Goal: Task Accomplishment & Management: Use online tool/utility

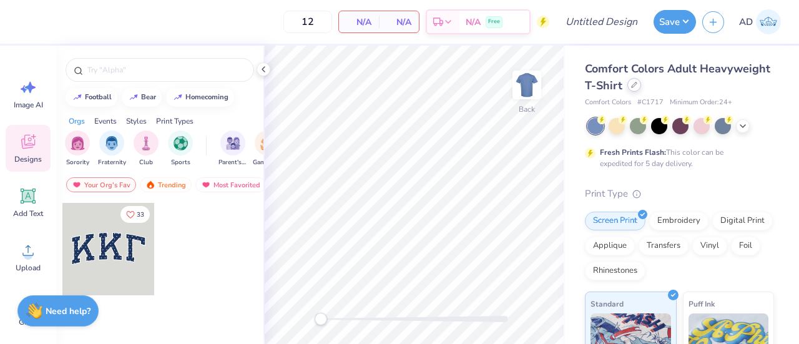
click at [641, 84] on div at bounding box center [634, 85] width 14 height 14
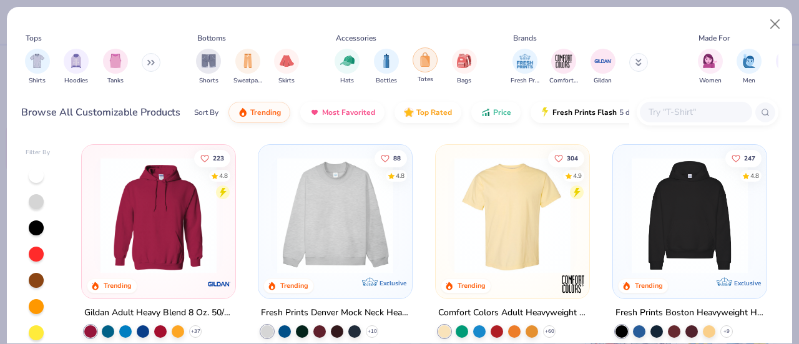
click at [424, 68] on div "filter for Totes" at bounding box center [425, 59] width 25 height 25
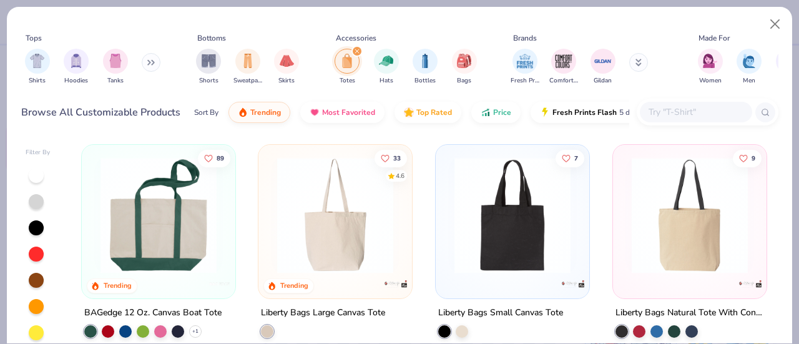
click at [149, 244] on img at bounding box center [158, 215] width 129 height 116
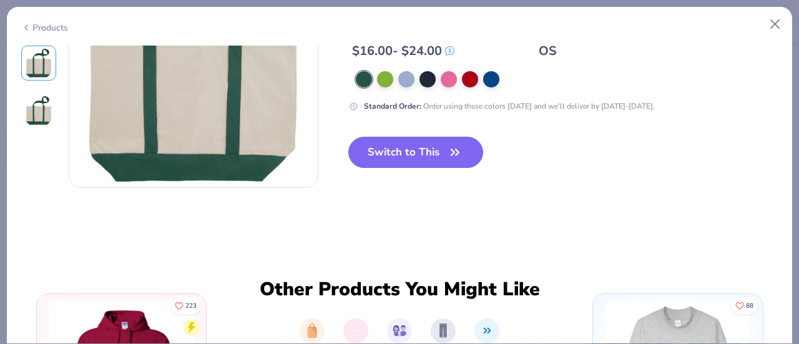
scroll to position [383, 0]
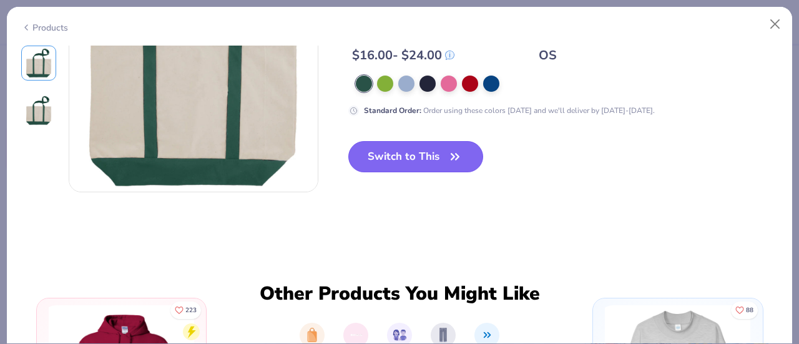
click at [436, 152] on button "Switch to This" at bounding box center [415, 156] width 135 height 31
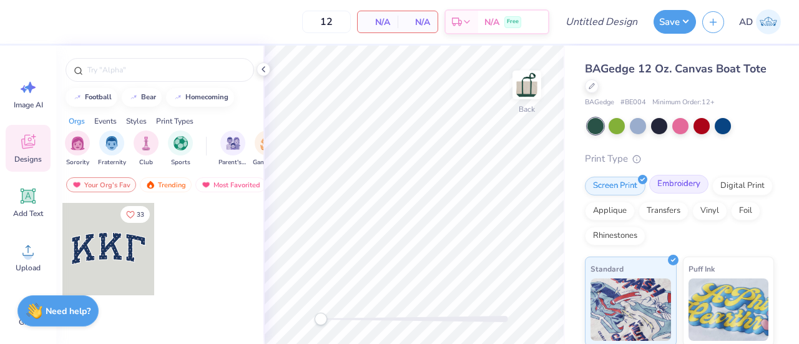
click at [670, 192] on div "Embroidery" at bounding box center [678, 184] width 59 height 19
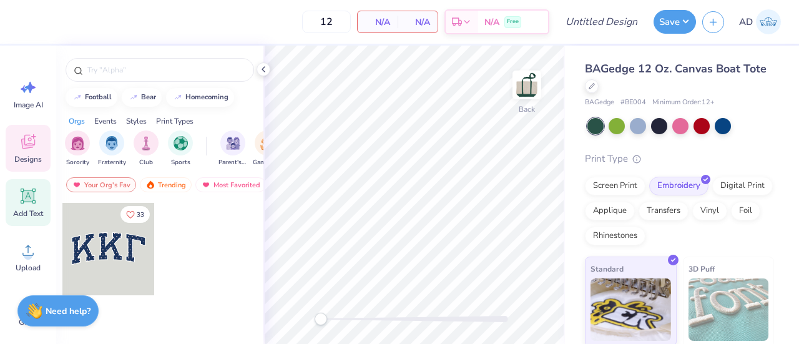
click at [21, 200] on icon at bounding box center [28, 196] width 15 height 15
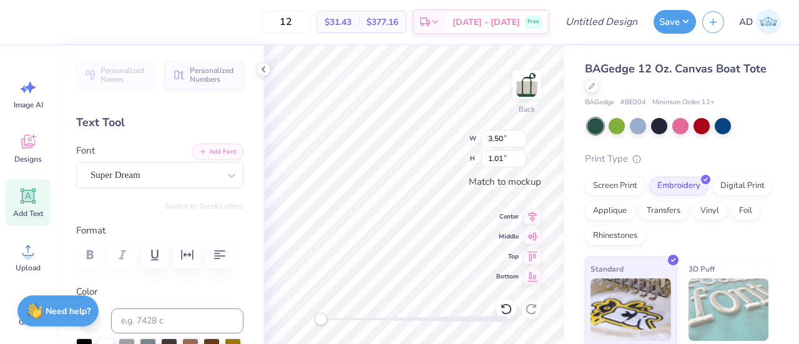
scroll to position [10, 3]
type textarea "BINGHMATON"
type textarea "BINGHAMTON"
click at [164, 173] on div "Super Dream" at bounding box center [154, 174] width 131 height 19
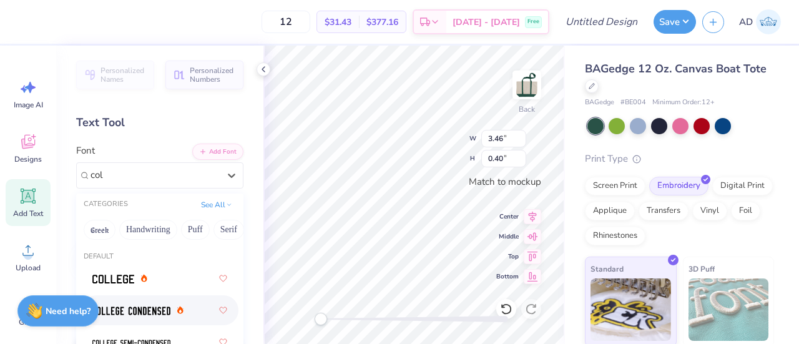
click at [127, 306] on img at bounding box center [131, 310] width 78 height 9
type input "col"
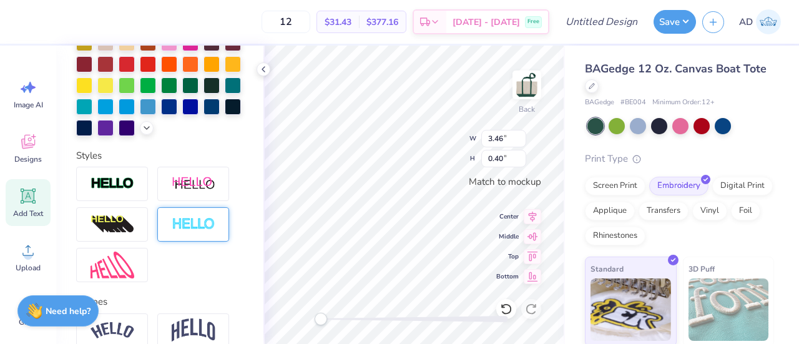
scroll to position [437, 0]
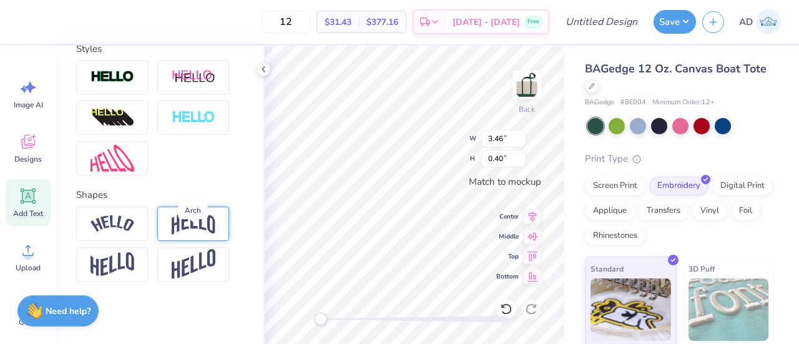
click at [189, 235] on img at bounding box center [194, 224] width 44 height 24
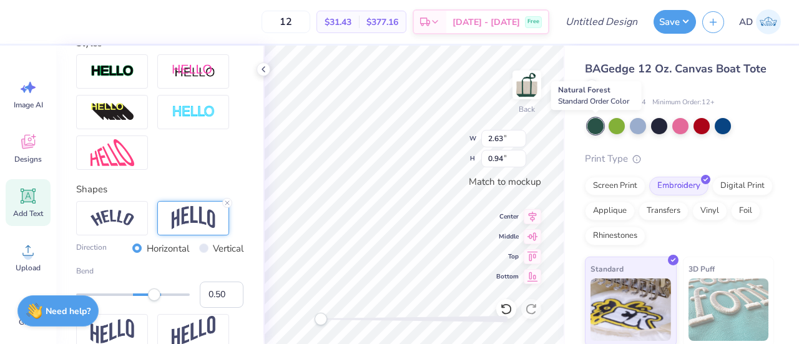
click at [597, 127] on div at bounding box center [595, 126] width 16 height 16
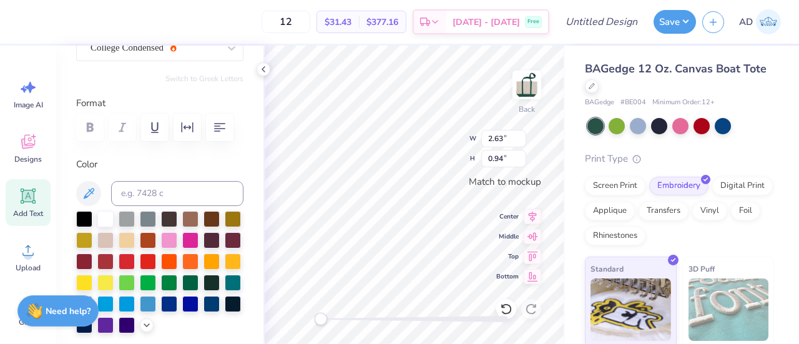
scroll to position [213, 0]
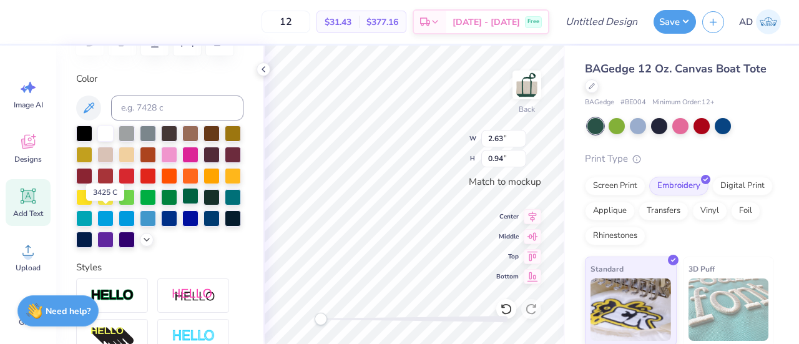
click at [182, 204] on div at bounding box center [190, 196] width 16 height 16
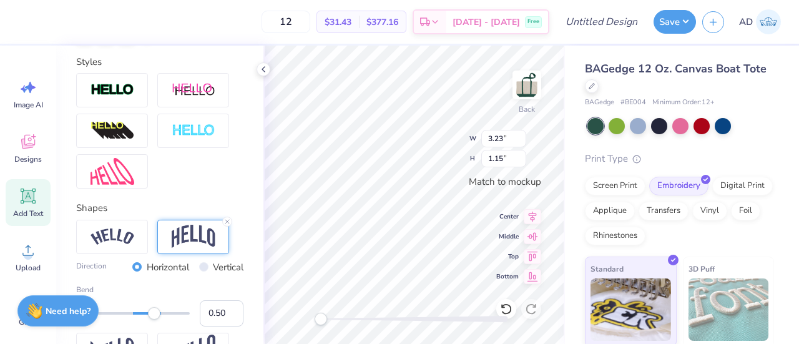
scroll to position [524, 0]
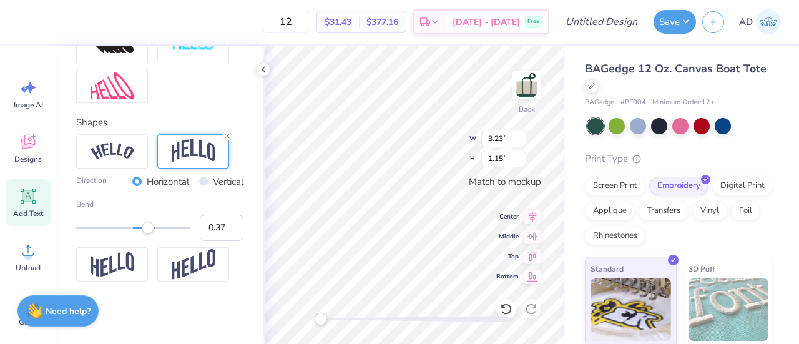
type input "0.36"
drag, startPoint x: 157, startPoint y: 231, endPoint x: 147, endPoint y: 231, distance: 10.0
click at [147, 231] on div "Accessibility label" at bounding box center [146, 228] width 12 height 12
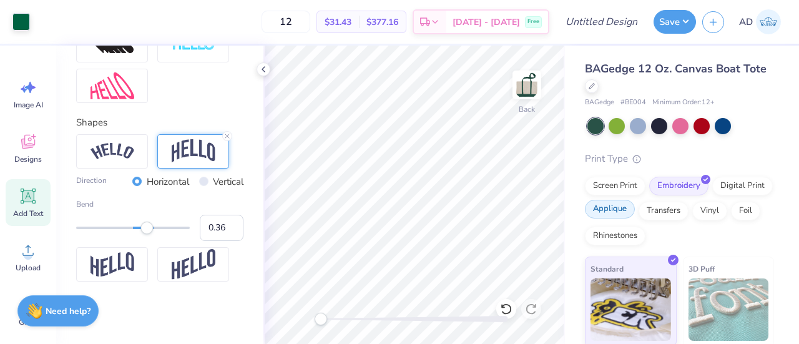
scroll to position [98, 0]
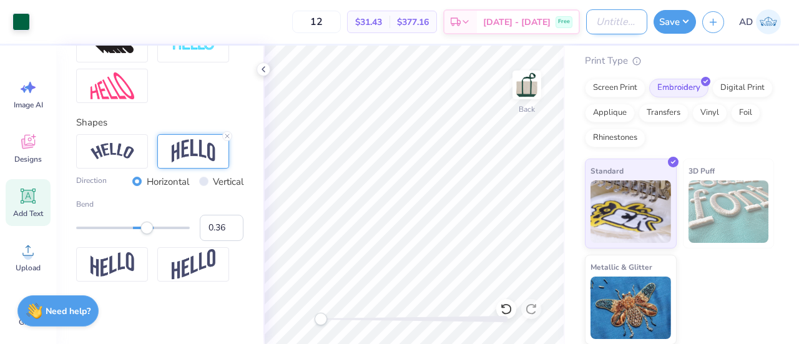
click at [617, 23] on input "Design Title" at bounding box center [616, 21] width 61 height 25
type input "Binghamton Tote 1"
click at [666, 22] on button "Save" at bounding box center [675, 20] width 42 height 24
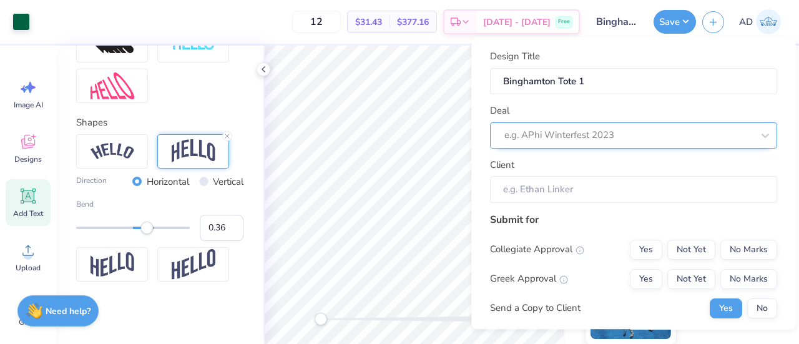
click at [556, 134] on div at bounding box center [628, 135] width 248 height 17
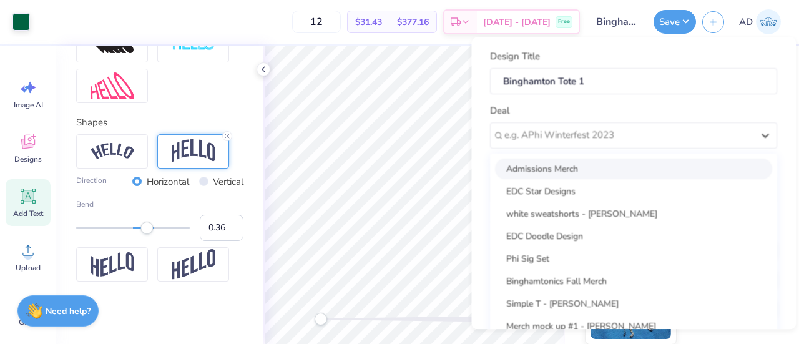
click at [552, 170] on div "Admissions Merch" at bounding box center [633, 169] width 277 height 21
type input "Ava Dee"
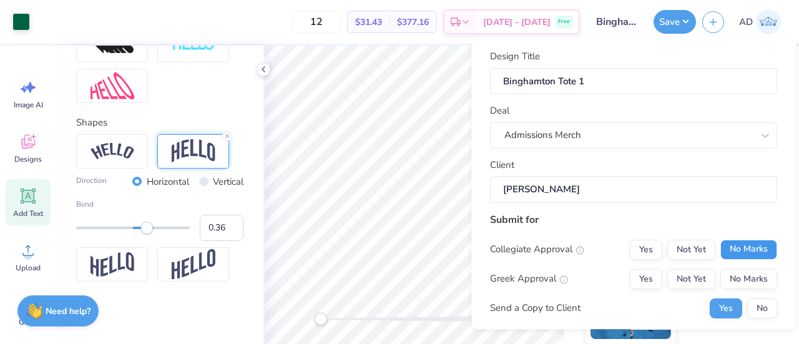
click at [737, 247] on button "No Marks" at bounding box center [748, 250] width 57 height 20
click at [642, 277] on button "Yes" at bounding box center [646, 279] width 32 height 20
click at [637, 257] on button "Yes" at bounding box center [646, 250] width 32 height 20
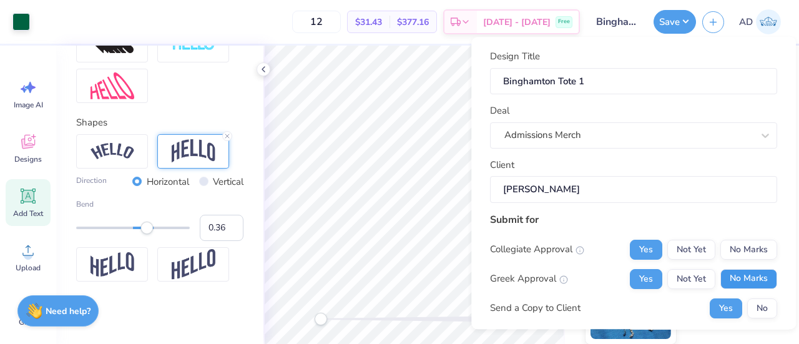
click at [747, 280] on button "No Marks" at bounding box center [748, 279] width 57 height 20
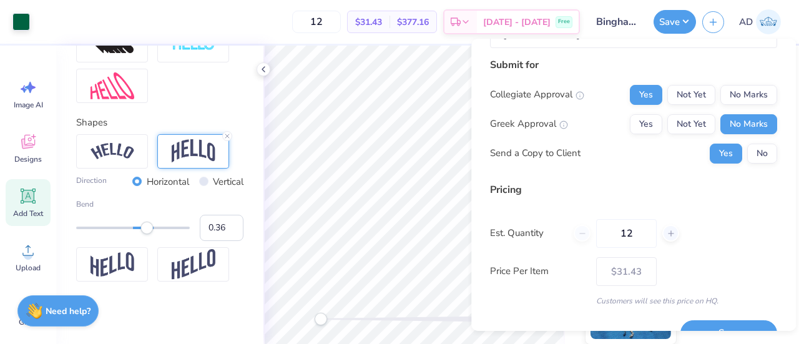
scroll to position [182, 0]
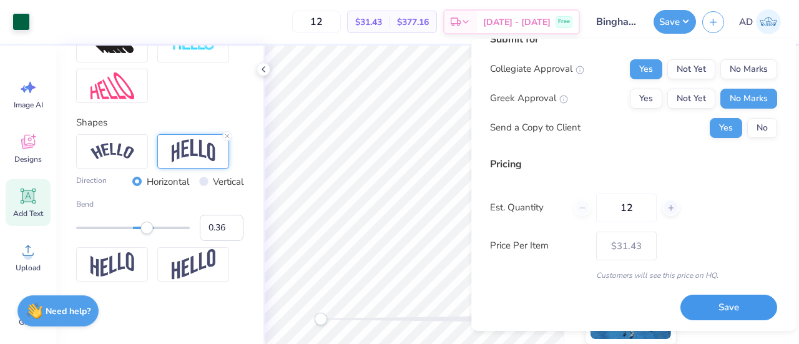
click at [702, 303] on button "Save" at bounding box center [728, 308] width 97 height 26
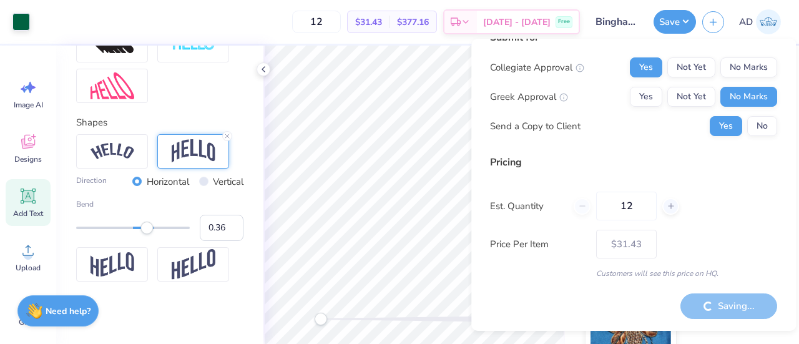
scroll to position [119, 0]
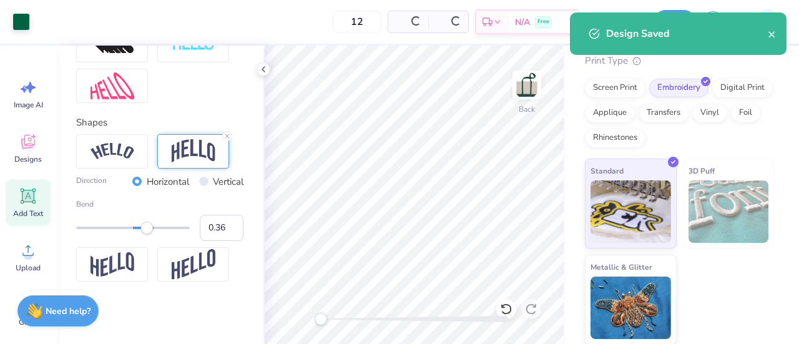
type input "$31.43"
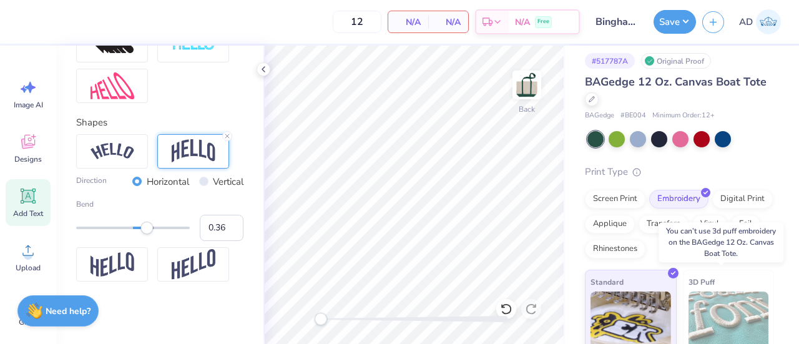
scroll to position [6, 0]
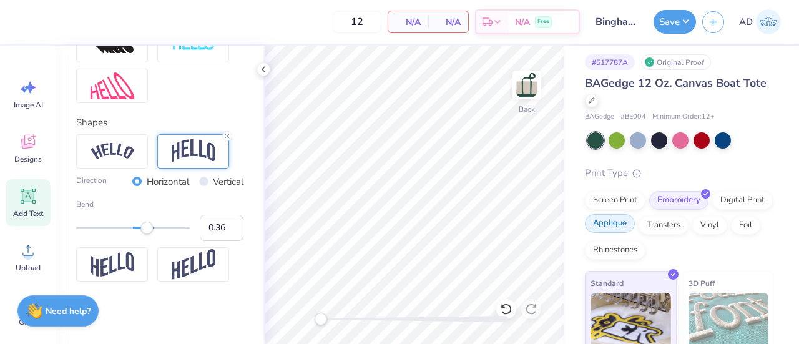
click at [635, 225] on div "Applique" at bounding box center [610, 223] width 50 height 19
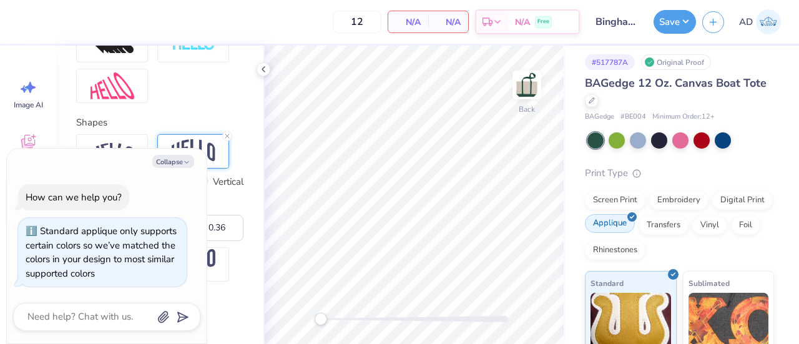
scroll to position [22, 0]
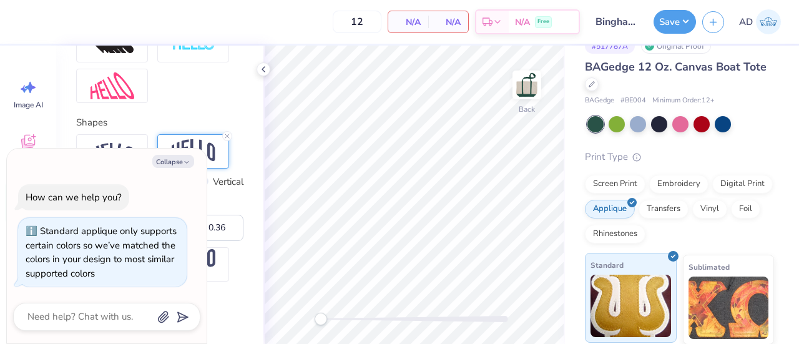
click at [628, 311] on img at bounding box center [630, 306] width 81 height 62
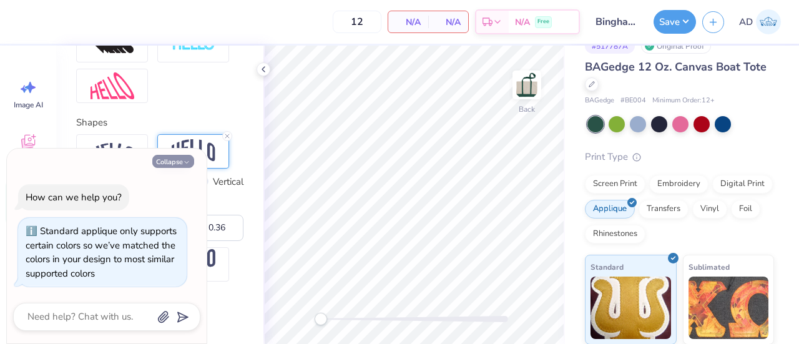
click at [185, 159] on icon "button" at bounding box center [186, 162] width 7 height 7
type textarea "x"
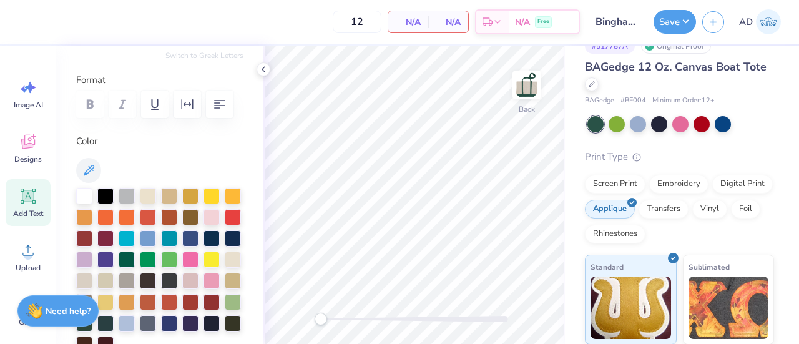
scroll to position [0, 0]
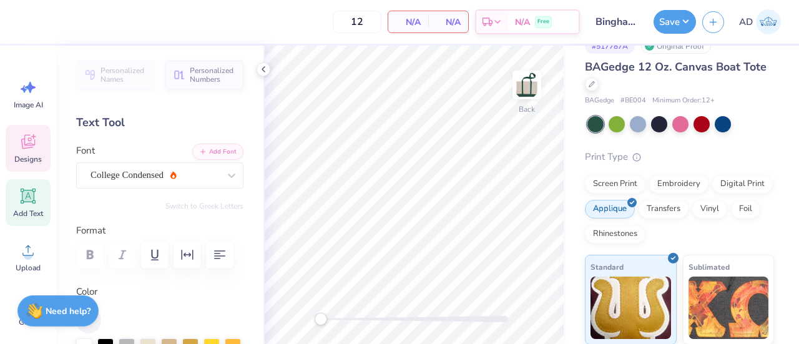
click at [29, 151] on div "Designs" at bounding box center [28, 148] width 45 height 47
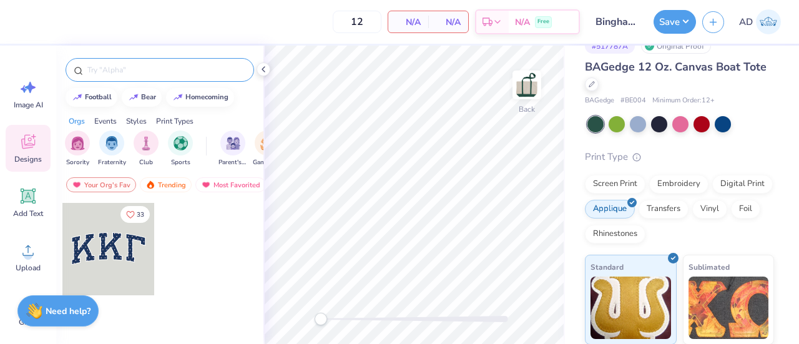
click at [111, 69] on input "text" at bounding box center [166, 70] width 160 height 12
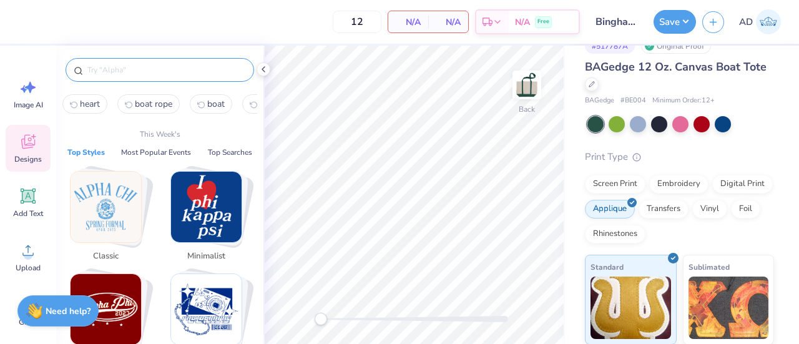
click at [132, 64] on input "text" at bounding box center [166, 70] width 160 height 12
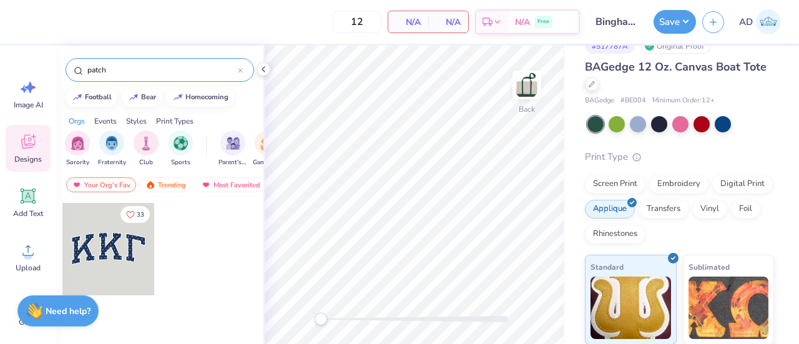
type input "patch"
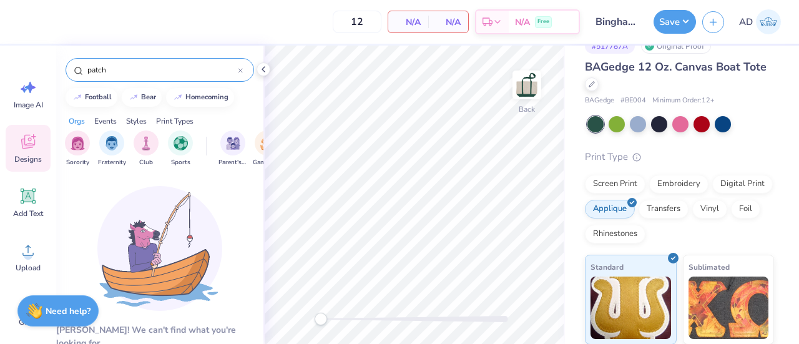
drag, startPoint x: 98, startPoint y: 71, endPoint x: 21, endPoint y: 66, distance: 76.9
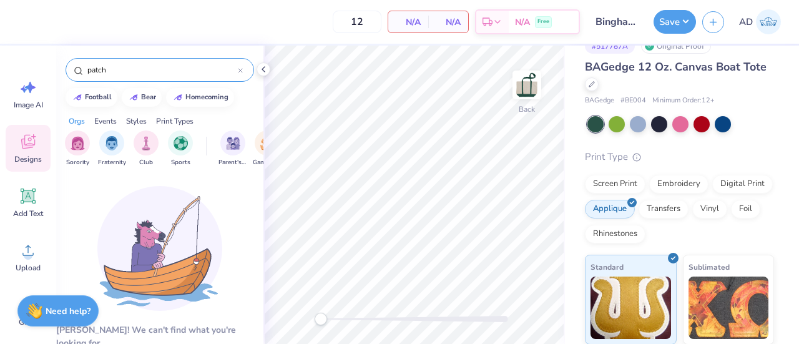
click at [21, 66] on div "12 N/A Per Item N/A Total Est. Delivery N/A Free Design Title Binghamton Tote 1…" at bounding box center [399, 172] width 799 height 344
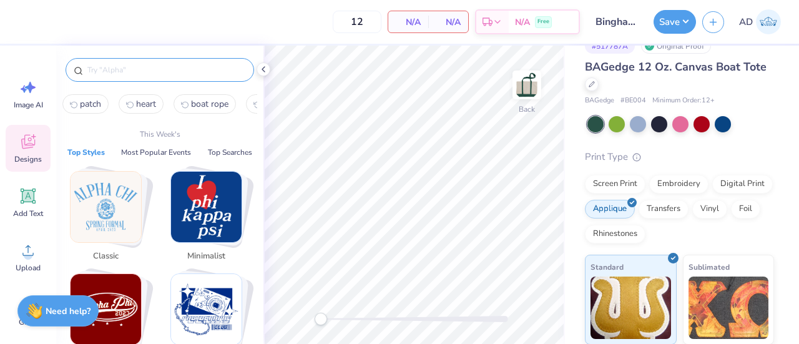
click at [100, 290] on img "Stack Card Button Varsity" at bounding box center [106, 309] width 71 height 71
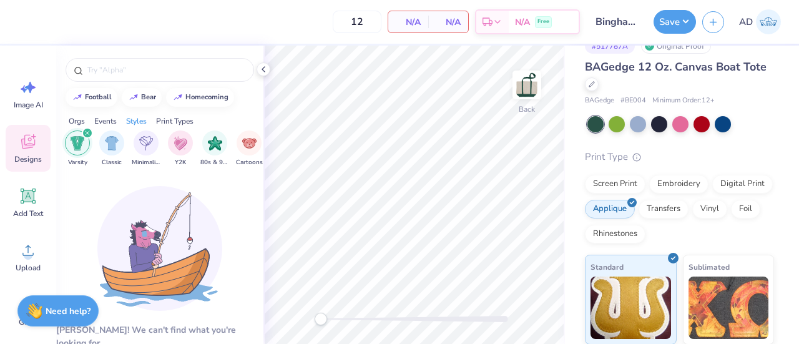
click at [164, 119] on div "Print Types" at bounding box center [174, 120] width 37 height 11
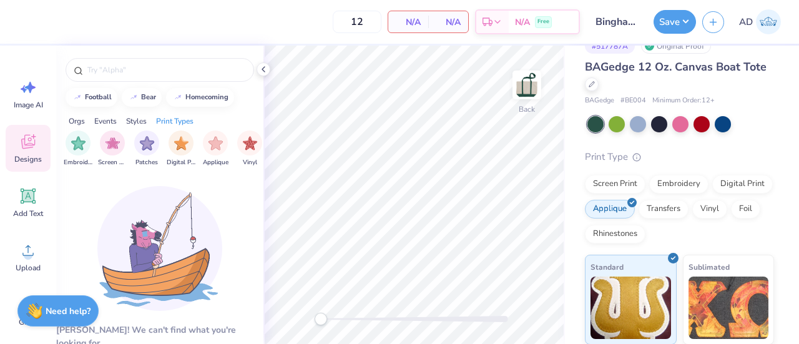
scroll to position [0, 1016]
click at [139, 142] on img "filter for Patches" at bounding box center [146, 142] width 14 height 14
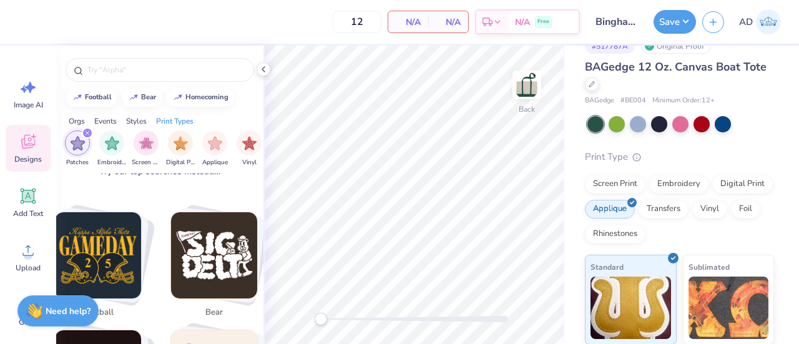
scroll to position [0, 0]
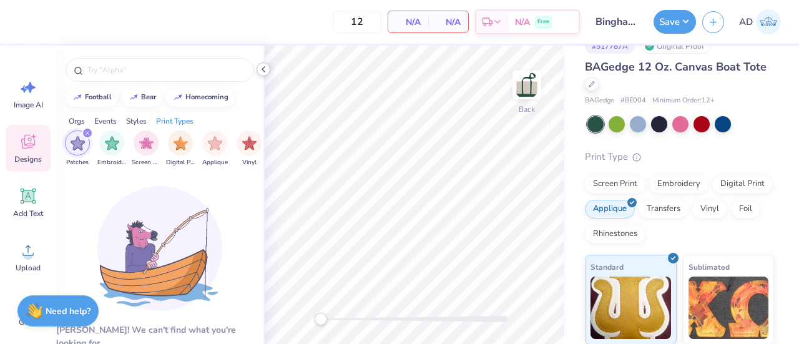
click at [263, 69] on polyline at bounding box center [263, 69] width 2 height 5
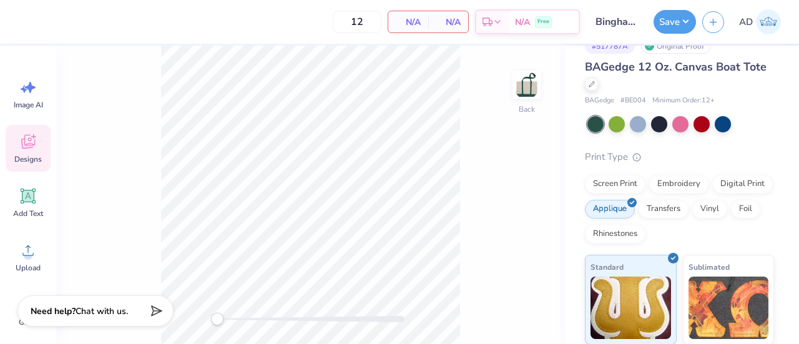
click at [32, 137] on icon at bounding box center [28, 141] width 19 height 19
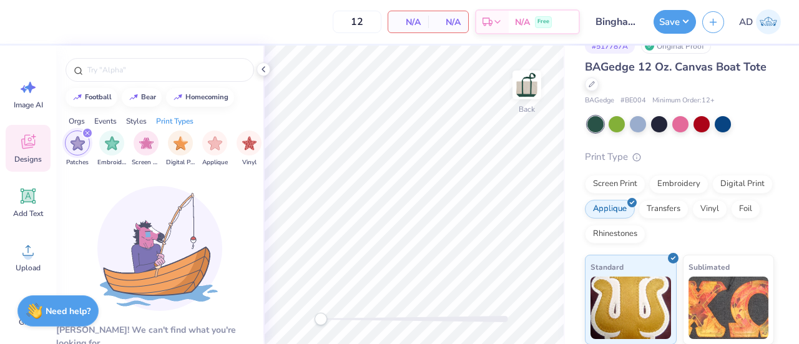
click at [81, 140] on img "filter for Patches" at bounding box center [78, 143] width 14 height 14
click at [115, 143] on img "filter for Screen Print" at bounding box center [112, 142] width 14 height 14
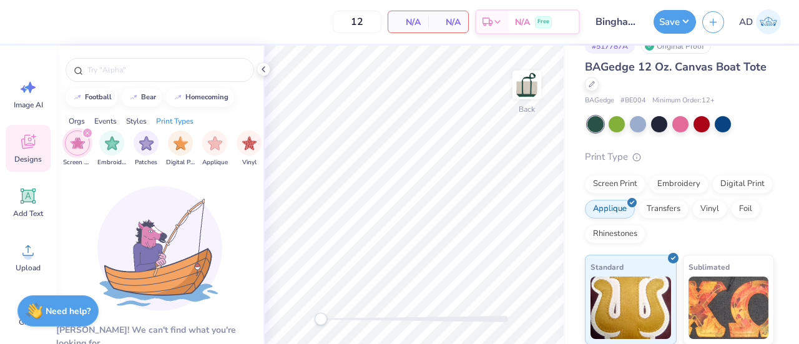
click at [87, 130] on icon "filter for Screen Print" at bounding box center [87, 132] width 5 height 5
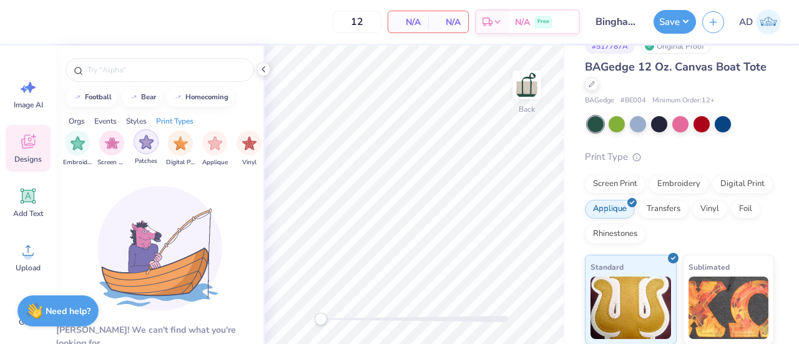
click at [146, 143] on img "filter for Patches" at bounding box center [146, 142] width 14 height 14
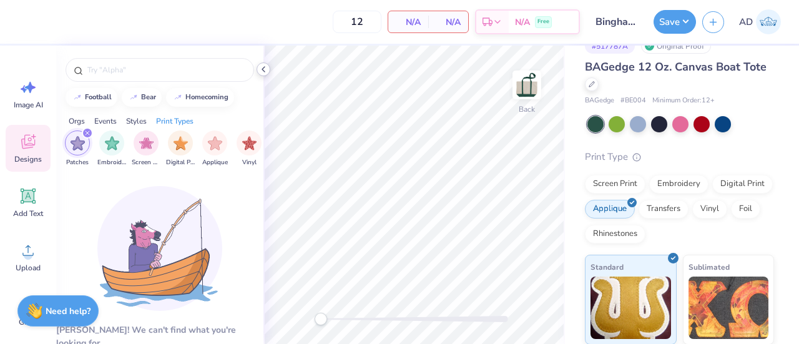
click at [265, 67] on icon at bounding box center [263, 69] width 10 height 10
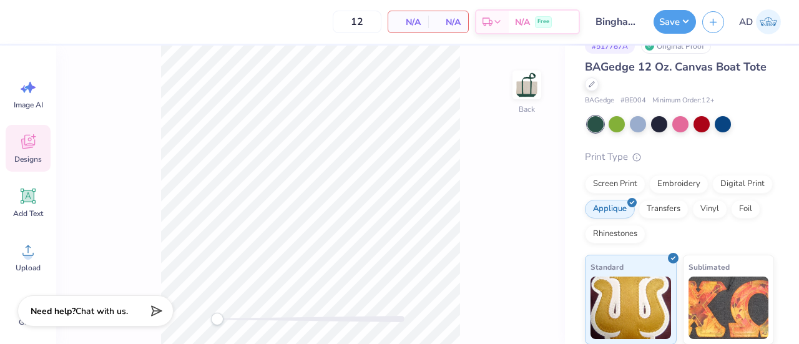
click at [31, 138] on icon at bounding box center [28, 141] width 19 height 19
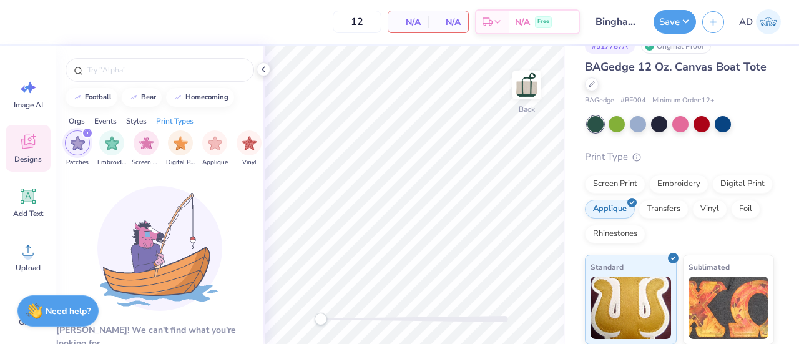
click at [77, 141] on img "filter for Patches" at bounding box center [78, 143] width 14 height 14
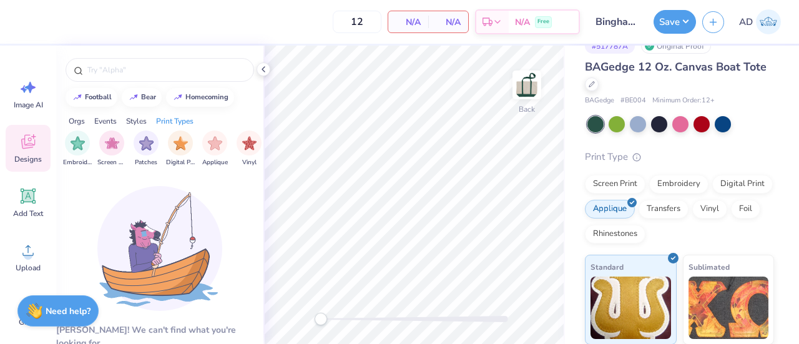
click at [77, 141] on img "filter for Embroidery" at bounding box center [78, 143] width 14 height 14
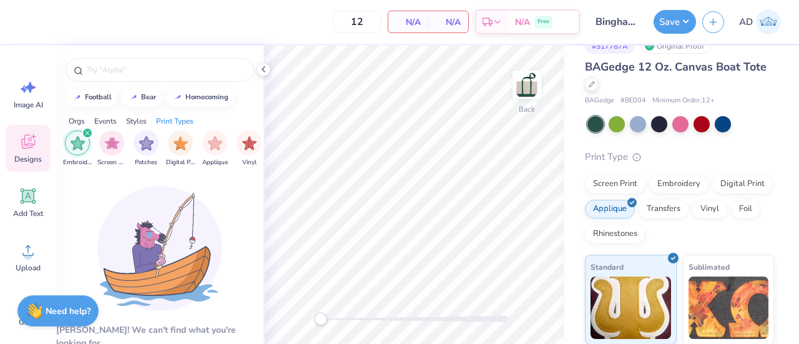
click at [80, 141] on img "filter for Embroidery" at bounding box center [78, 143] width 14 height 14
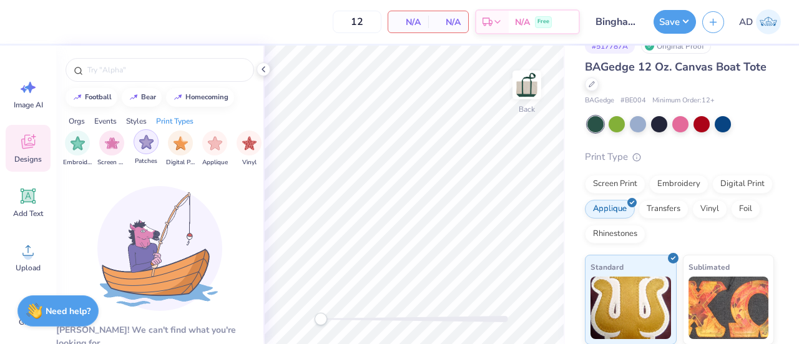
click at [145, 146] on img "filter for Patches" at bounding box center [146, 142] width 14 height 14
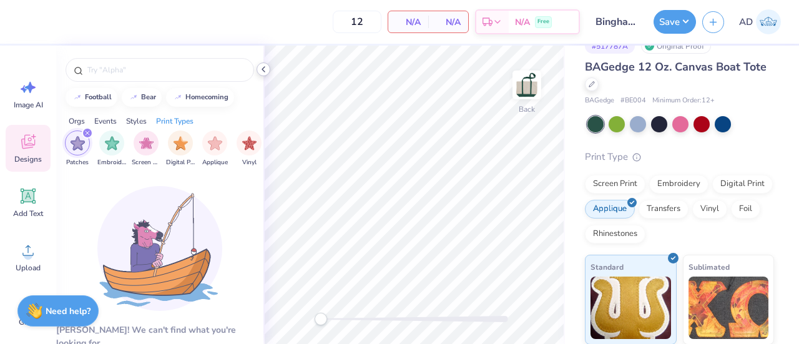
click at [263, 69] on polyline at bounding box center [263, 69] width 2 height 5
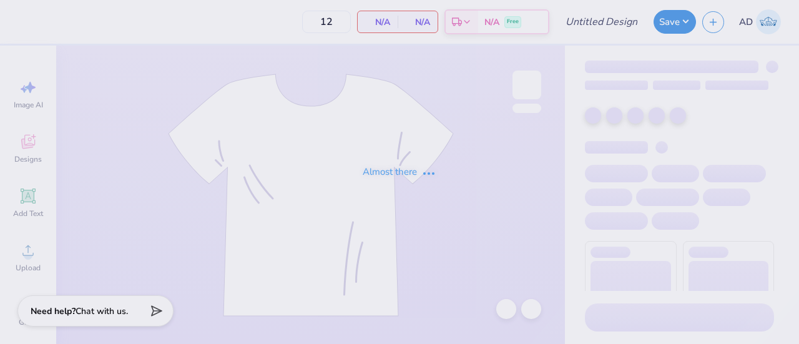
type input "Binghamton Tote 1"
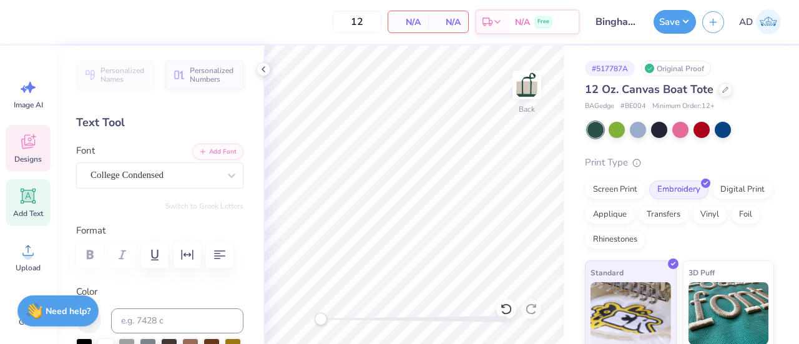
click at [34, 145] on icon at bounding box center [28, 141] width 19 height 19
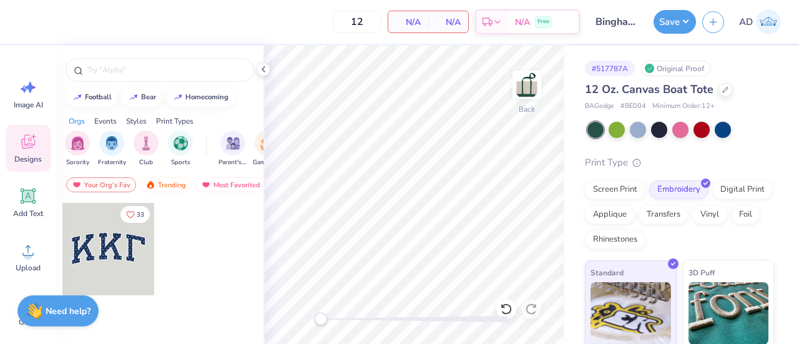
click at [177, 119] on div "Print Types" at bounding box center [174, 120] width 37 height 11
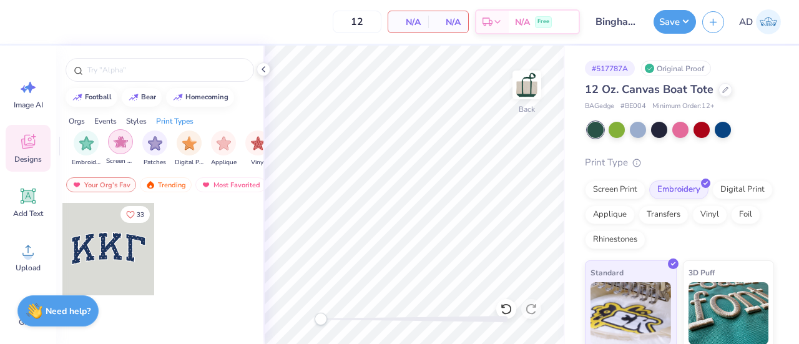
scroll to position [0, 1016]
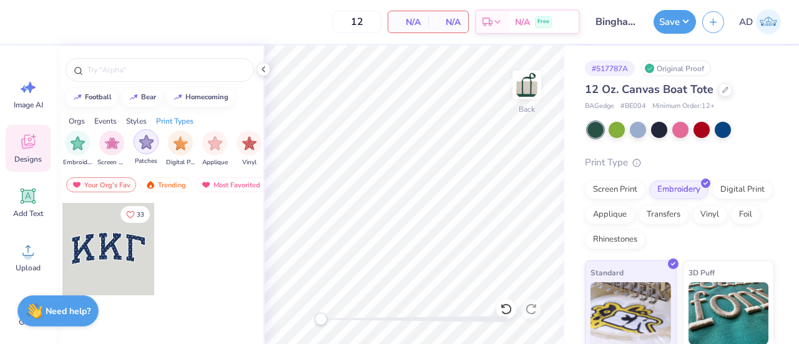
click at [150, 144] on img "filter for Patches" at bounding box center [146, 142] width 14 height 14
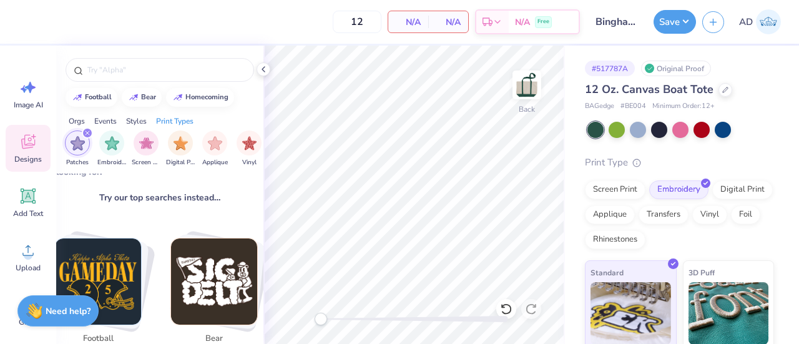
scroll to position [0, 0]
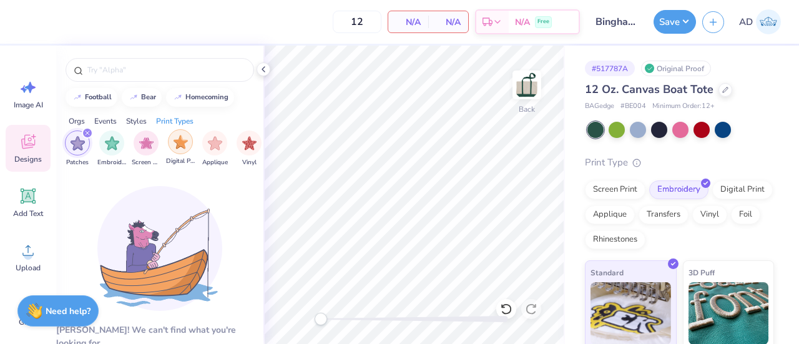
click at [181, 140] on img "filter for Digital Print" at bounding box center [181, 142] width 14 height 14
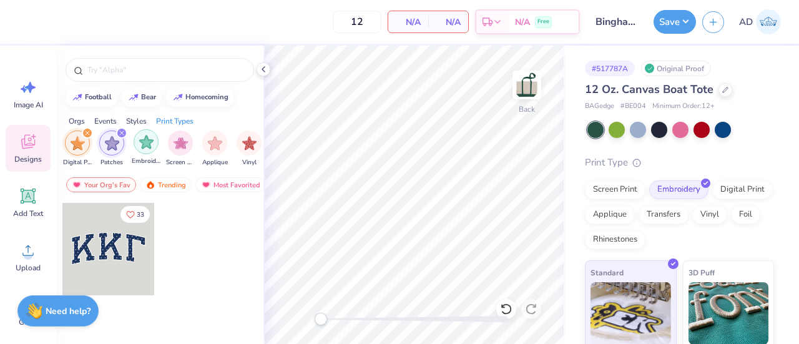
click at [144, 140] on img "filter for Embroidery" at bounding box center [146, 142] width 14 height 14
click at [172, 180] on div "Trending" at bounding box center [166, 184] width 52 height 15
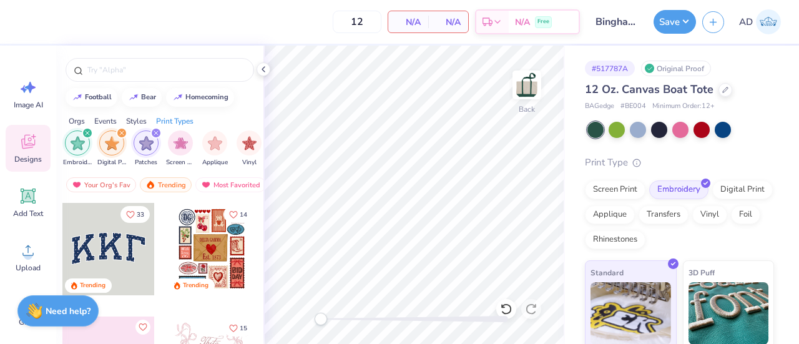
click at [120, 132] on icon "filter for Digital Print" at bounding box center [122, 133] width 4 height 4
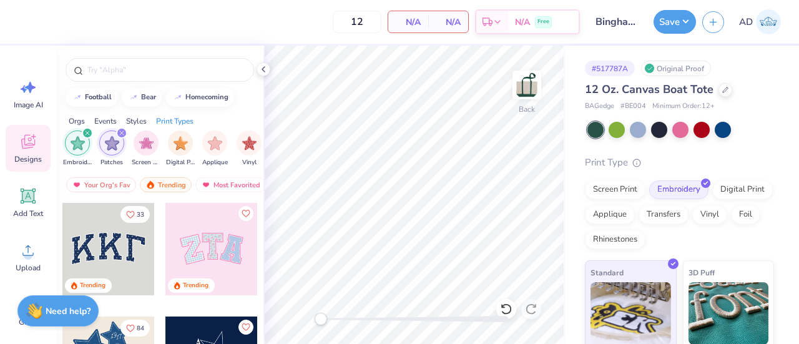
click at [87, 135] on icon "filter for Embroidery" at bounding box center [87, 132] width 5 height 5
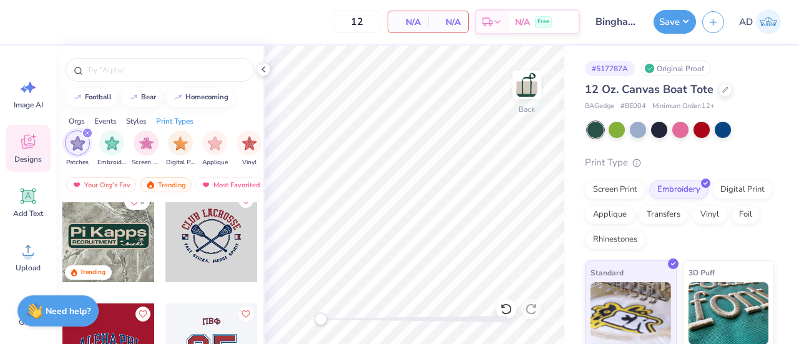
scroll to position [467, 0]
click at [117, 252] on div at bounding box center [108, 236] width 92 height 92
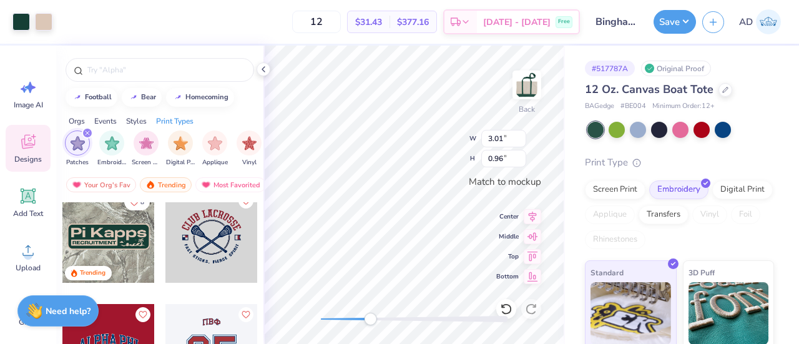
drag, startPoint x: 322, startPoint y: 320, endPoint x: 375, endPoint y: 323, distance: 52.5
click at [375, 322] on div at bounding box center [414, 319] width 187 height 6
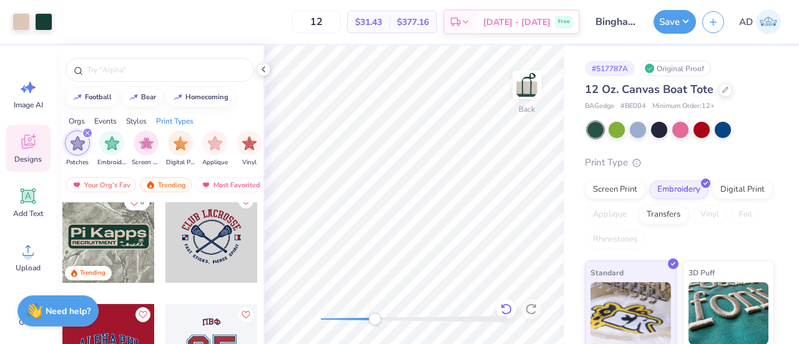
click at [508, 310] on icon at bounding box center [506, 309] width 12 height 12
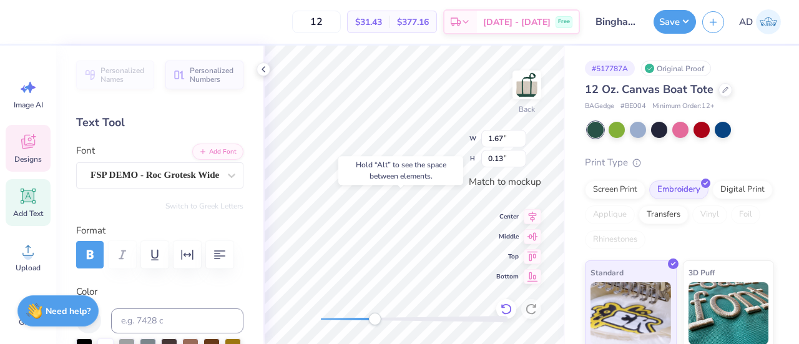
type input "1.78"
type input "0.34"
click at [526, 213] on icon at bounding box center [532, 214] width 17 height 15
type textarea "UNIVERSITY"
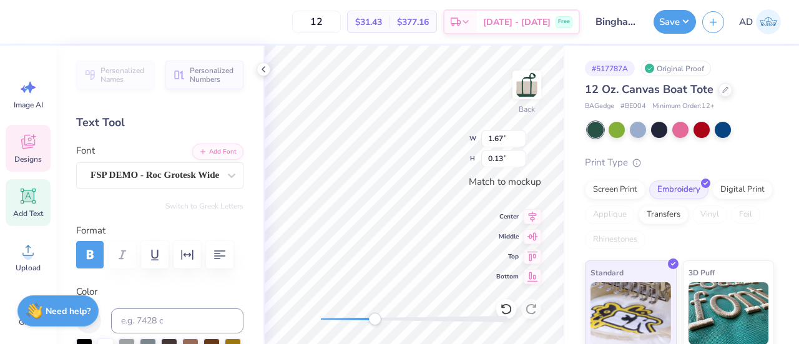
scroll to position [10, 4]
click at [532, 211] on icon at bounding box center [533, 215] width 8 height 11
type textarea "P"
type textarea "BINGHAMTON"
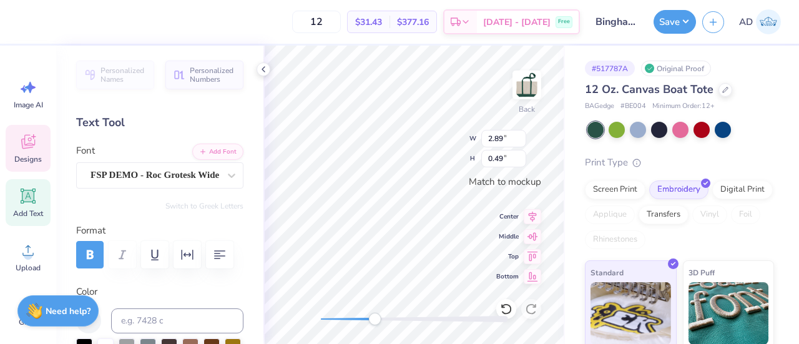
scroll to position [10, 4]
type input "3.19"
type input "1.01"
type input "1.78"
type input "0.34"
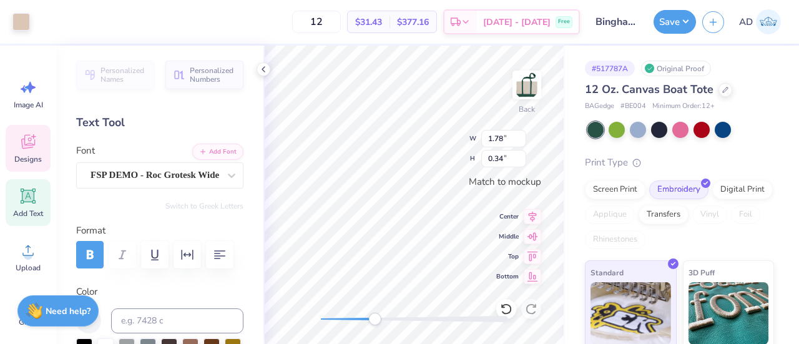
type input "3.14"
type input "0.97"
click at [504, 303] on icon at bounding box center [506, 309] width 12 height 12
click at [508, 306] on icon at bounding box center [506, 309] width 12 height 12
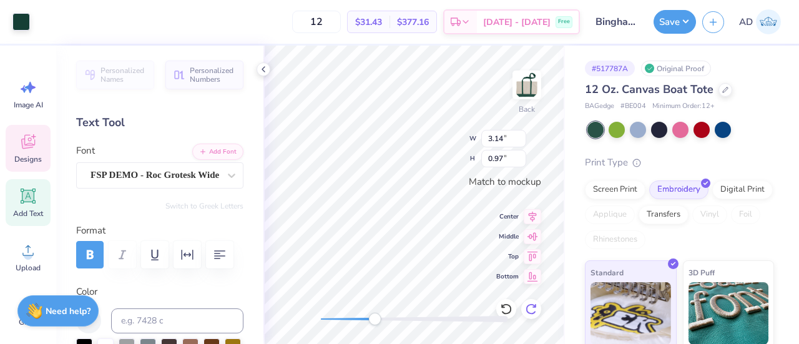
click at [536, 308] on icon at bounding box center [531, 309] width 12 height 12
click at [444, 140] on div "Back W 2.53 2.53 " H 0.21 0.21 " Match to mockup Center Middle Top Bottom" at bounding box center [413, 195] width 301 height 298
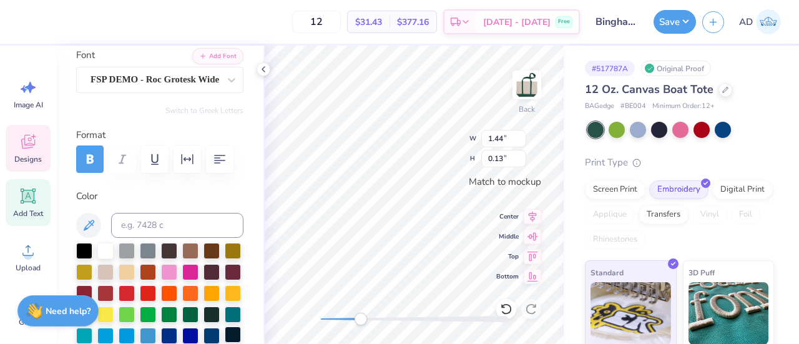
scroll to position [86, 0]
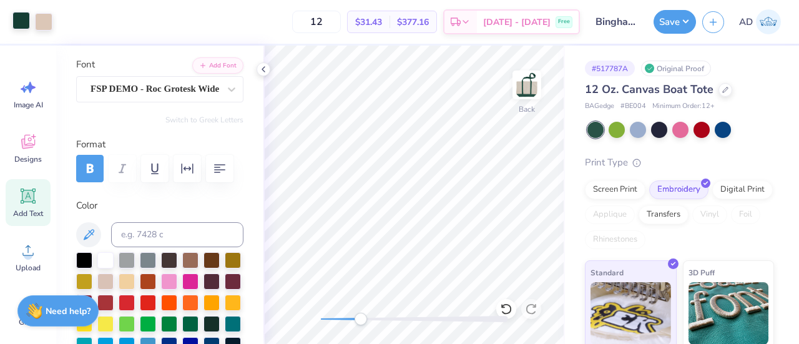
click at [23, 24] on div at bounding box center [20, 20] width 17 height 17
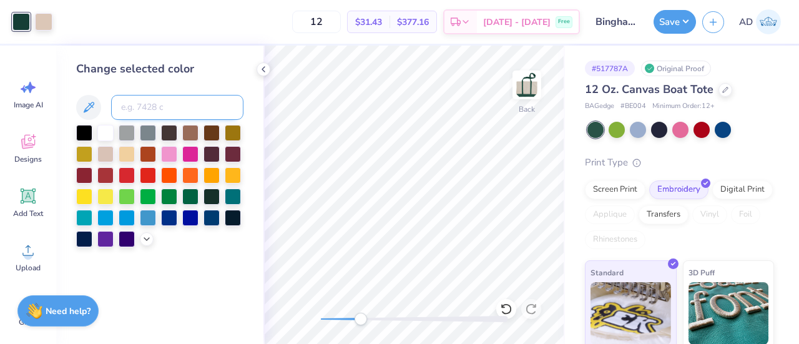
click at [148, 113] on input at bounding box center [177, 107] width 132 height 25
type input "482"
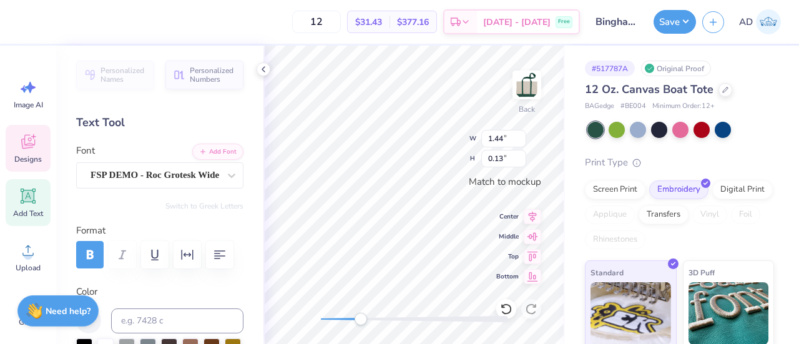
type input "3.14"
type input "0.97"
type input "1.78"
type input "0.34"
type input "2.57"
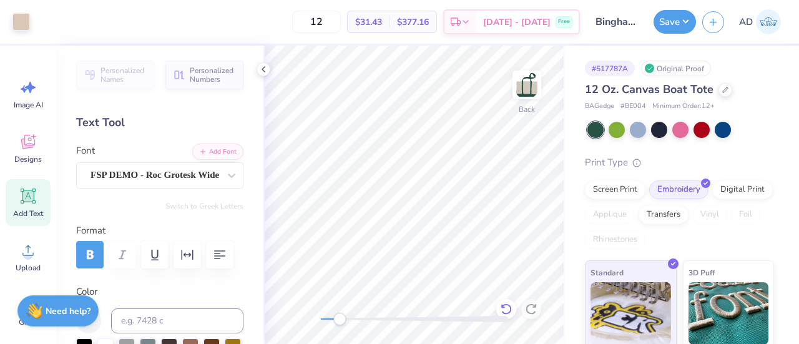
click at [498, 308] on div at bounding box center [506, 309] width 20 height 20
click at [509, 305] on icon at bounding box center [506, 309] width 12 height 12
click at [529, 308] on icon at bounding box center [531, 309] width 12 height 12
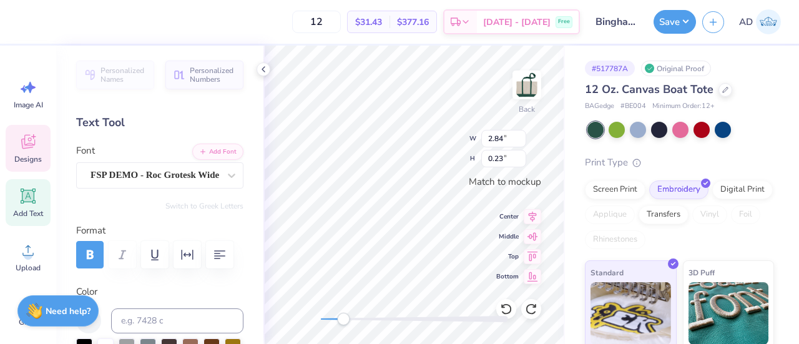
type input "3.14"
type input "0.97"
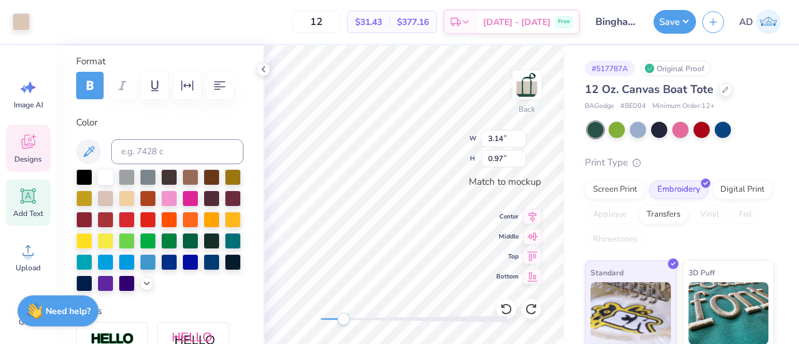
scroll to position [177, 0]
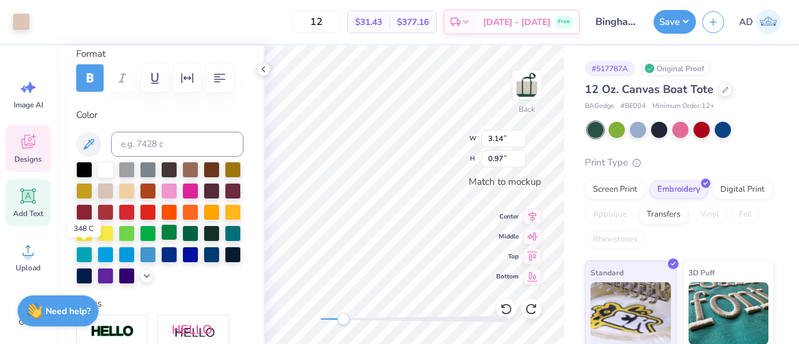
click at [161, 240] on div at bounding box center [169, 232] width 16 height 16
click at [509, 308] on icon at bounding box center [506, 309] width 12 height 12
type input "2.84"
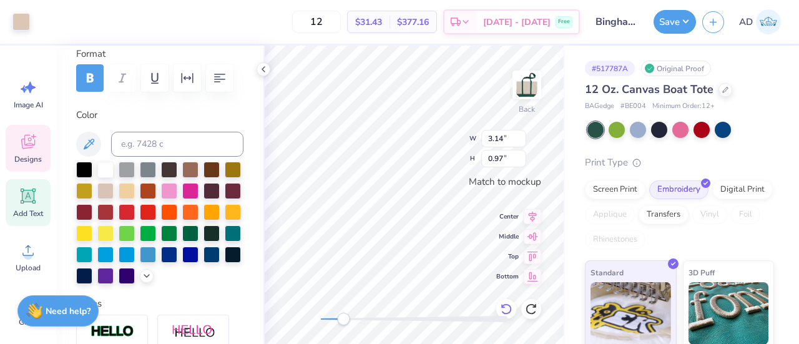
type input "0.23"
type input "3.14"
type input "0.97"
click at [203, 240] on div at bounding box center [211, 232] width 16 height 16
type input "2.57"
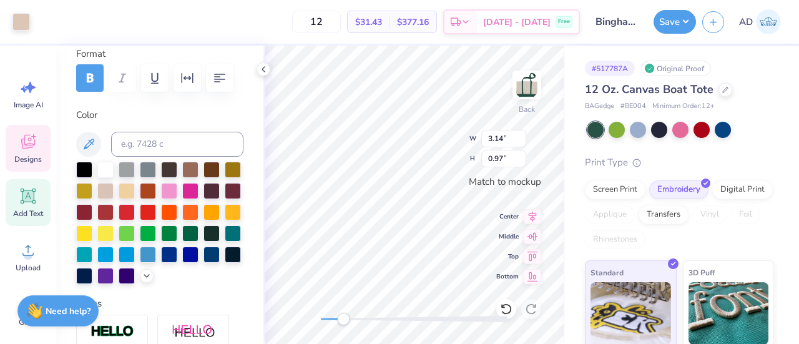
type input "0.23"
click at [203, 240] on div at bounding box center [211, 232] width 16 height 16
type input "3.19"
type input "1.01"
type input "3.14"
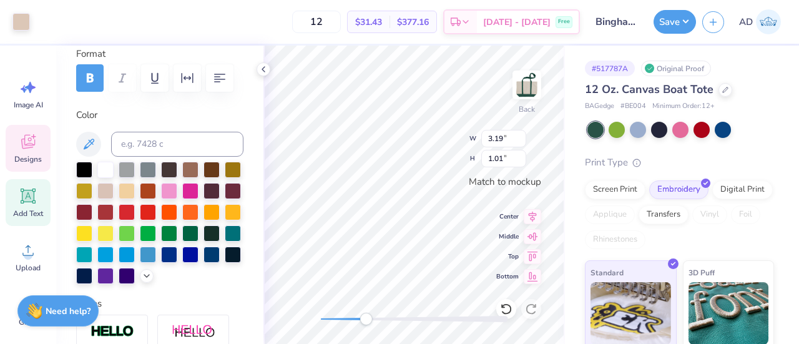
type input "0.97"
type input "2.57"
type input "0.23"
click at [178, 141] on input at bounding box center [177, 144] width 132 height 25
type input "482"
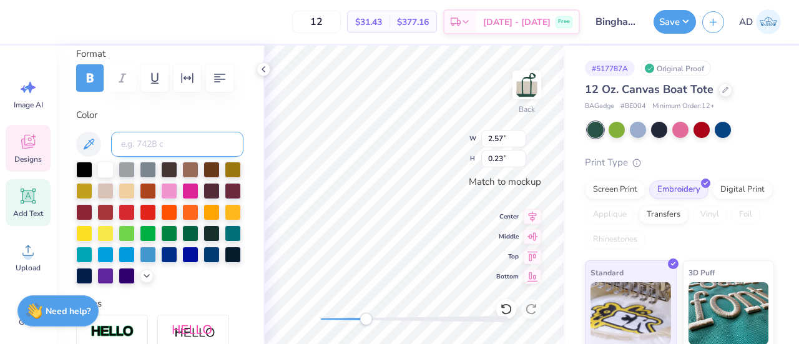
click at [189, 144] on input at bounding box center [177, 144] width 132 height 25
type input "482"
click at [182, 240] on div at bounding box center [190, 232] width 16 height 16
click at [203, 240] on div at bounding box center [211, 232] width 16 height 16
click at [182, 240] on div at bounding box center [190, 232] width 16 height 16
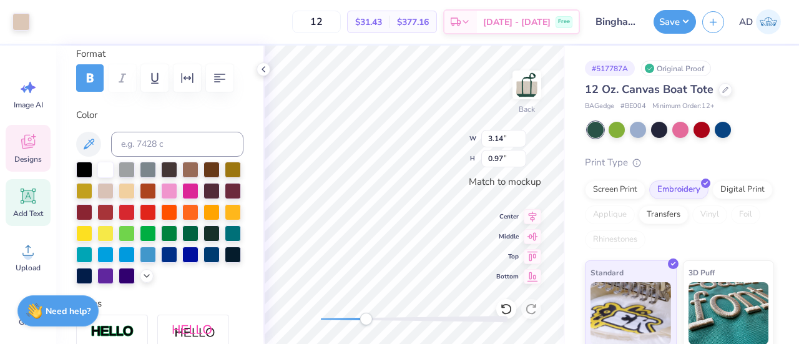
type input "2.84"
type input "0.23"
click at [182, 240] on div at bounding box center [190, 232] width 16 height 16
type input "3.14"
type input "0.97"
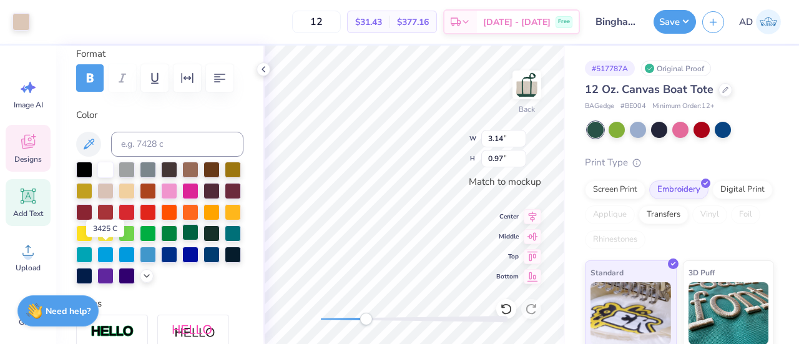
click at [182, 240] on div at bounding box center [190, 232] width 16 height 16
drag, startPoint x: 107, startPoint y: 252, endPoint x: 104, endPoint y: 257, distance: 6.4
click at [182, 240] on div at bounding box center [190, 232] width 16 height 16
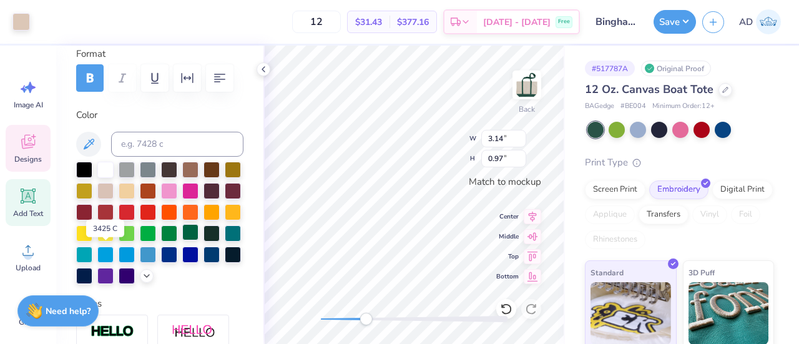
click at [182, 240] on div at bounding box center [190, 232] width 16 height 16
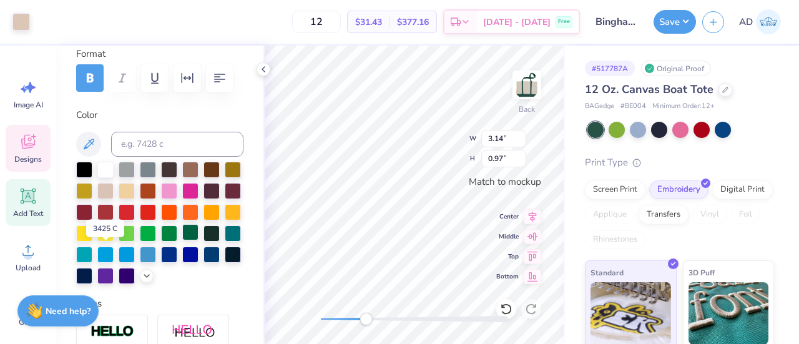
click at [182, 240] on div at bounding box center [190, 232] width 16 height 16
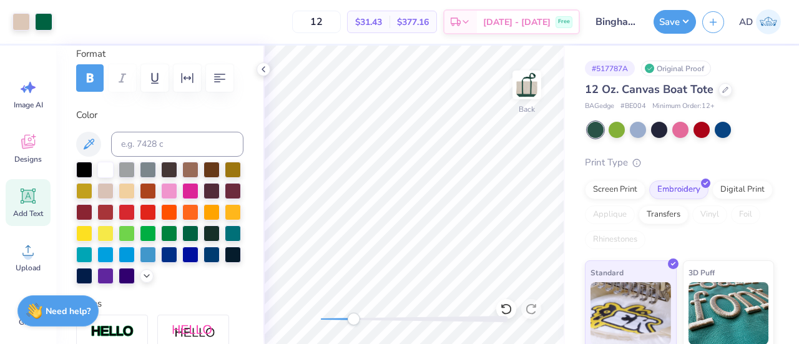
click at [507, 161] on div "Back" at bounding box center [413, 195] width 301 height 298
click at [16, 22] on div at bounding box center [20, 20] width 17 height 17
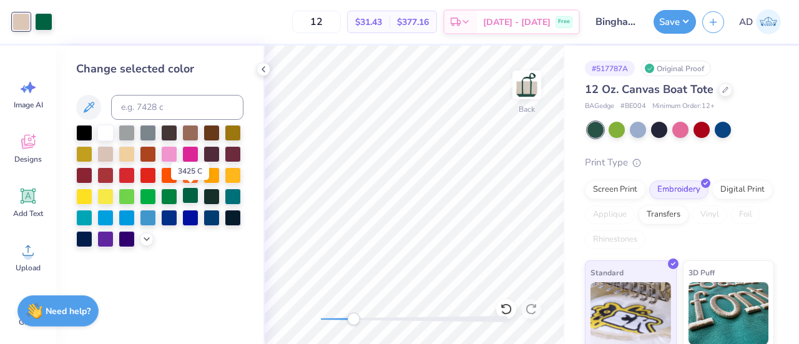
click at [189, 198] on div at bounding box center [190, 195] width 16 height 16
click at [189, 194] on div at bounding box center [190, 195] width 16 height 16
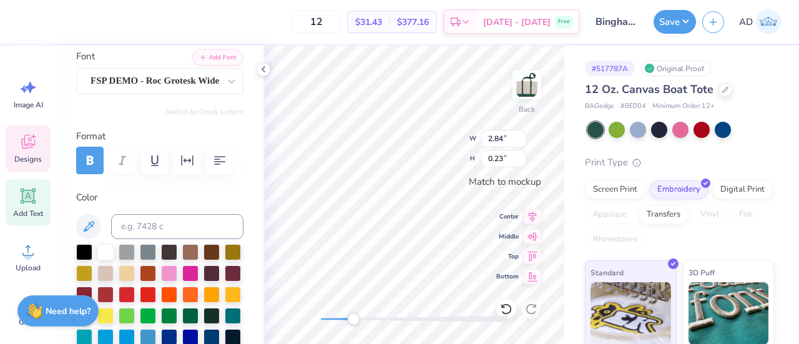
scroll to position [109, 0]
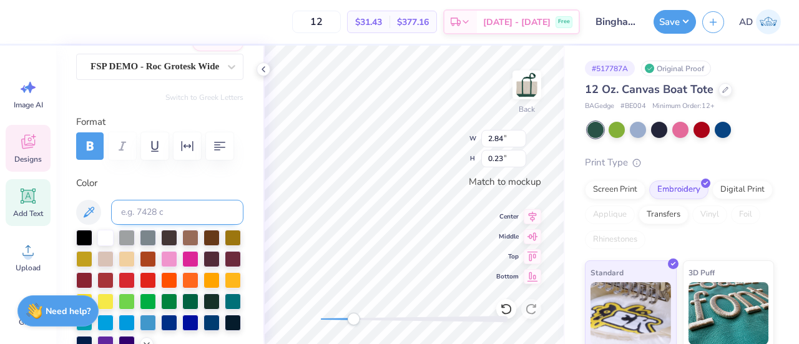
click at [149, 207] on input at bounding box center [177, 212] width 132 height 25
type input "482"
click at [172, 213] on input at bounding box center [177, 212] width 132 height 25
type input "482"
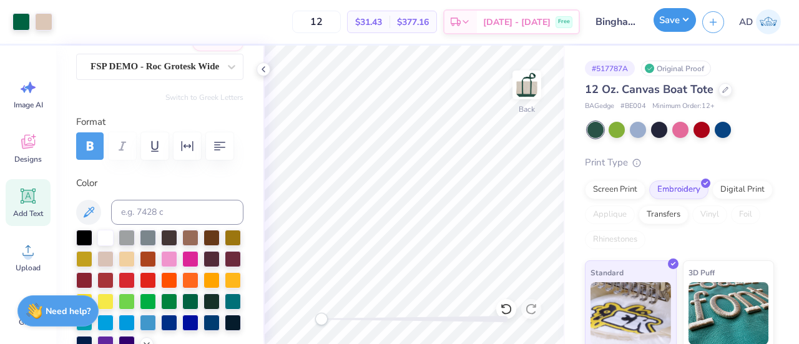
click at [668, 23] on button "Save" at bounding box center [675, 20] width 42 height 24
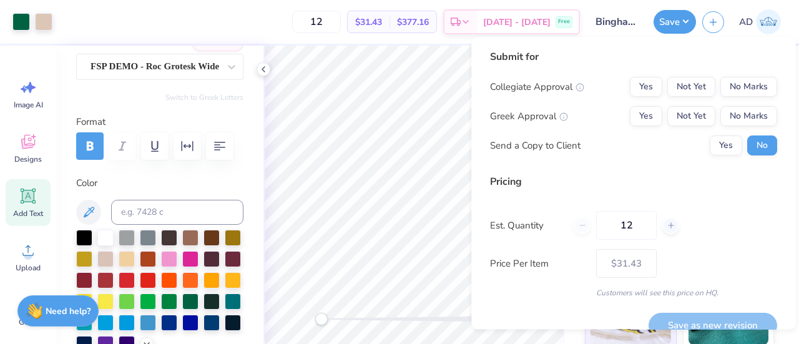
click at [629, 23] on input "Binghamton Tote 1" at bounding box center [616, 21] width 61 height 25
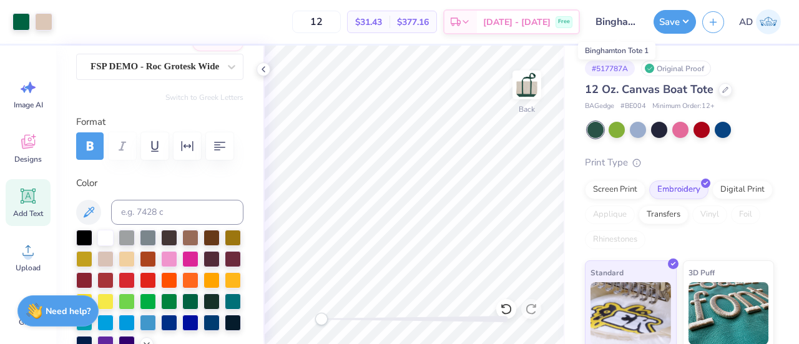
scroll to position [0, 46]
click at [638, 22] on input "Binghamton Tote 1" at bounding box center [616, 21] width 61 height 25
click at [635, 19] on input "Binghamton Tote 1" at bounding box center [616, 21] width 61 height 25
drag, startPoint x: 624, startPoint y: 22, endPoint x: 644, endPoint y: 22, distance: 20.0
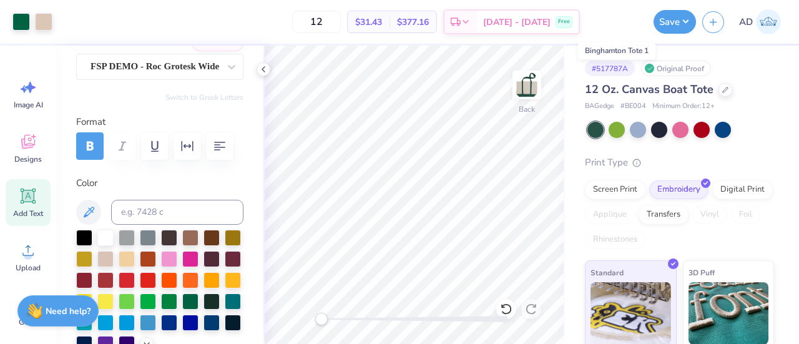
click at [644, 22] on input "Binghamton Tote 1" at bounding box center [616, 21] width 61 height 25
click at [636, 21] on input "Binghamton Tote 1" at bounding box center [616, 21] width 61 height 25
click at [631, 21] on input "Binghamton Tote 1" at bounding box center [616, 21] width 61 height 25
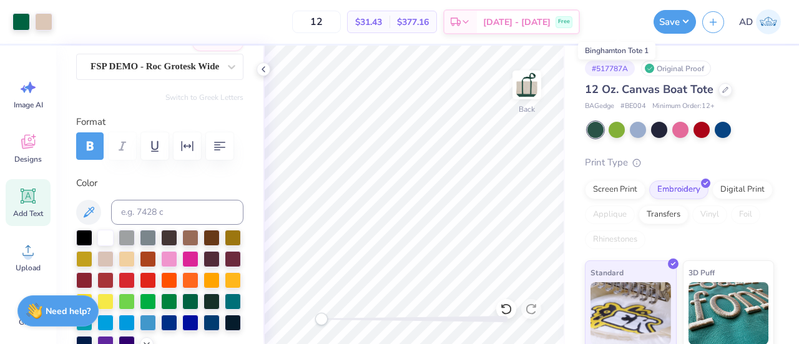
click at [631, 21] on input "Binghamton Tote 1" at bounding box center [616, 21] width 61 height 25
click at [623, 22] on input "Binghamton Tote 1" at bounding box center [616, 21] width 61 height 25
click at [639, 23] on input "Binghamton Tote 1" at bounding box center [616, 21] width 61 height 25
click at [611, 16] on input "Binghamton Tote 1" at bounding box center [616, 21] width 61 height 25
drag, startPoint x: 619, startPoint y: 18, endPoint x: 658, endPoint y: 20, distance: 38.7
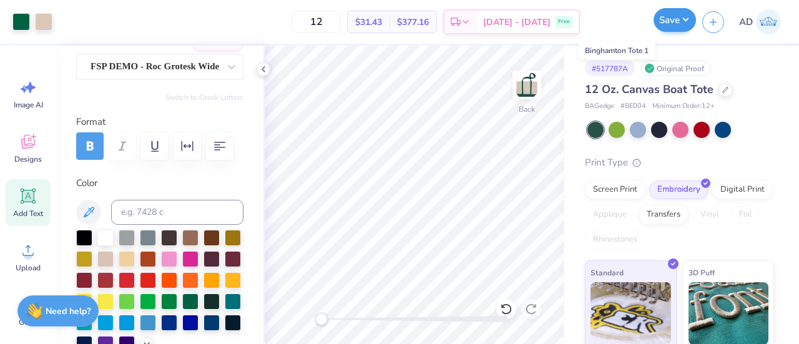
click at [658, 20] on div "Art colors 12 $31.43 Per Item $377.16 Total Est. Delivery Sep 22 - 25 Free Desi…" at bounding box center [399, 22] width 799 height 44
click at [664, 20] on button "Save" at bounding box center [675, 20] width 42 height 24
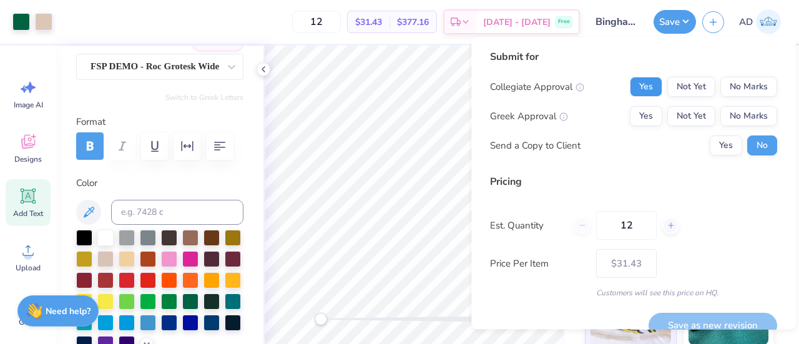
click at [649, 81] on button "Yes" at bounding box center [646, 87] width 32 height 20
click at [762, 121] on button "No Marks" at bounding box center [748, 116] width 57 height 20
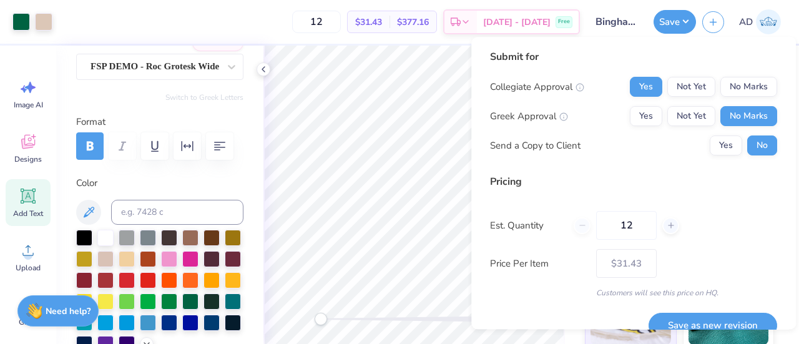
scroll to position [20, 0]
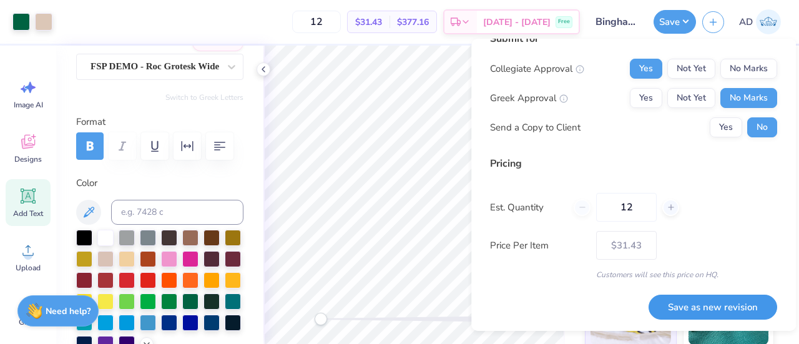
click at [703, 303] on button "Save as new revision" at bounding box center [713, 308] width 129 height 26
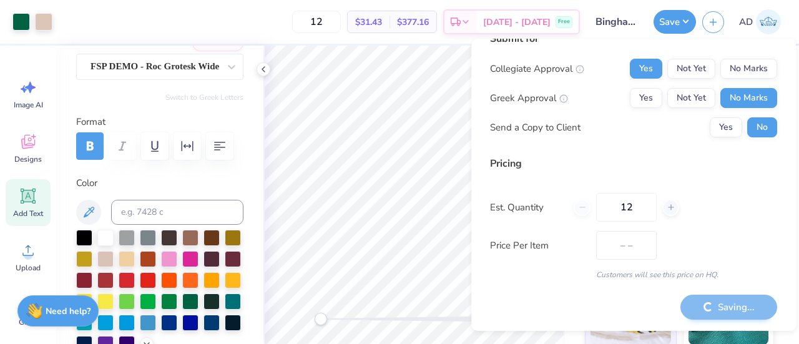
type input "$31.43"
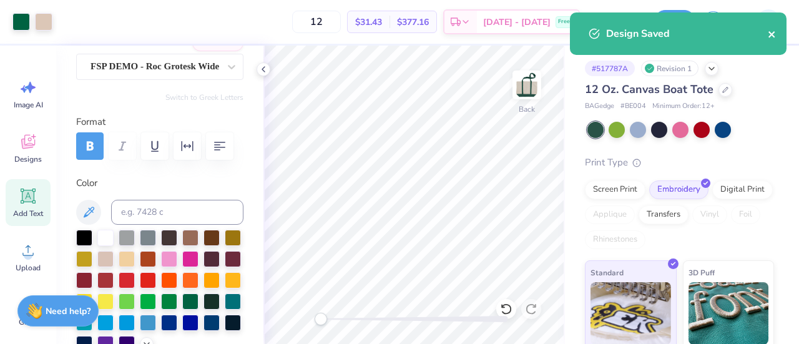
click at [770, 32] on icon "close" at bounding box center [772, 34] width 9 height 10
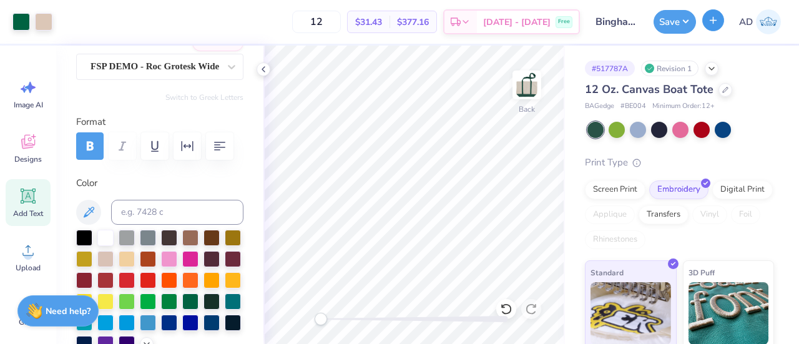
click at [712, 18] on icon "button" at bounding box center [713, 20] width 11 height 11
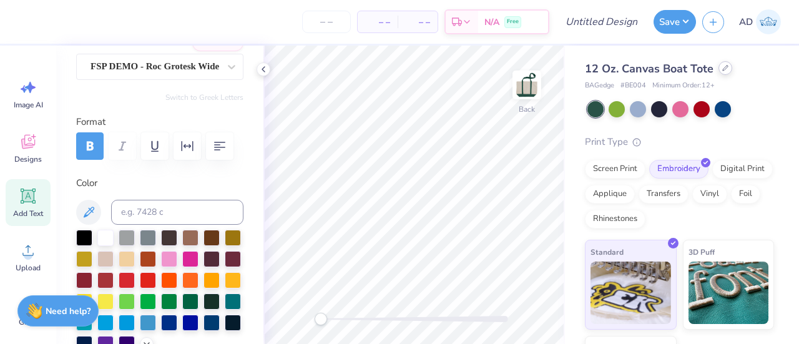
click at [719, 72] on div at bounding box center [725, 68] width 14 height 14
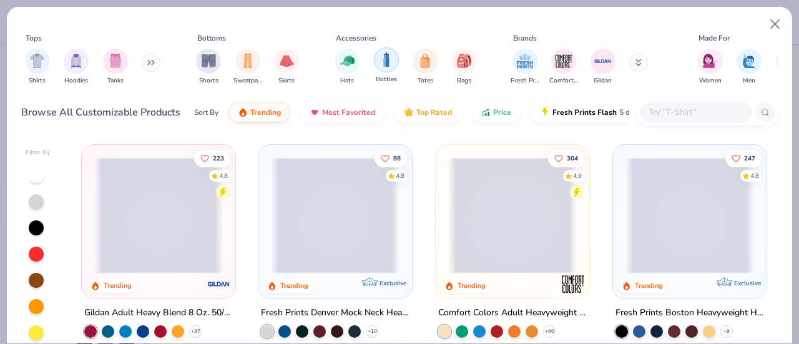
click at [383, 62] on img "filter for Bottles" at bounding box center [387, 59] width 14 height 14
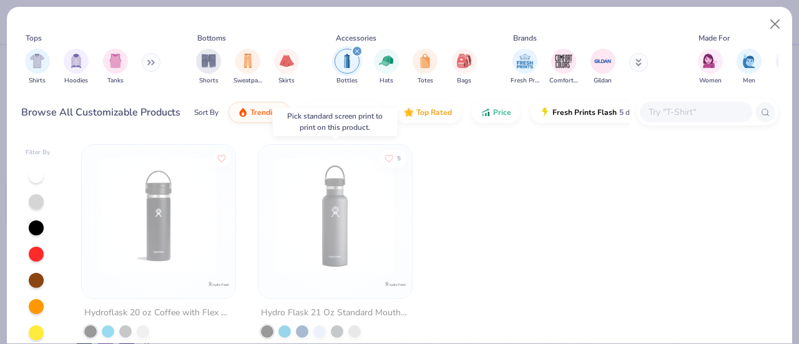
scroll to position [1, 0]
click at [773, 27] on button "Close" at bounding box center [775, 24] width 24 height 24
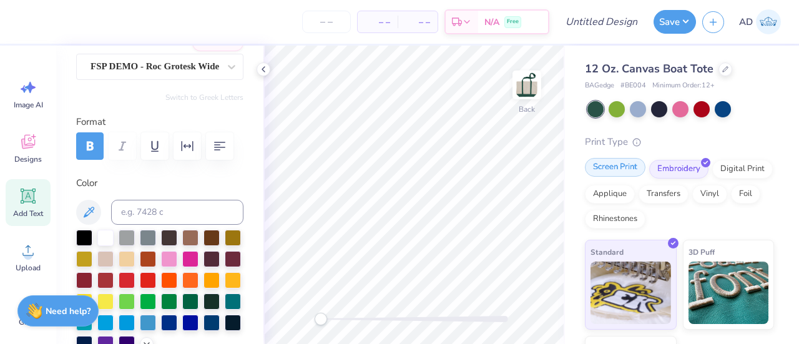
click at [609, 167] on div "Screen Print" at bounding box center [615, 167] width 61 height 19
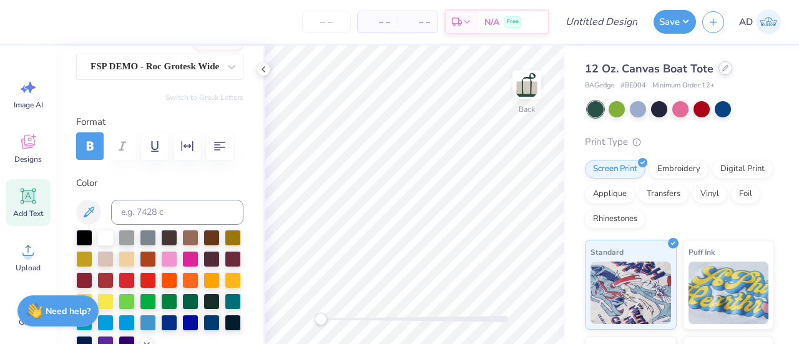
click at [723, 64] on div at bounding box center [725, 68] width 14 height 14
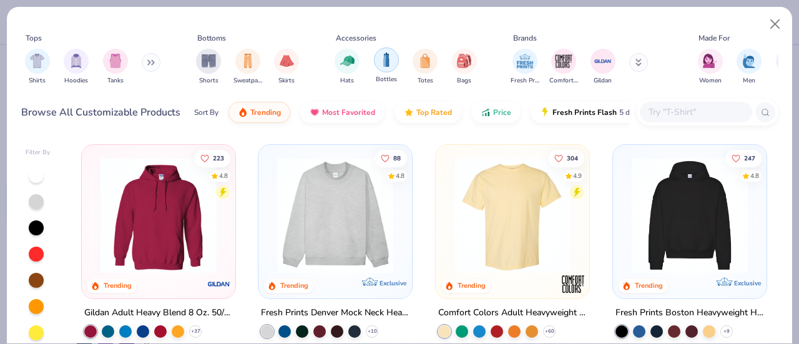
click at [388, 54] on img "filter for Bottles" at bounding box center [387, 59] width 14 height 14
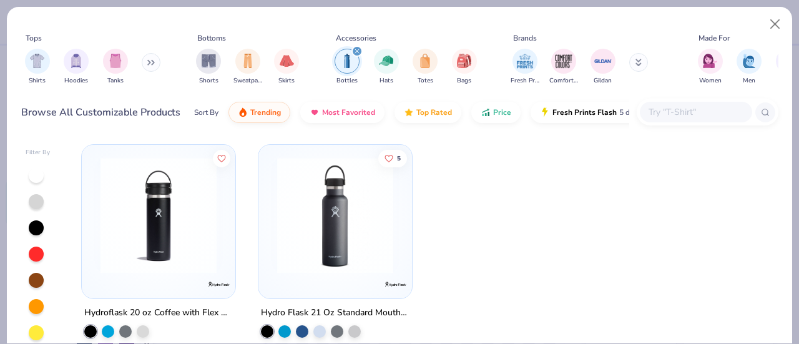
click at [356, 52] on icon "filter for Bottles" at bounding box center [357, 51] width 5 height 5
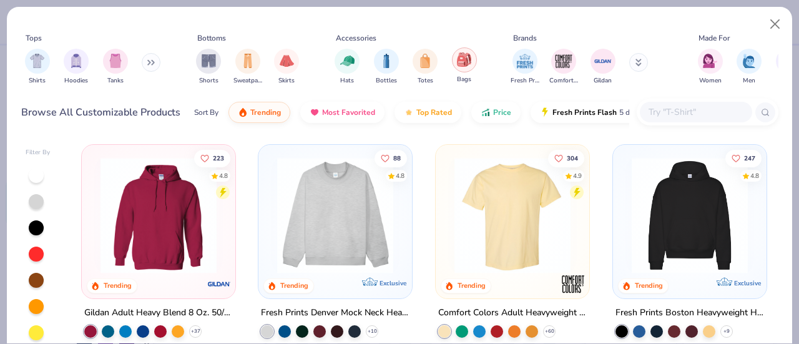
click at [460, 62] on img "filter for Bags" at bounding box center [464, 59] width 14 height 14
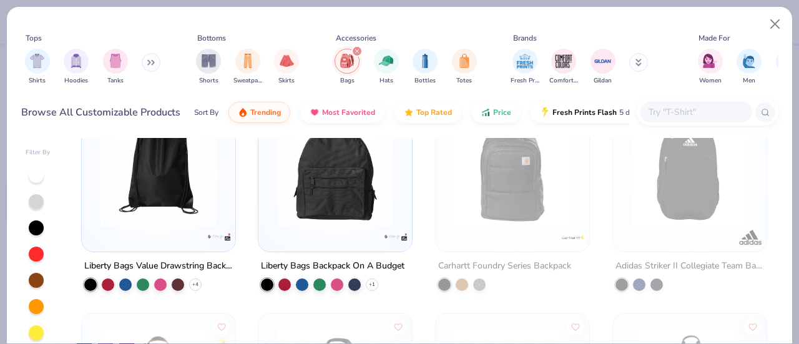
scroll to position [262, 0]
click at [165, 179] on img at bounding box center [158, 169] width 129 height 116
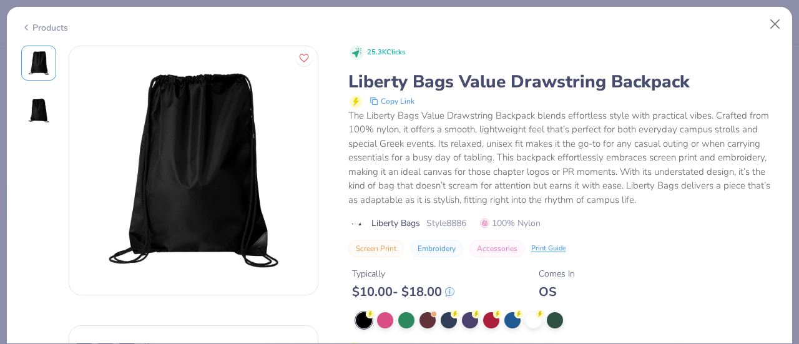
scroll to position [36, 0]
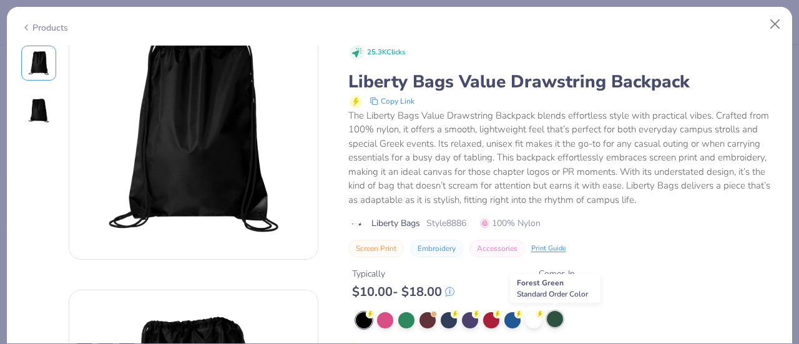
click at [553, 315] on div at bounding box center [555, 319] width 16 height 16
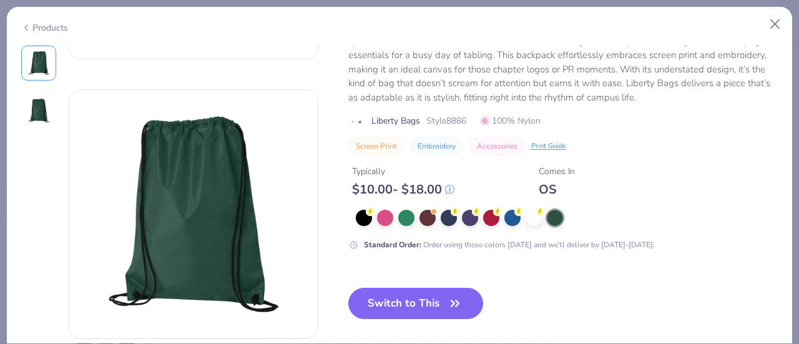
scroll to position [363, 0]
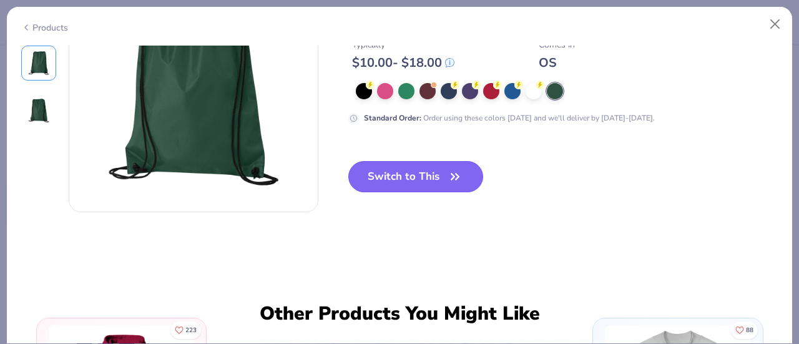
click at [423, 178] on button "Switch to This" at bounding box center [415, 176] width 135 height 31
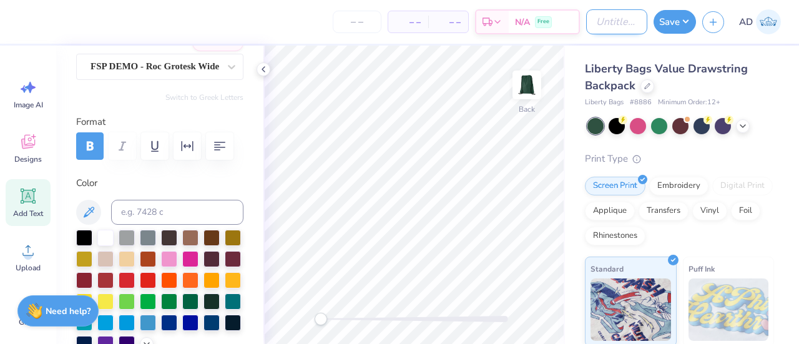
click at [586, 22] on input "Design Title" at bounding box center [616, 21] width 61 height 25
type input "Bing Drawstring 1"
click at [262, 69] on polyline at bounding box center [263, 69] width 2 height 5
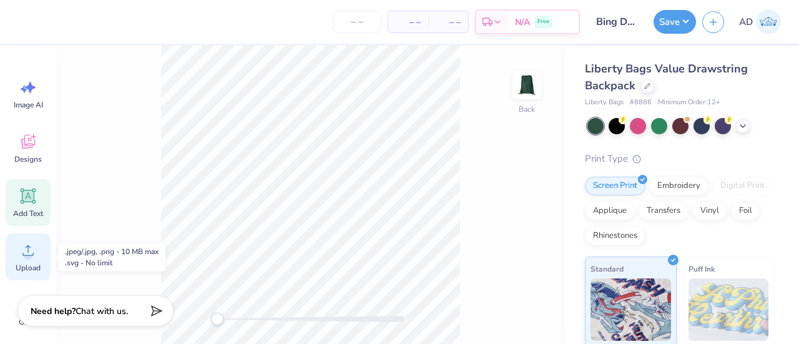
click at [27, 246] on icon at bounding box center [27, 250] width 11 height 11
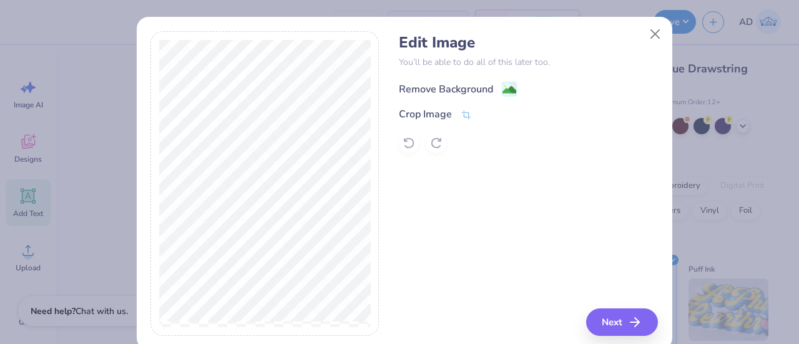
click at [481, 91] on div "Remove Background" at bounding box center [446, 89] width 94 height 15
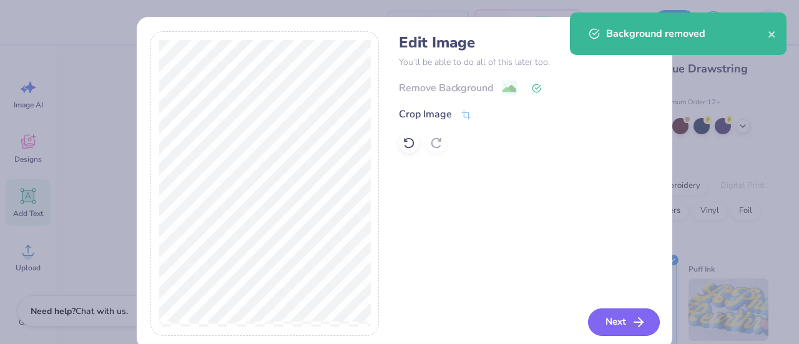
click at [610, 317] on button "Next" at bounding box center [624, 321] width 72 height 27
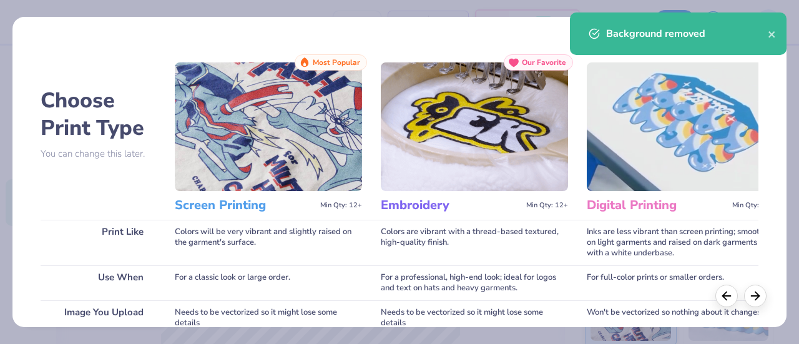
scroll to position [277, 0]
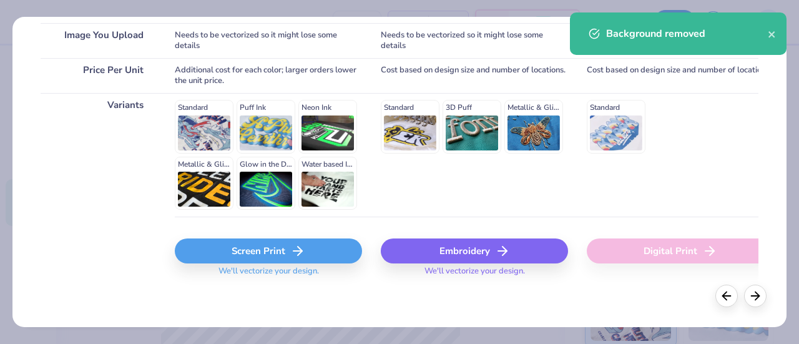
click at [300, 243] on icon at bounding box center [297, 250] width 15 height 15
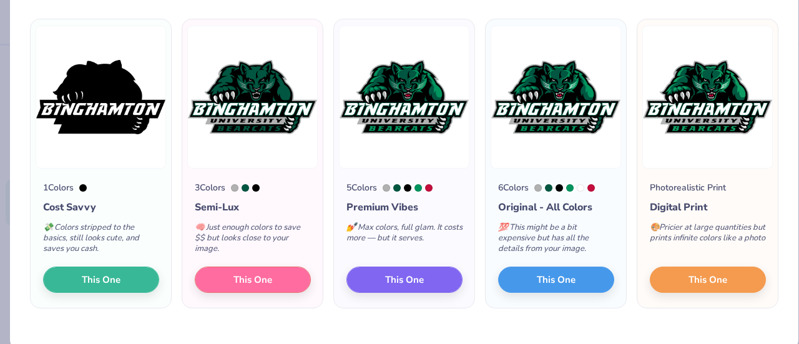
scroll to position [84, 0]
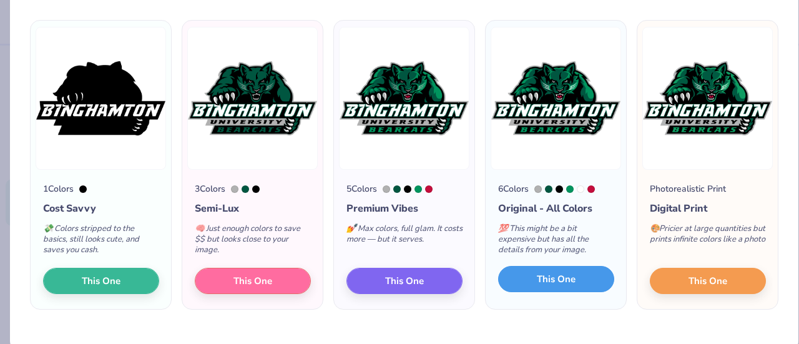
click at [537, 278] on span "This One" at bounding box center [556, 279] width 39 height 14
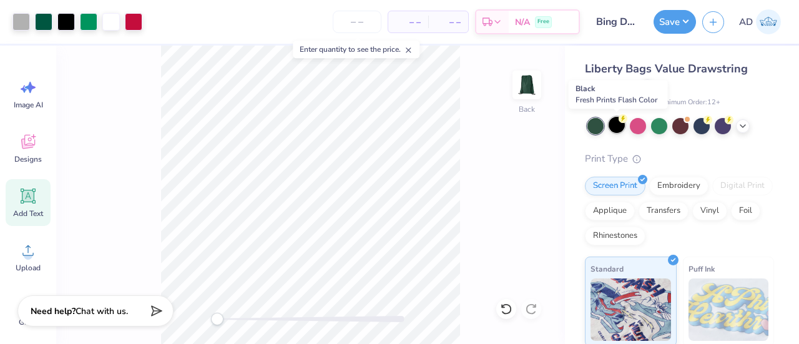
click at [614, 123] on div at bounding box center [617, 125] width 16 height 16
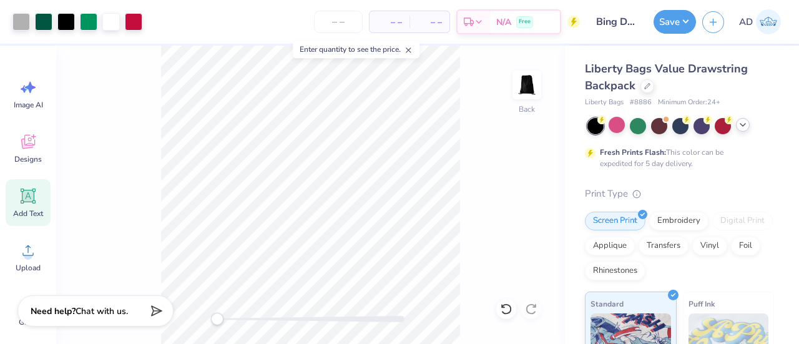
click at [743, 125] on icon at bounding box center [743, 125] width 10 height 10
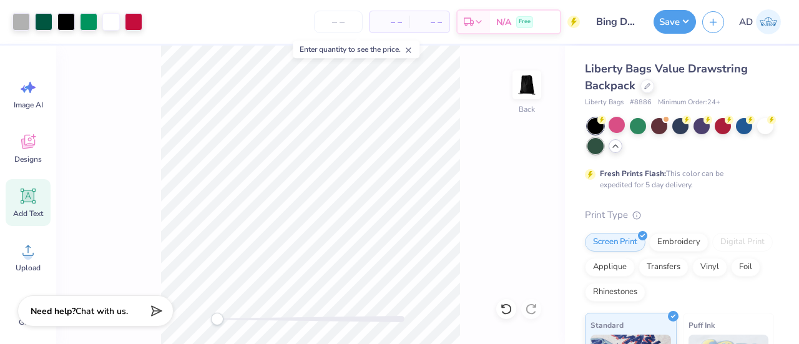
click at [604, 145] on div at bounding box center [595, 146] width 16 height 16
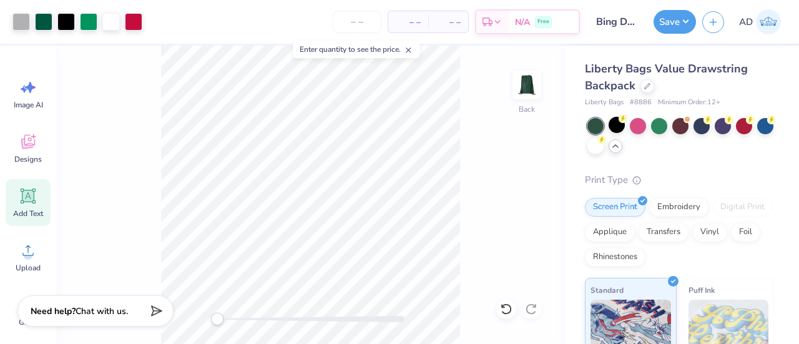
click at [527, 142] on div "Back" at bounding box center [310, 195] width 509 height 298
click at [669, 21] on button "Save" at bounding box center [675, 20] width 42 height 24
type input "0"
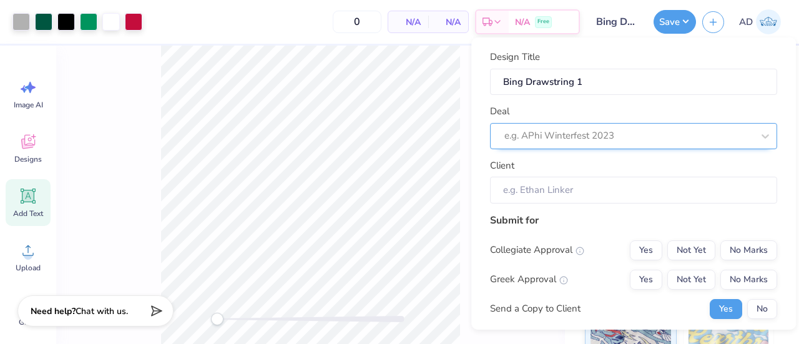
click at [627, 137] on div at bounding box center [628, 135] width 248 height 17
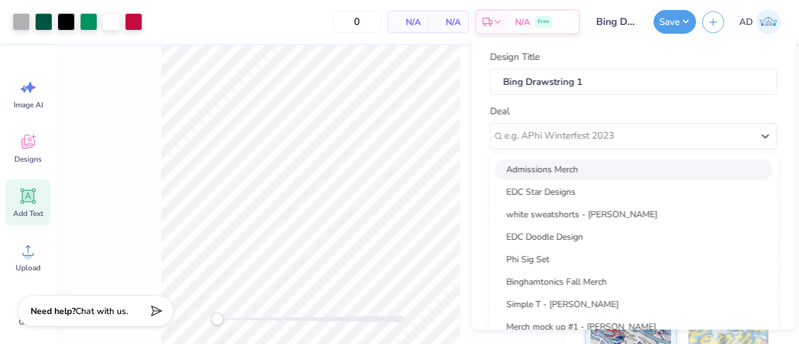
click at [540, 165] on div "Admissions Merch" at bounding box center [633, 169] width 277 height 21
type input "Ava Dee"
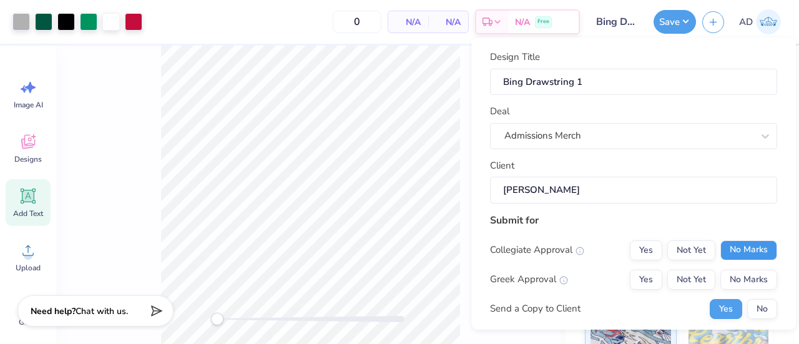
click at [728, 250] on button "No Marks" at bounding box center [748, 250] width 57 height 20
click at [630, 279] on button "Yes" at bounding box center [646, 280] width 32 height 20
drag, startPoint x: 630, startPoint y: 279, endPoint x: 634, endPoint y: 241, distance: 38.2
click at [634, 241] on button "Yes" at bounding box center [646, 250] width 32 height 20
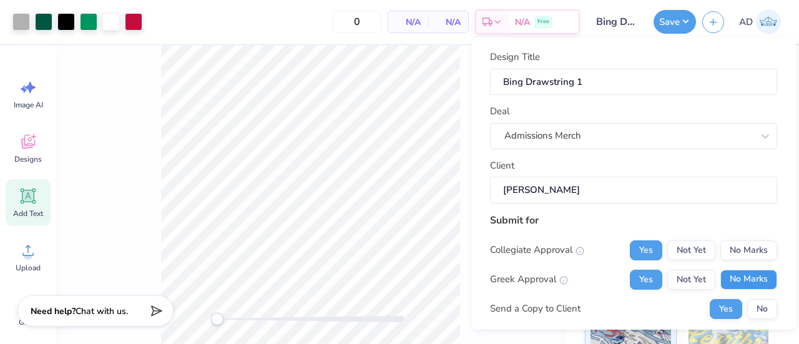
click at [742, 270] on button "No Marks" at bounding box center [748, 280] width 57 height 20
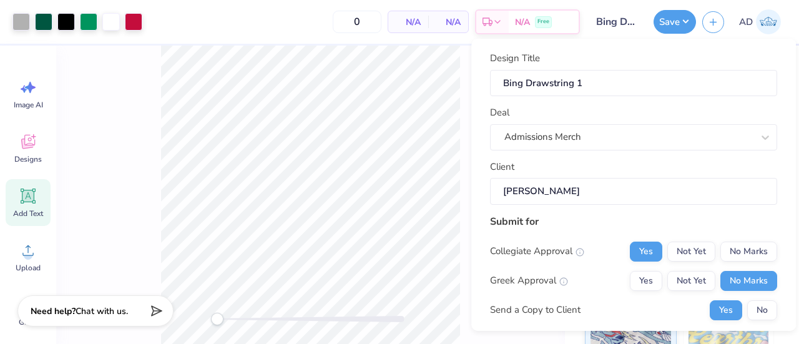
scroll to position [182, 0]
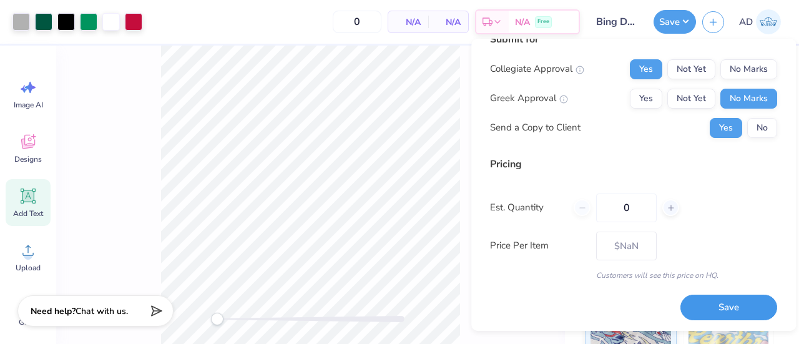
click at [714, 305] on button "Save" at bounding box center [728, 308] width 97 height 26
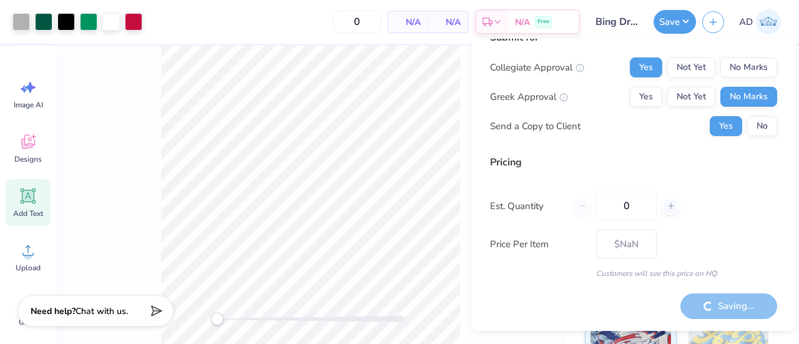
scroll to position [20, 0]
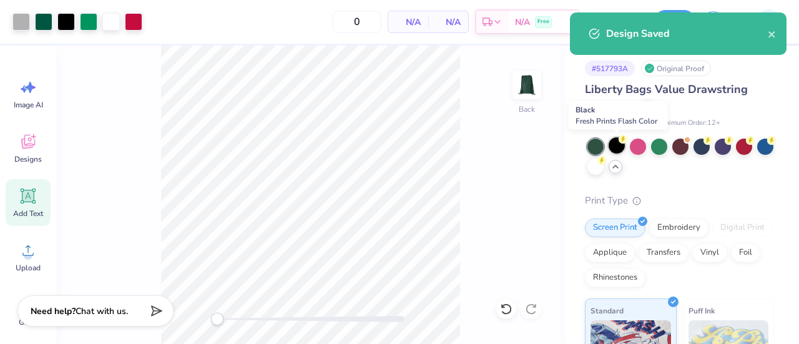
click at [613, 147] on div at bounding box center [617, 145] width 16 height 16
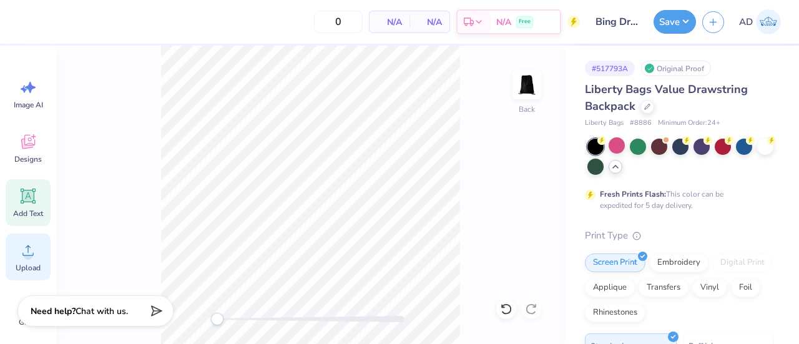
click at [24, 258] on icon at bounding box center [28, 250] width 19 height 19
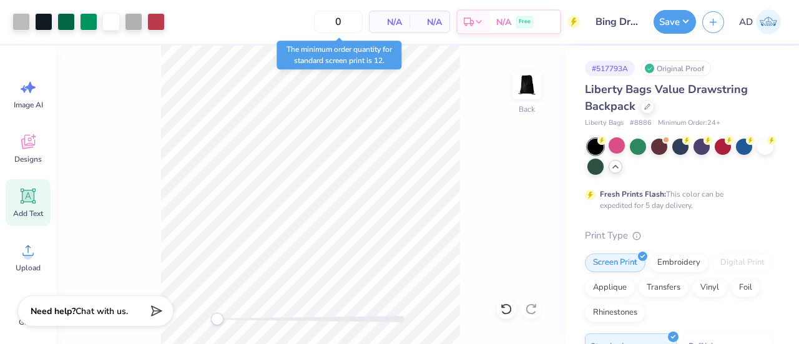
click at [29, 195] on icon at bounding box center [28, 196] width 15 height 15
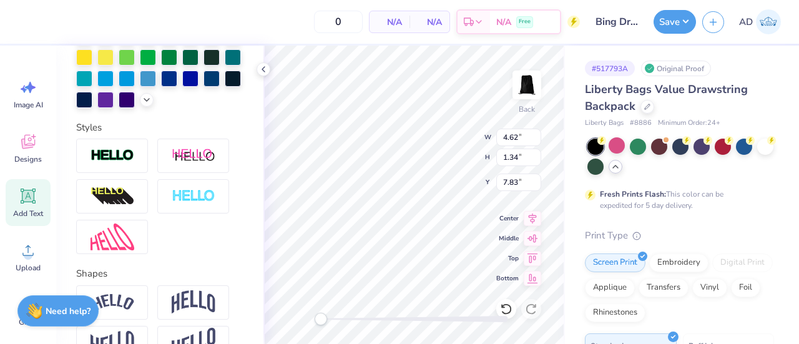
scroll to position [393, 0]
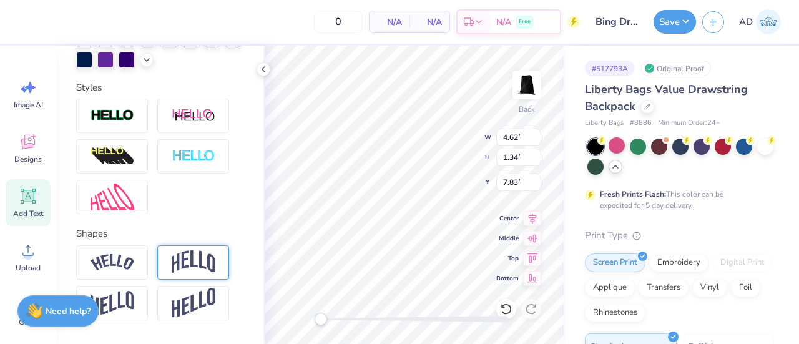
type textarea "BINGHAMTON"
click at [191, 274] on img at bounding box center [194, 262] width 44 height 24
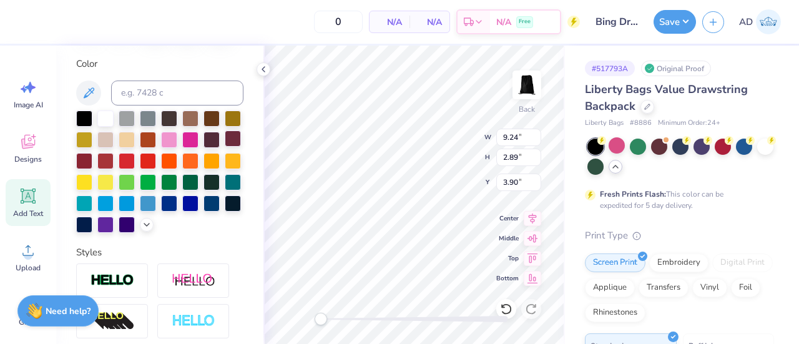
scroll to position [0, 0]
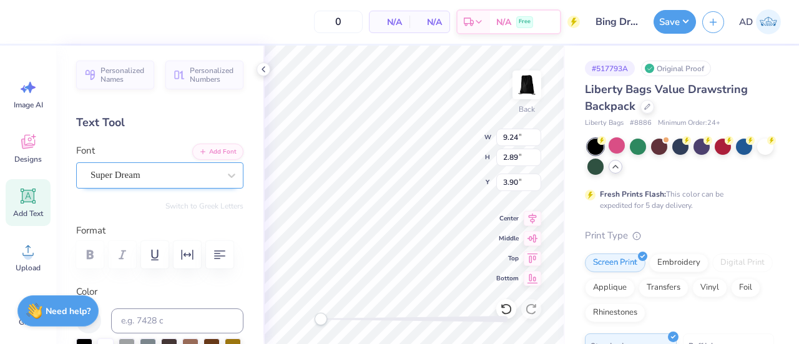
click at [122, 170] on div "Super Dream" at bounding box center [154, 174] width 131 height 19
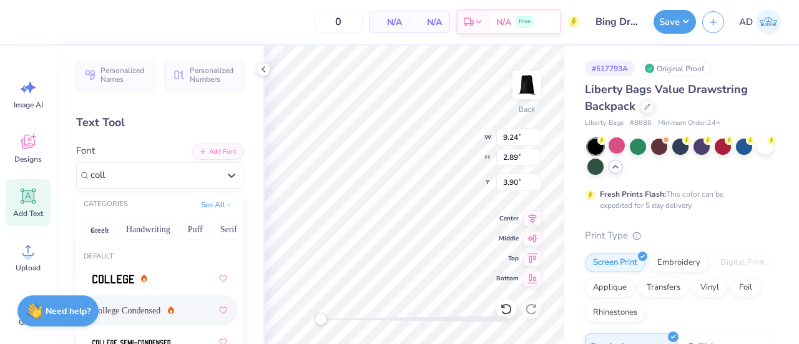
scroll to position [31, 0]
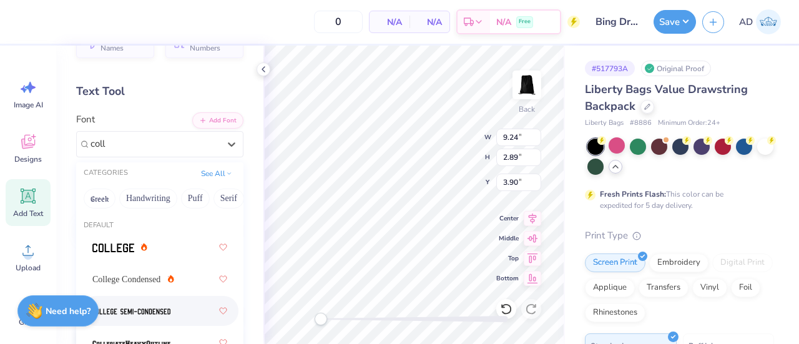
click at [130, 309] on img at bounding box center [131, 311] width 78 height 9
type input "coll"
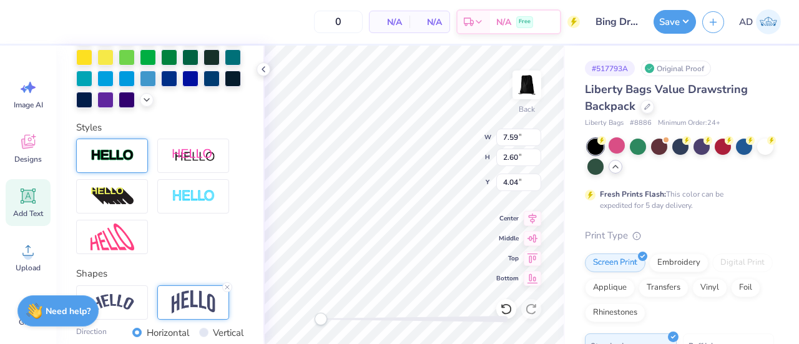
click at [119, 173] on div at bounding box center [112, 156] width 72 height 34
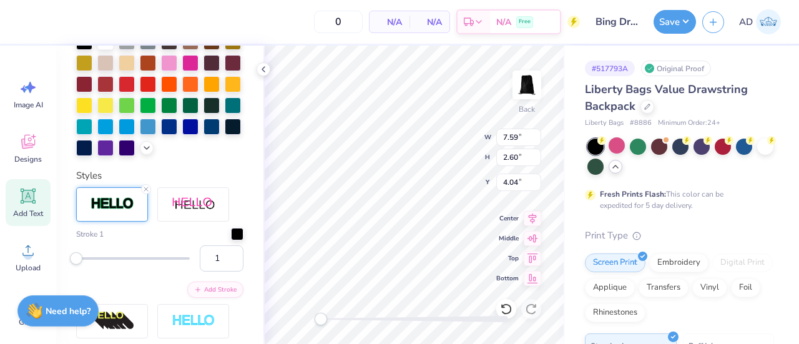
scroll to position [401, 0]
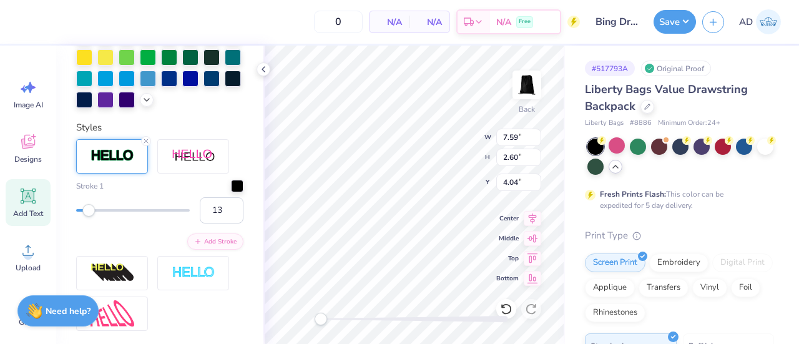
type input "14"
drag, startPoint x: 78, startPoint y: 230, endPoint x: 89, endPoint y: 231, distance: 11.3
click at [89, 217] on div "Accessibility label" at bounding box center [88, 210] width 12 height 12
type input "9"
click at [85, 217] on div "Accessibility label" at bounding box center [85, 210] width 12 height 12
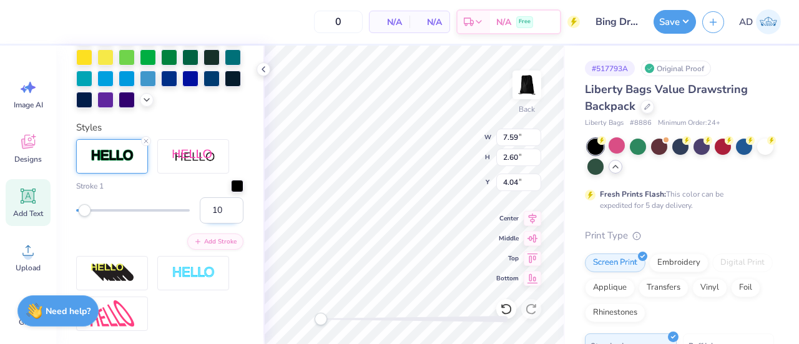
click at [223, 223] on input "10" at bounding box center [222, 210] width 44 height 26
click at [222, 223] on input "9" at bounding box center [222, 210] width 44 height 26
click at [222, 223] on input "8" at bounding box center [222, 210] width 44 height 26
click at [222, 223] on input "7" at bounding box center [222, 210] width 44 height 26
click at [222, 223] on input "6" at bounding box center [222, 210] width 44 height 26
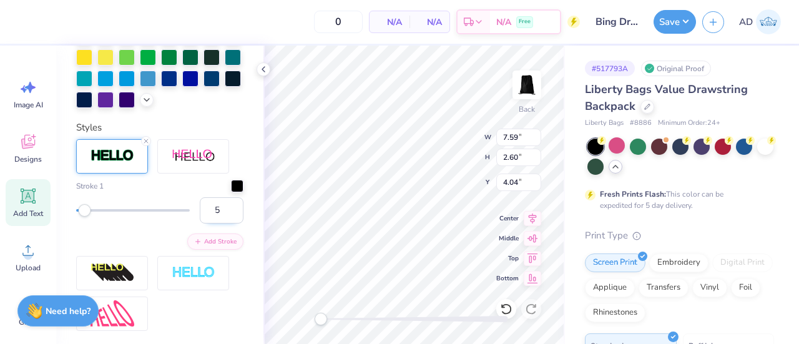
type input "5"
click at [222, 223] on input "5" at bounding box center [222, 210] width 44 height 26
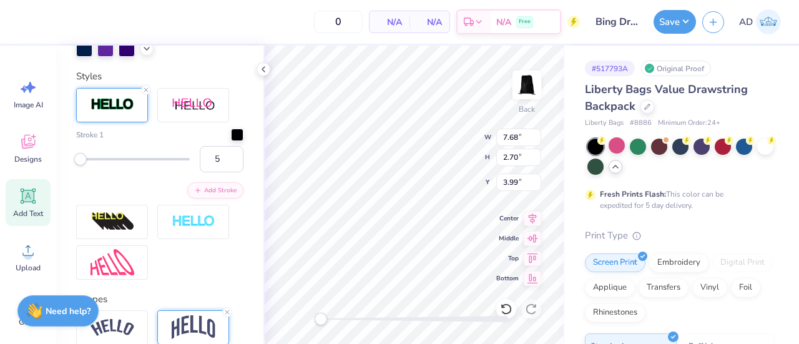
scroll to position [453, 0]
click at [231, 139] on div at bounding box center [237, 133] width 12 height 12
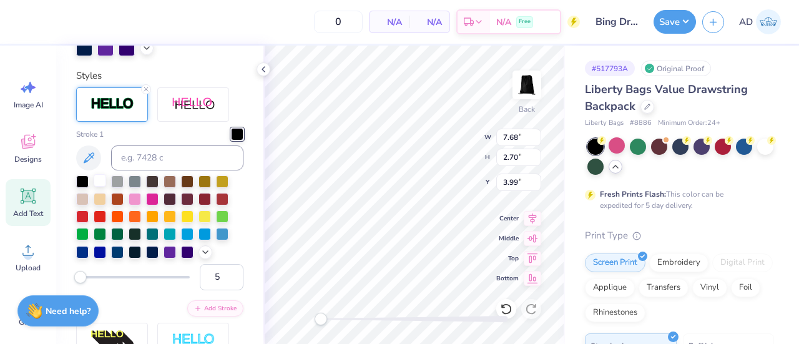
click at [102, 187] on div at bounding box center [100, 180] width 12 height 12
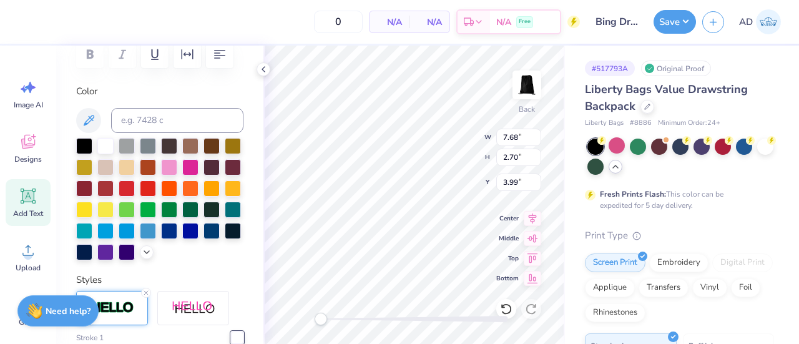
scroll to position [197, 0]
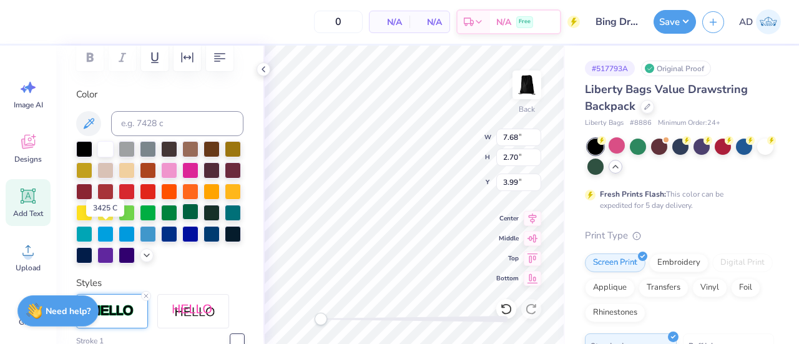
click at [182, 220] on div at bounding box center [190, 211] width 16 height 16
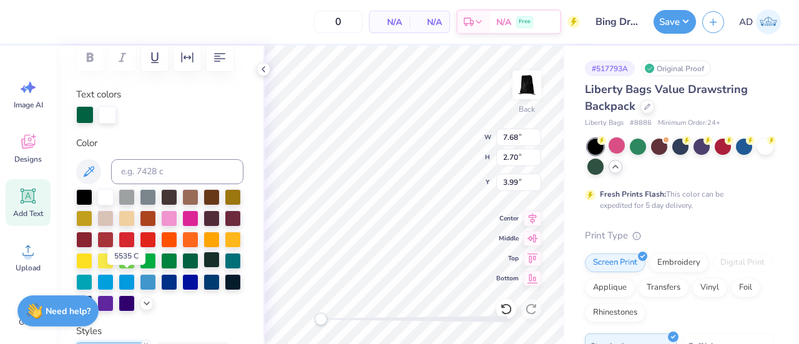
click at [203, 268] on div at bounding box center [211, 260] width 16 height 16
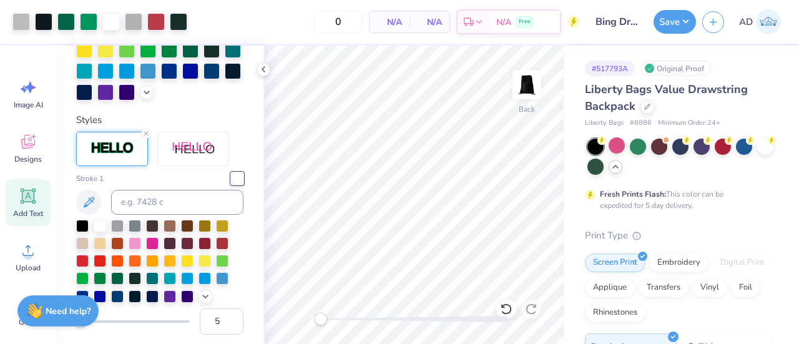
scroll to position [597, 0]
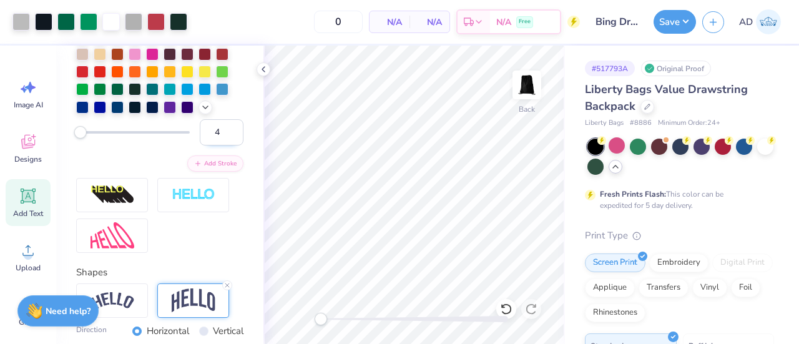
type input "4"
click at [220, 145] on input "4" at bounding box center [222, 132] width 44 height 26
click at [223, 145] on input "4" at bounding box center [222, 132] width 44 height 26
click at [215, 145] on input "4" at bounding box center [222, 132] width 44 height 26
type input "3"
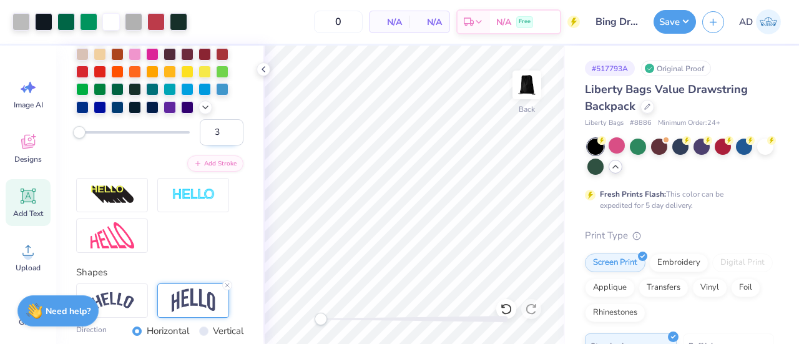
click at [225, 145] on input "3" at bounding box center [222, 132] width 44 height 26
click at [533, 217] on icon at bounding box center [532, 216] width 17 height 15
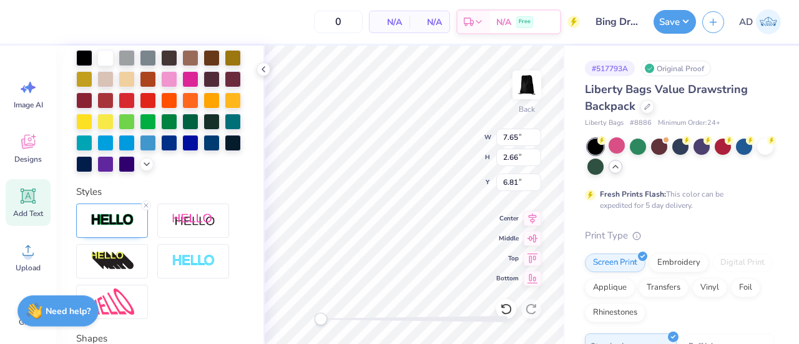
type textarea "BEARCATS"
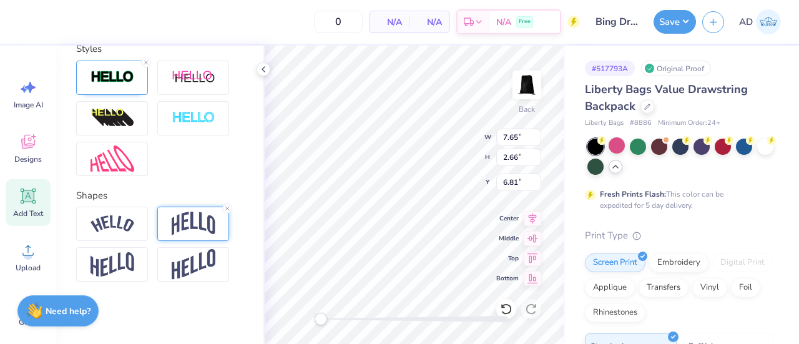
click at [180, 228] on img at bounding box center [194, 224] width 44 height 24
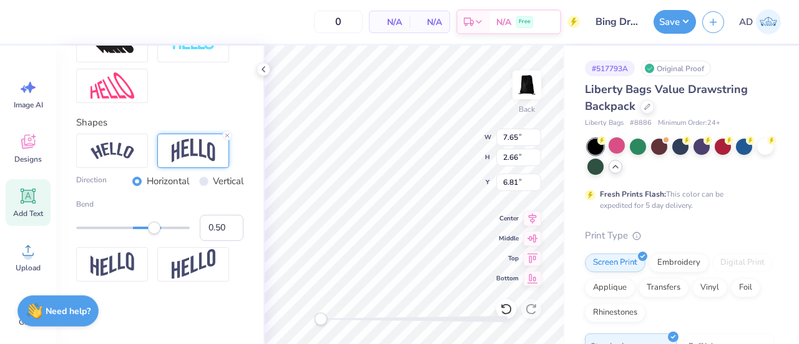
type input "5.95"
type input "2.31"
type input "13.18"
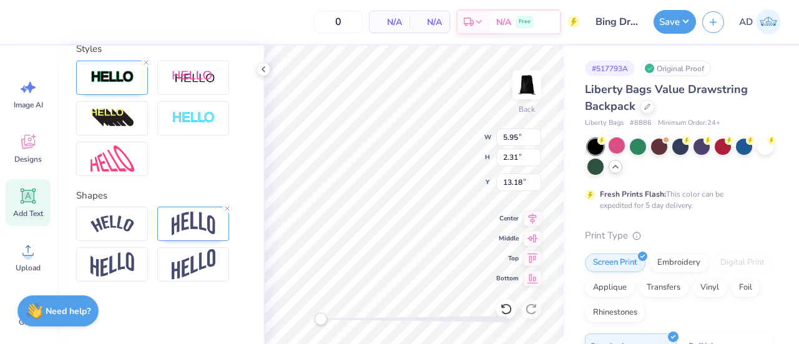
scroll to position [499, 0]
click at [183, 225] on img at bounding box center [194, 224] width 44 height 24
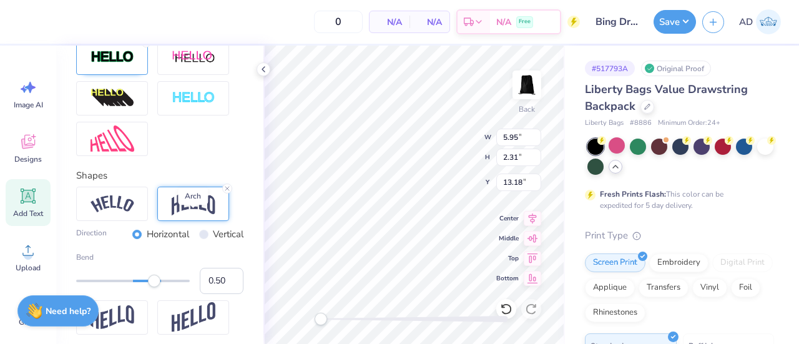
scroll to position [572, 0]
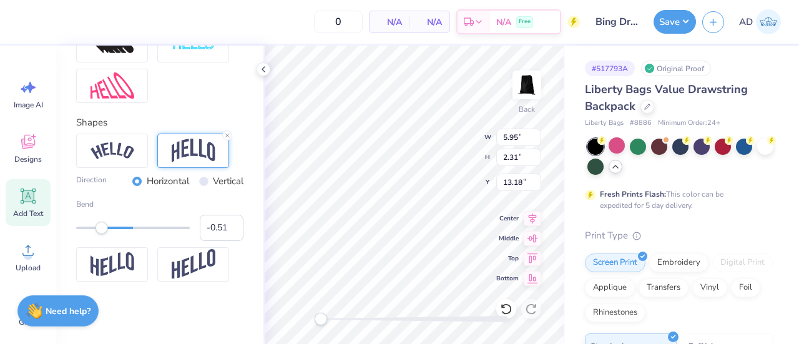
type input "-0.50"
drag, startPoint x: 156, startPoint y: 229, endPoint x: 102, endPoint y: 237, distance: 54.2
click at [102, 237] on div "Bend -0.50" at bounding box center [159, 219] width 167 height 42
click at [223, 232] on input "-0.51" at bounding box center [222, 228] width 44 height 26
click at [223, 222] on input "-0.5" at bounding box center [222, 228] width 44 height 26
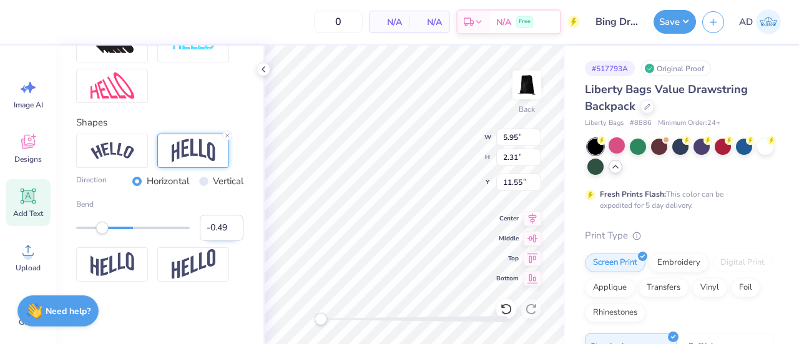
click at [223, 222] on input "-0.49" at bounding box center [222, 228] width 44 height 26
type input "-0.48"
click at [223, 222] on input "-0.48" at bounding box center [222, 228] width 44 height 26
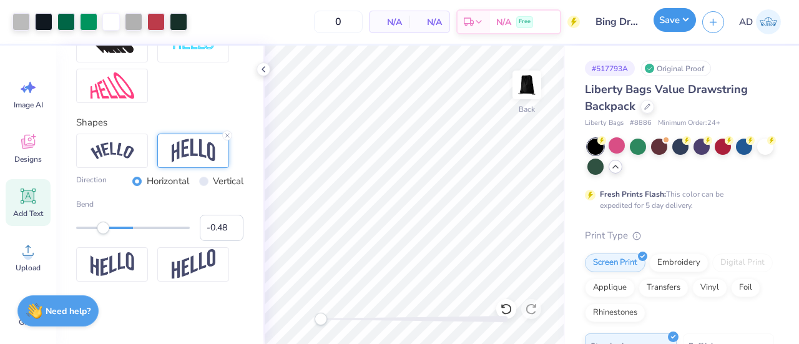
click at [669, 23] on button "Save" at bounding box center [675, 20] width 42 height 24
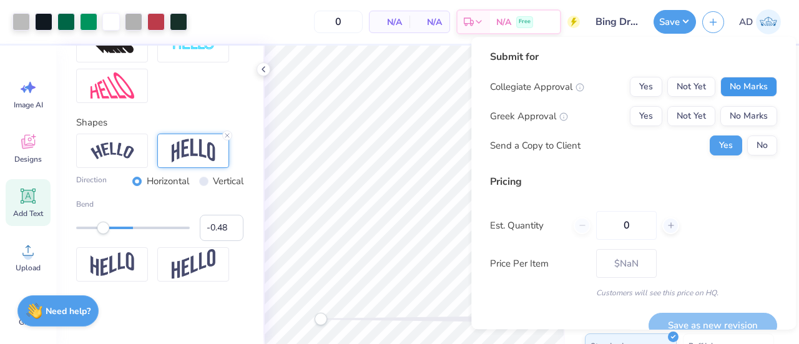
click at [721, 86] on button "No Marks" at bounding box center [748, 87] width 57 height 20
click at [648, 82] on button "Yes" at bounding box center [646, 87] width 32 height 20
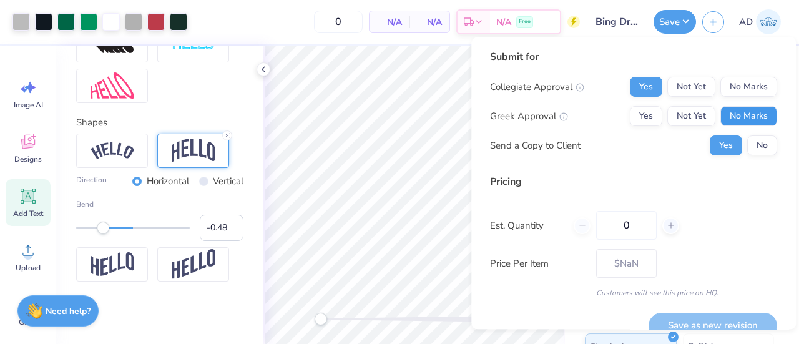
click at [757, 119] on button "No Marks" at bounding box center [748, 116] width 57 height 20
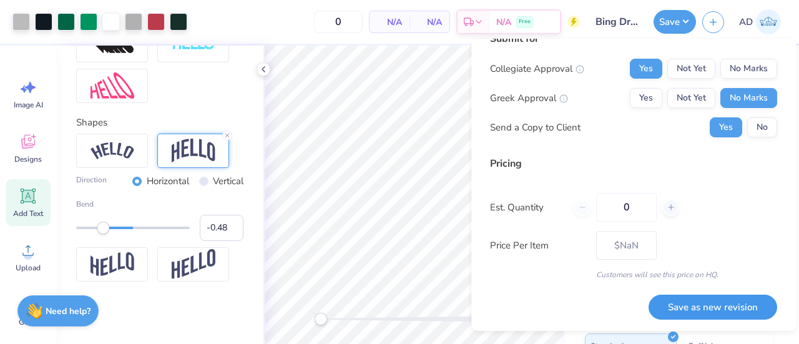
click at [685, 310] on button "Save as new revision" at bounding box center [713, 308] width 129 height 26
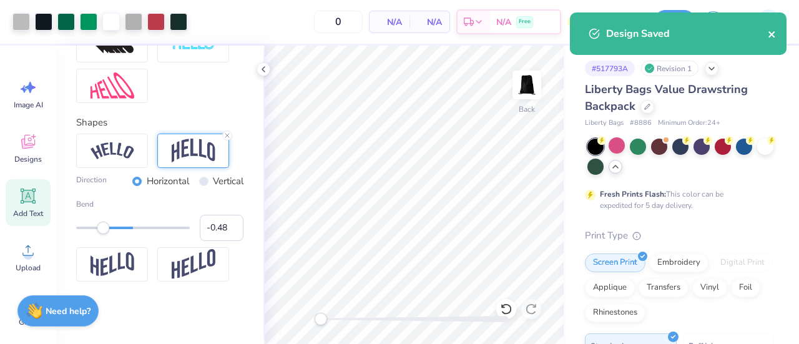
click at [771, 34] on icon "close" at bounding box center [771, 34] width 6 height 6
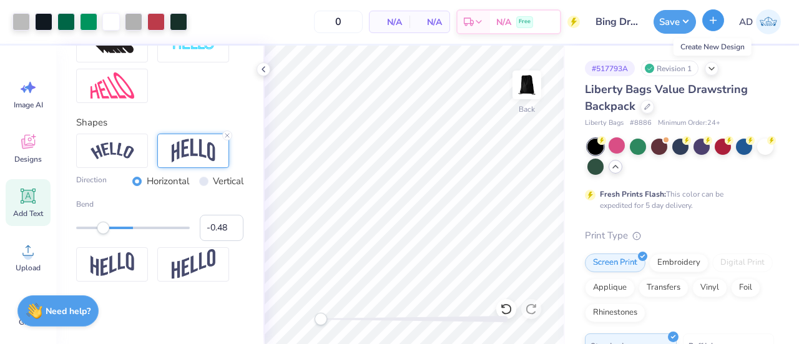
click at [712, 18] on icon "button" at bounding box center [713, 20] width 11 height 11
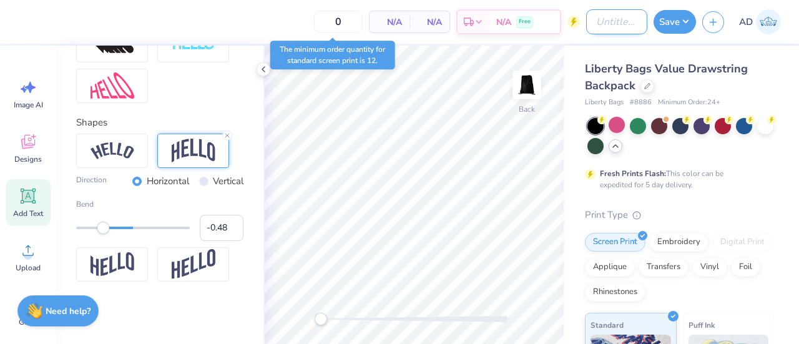
click at [613, 24] on input "Design Title" at bounding box center [616, 21] width 61 height 25
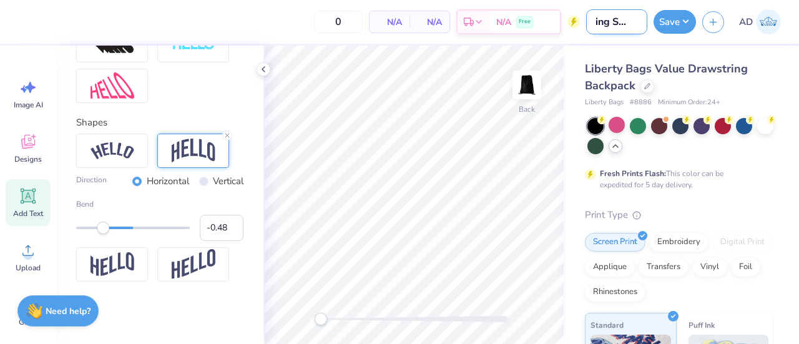
scroll to position [0, 14]
type input "Bing Shirt 1"
click at [733, 84] on div "Liberty Bags Value Drawstring Backpack" at bounding box center [679, 78] width 189 height 34
click at [647, 87] on icon at bounding box center [647, 85] width 6 height 6
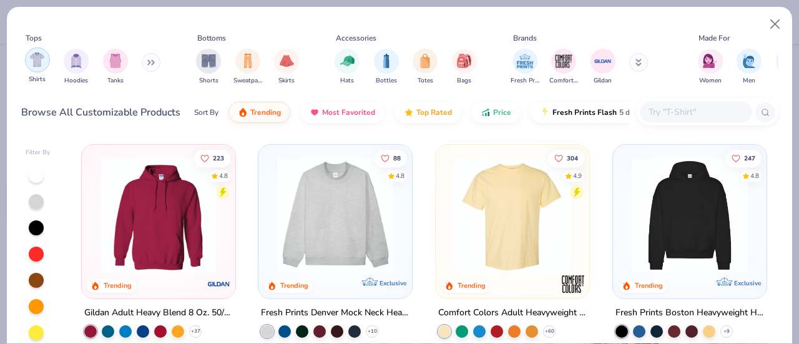
click at [44, 64] on div "filter for Shirts" at bounding box center [37, 59] width 25 height 25
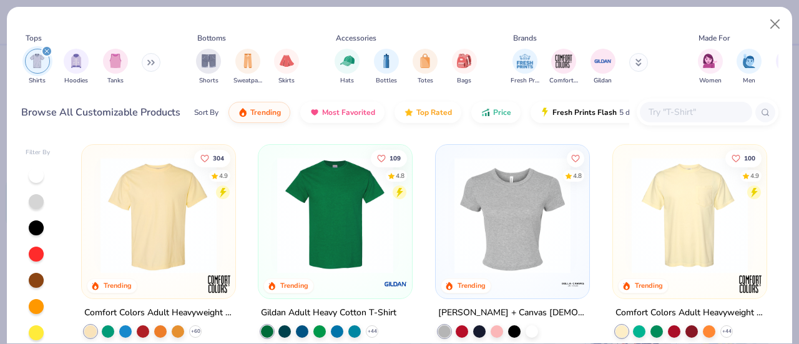
click at [320, 230] on img at bounding box center [335, 215] width 129 height 116
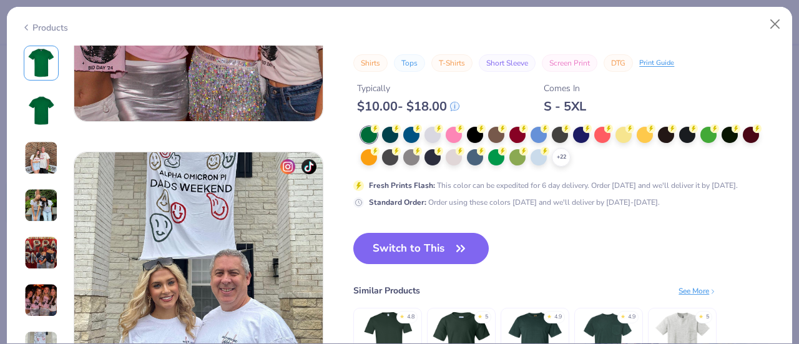
scroll to position [1571, 0]
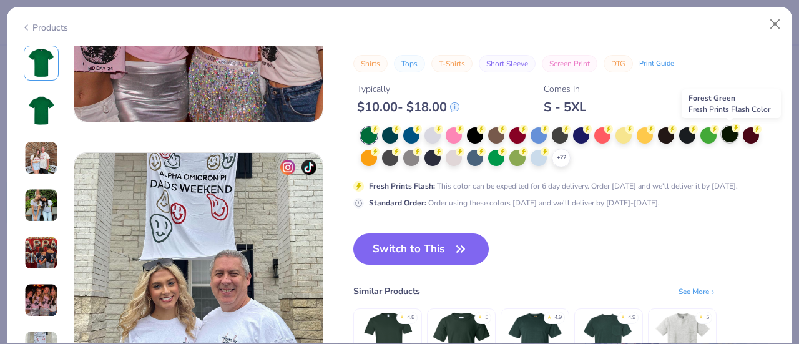
click at [727, 133] on div at bounding box center [730, 134] width 16 height 16
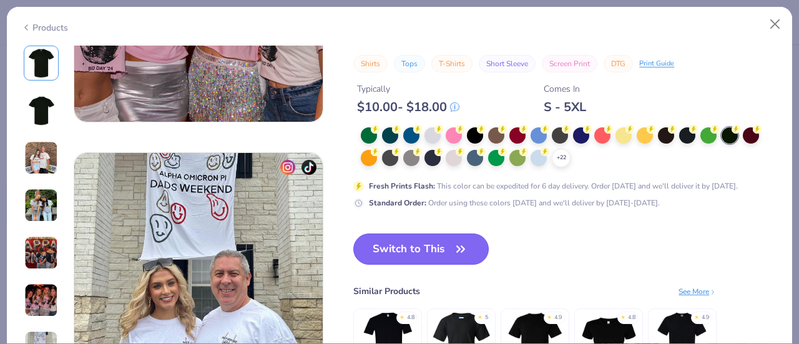
click at [429, 248] on button "Switch to This" at bounding box center [420, 248] width 135 height 31
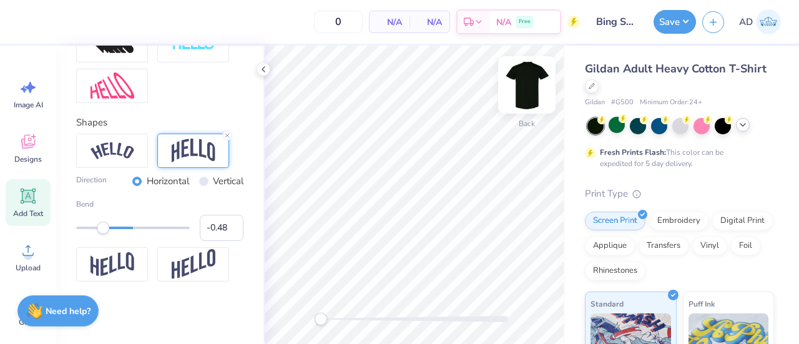
click at [532, 89] on img at bounding box center [527, 85] width 50 height 50
click at [532, 89] on img at bounding box center [526, 84] width 25 height 25
click at [612, 124] on div at bounding box center [617, 125] width 16 height 16
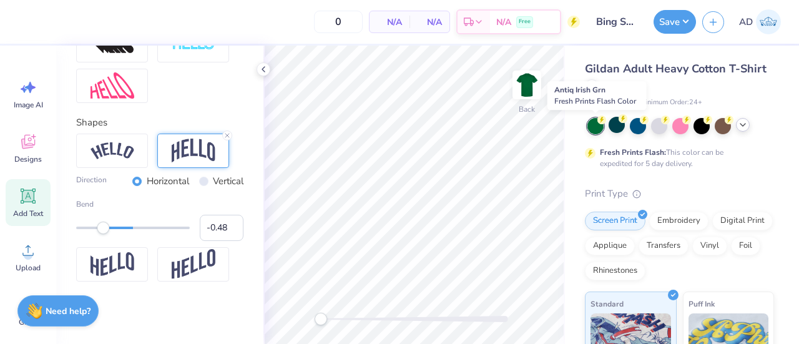
click at [595, 124] on div at bounding box center [595, 126] width 16 height 16
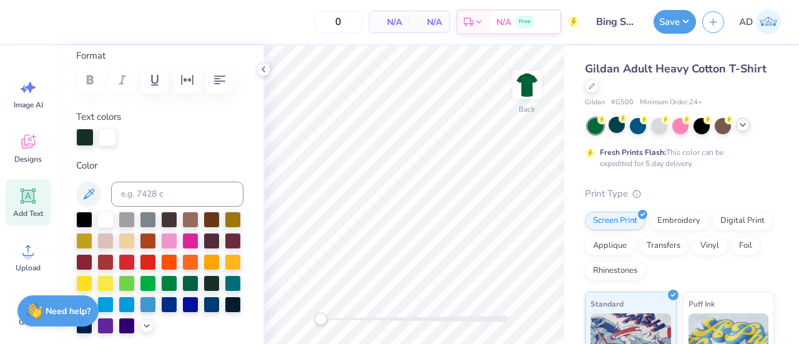
scroll to position [169, 0]
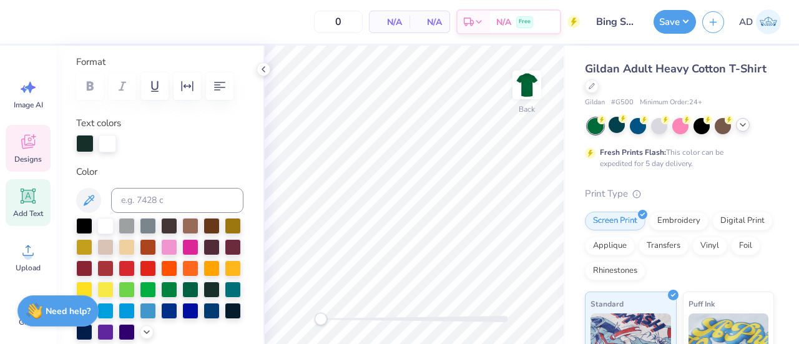
click at [32, 156] on span "Designs" at bounding box center [27, 159] width 27 height 10
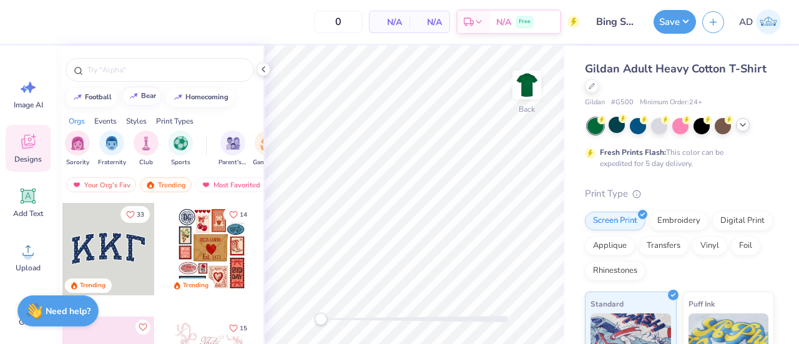
click at [142, 96] on div "bear" at bounding box center [148, 95] width 15 height 7
type input "bear"
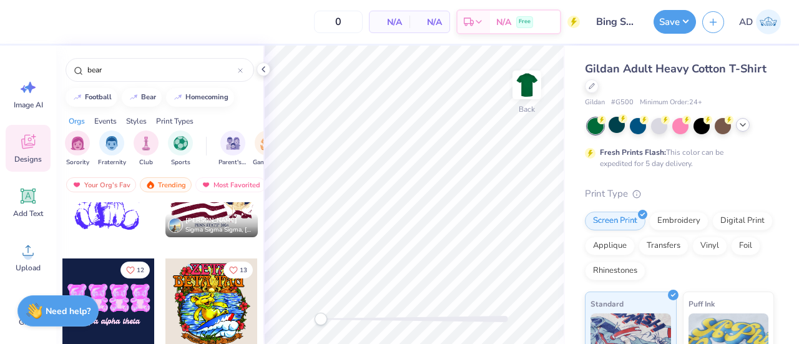
scroll to position [1311, 0]
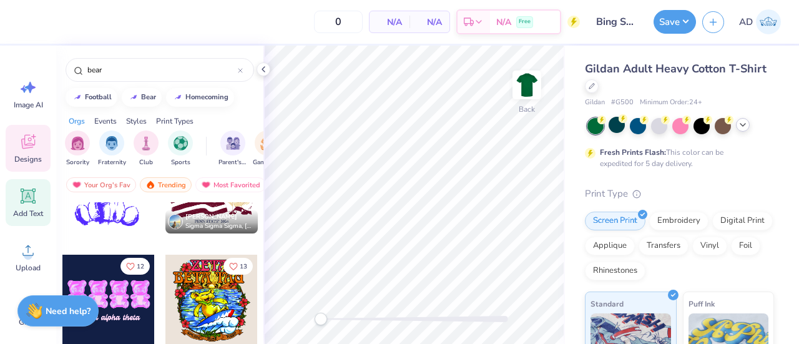
click at [27, 182] on div "Add Text" at bounding box center [28, 202] width 45 height 47
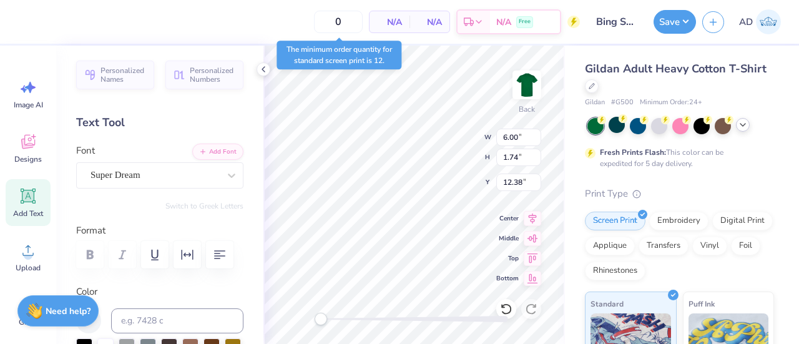
scroll to position [10, 4]
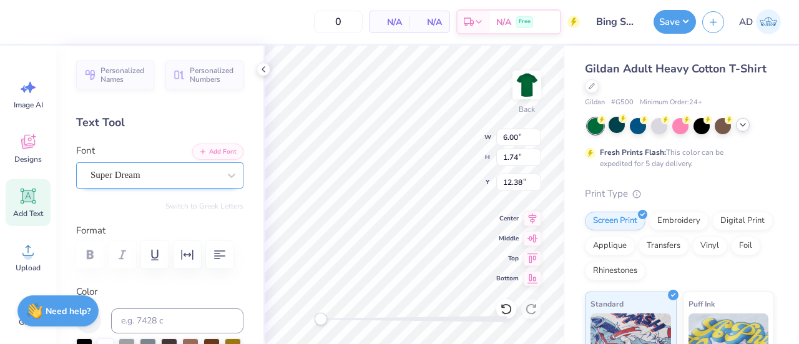
type textarea "BINGHAMTON"
click at [142, 174] on div "Super Dream" at bounding box center [154, 174] width 131 height 19
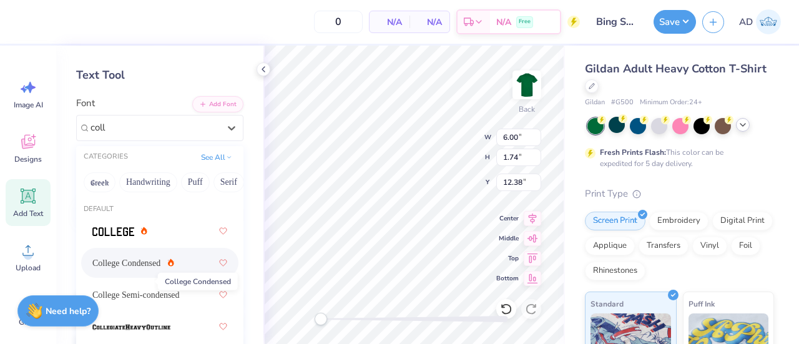
scroll to position [56, 0]
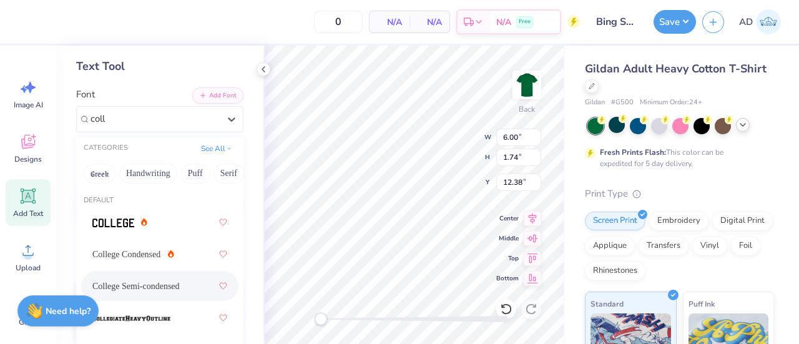
click at [132, 285] on span "College Semi-condensed" at bounding box center [135, 286] width 87 height 13
type input "coll"
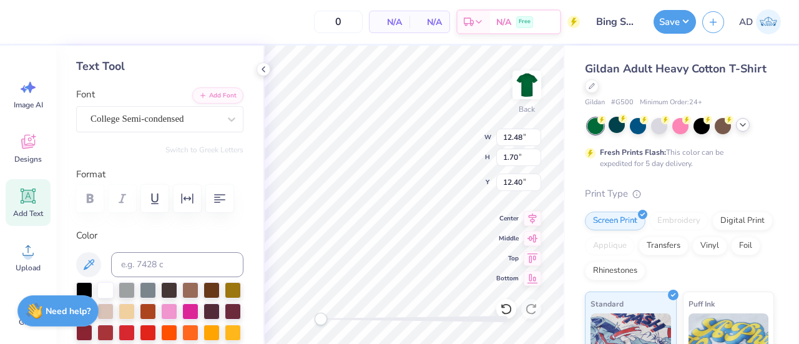
scroll to position [10, 5]
type textarea "BINGHAMTON UNIVERSITY"
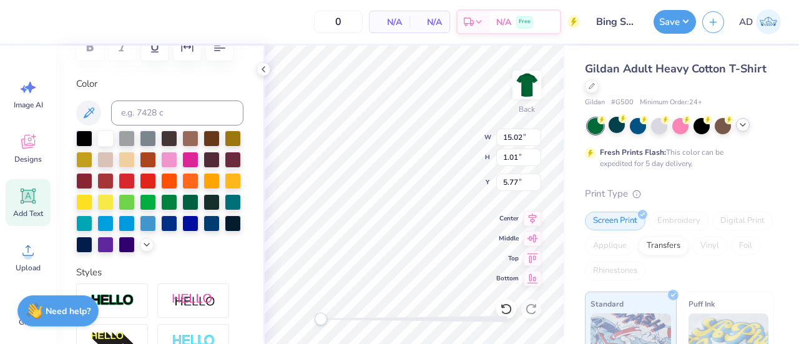
scroll to position [451, 0]
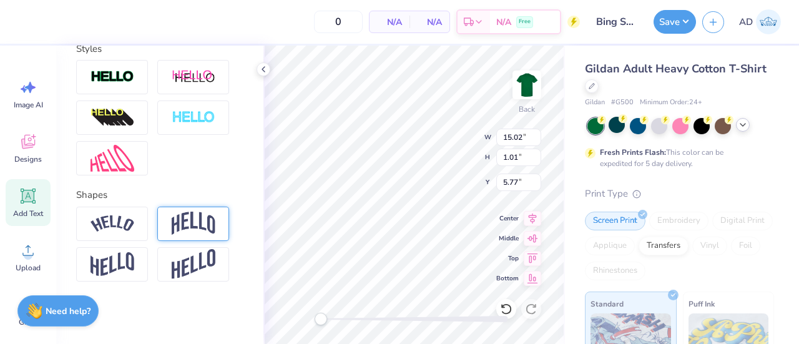
click at [190, 231] on img at bounding box center [194, 224] width 44 height 24
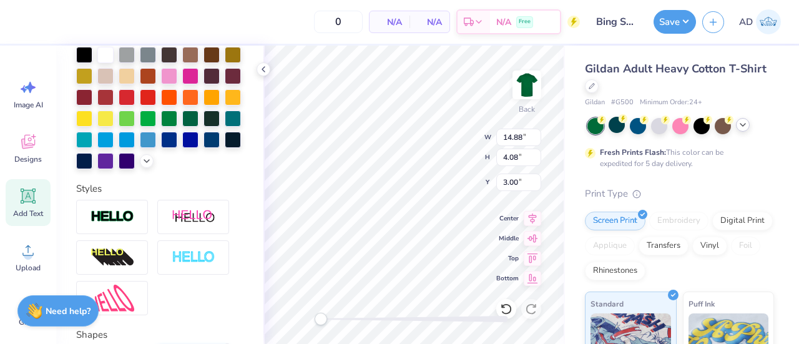
scroll to position [10, 6]
type textarea "BINGHAMTON"
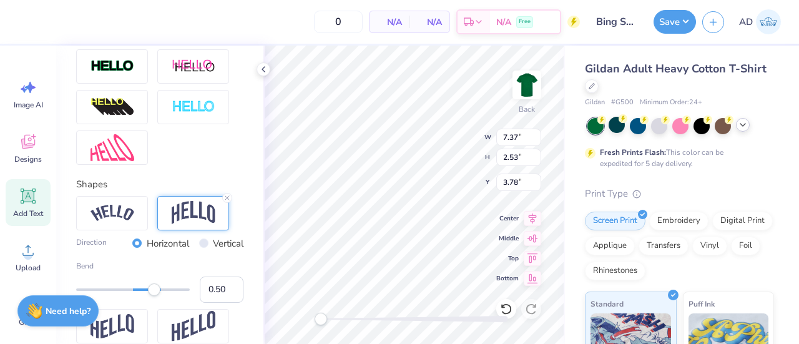
scroll to position [443, 0]
click at [532, 213] on icon at bounding box center [533, 216] width 8 height 11
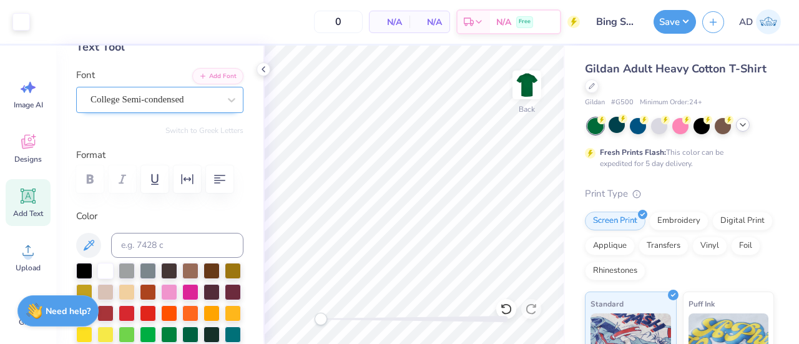
scroll to position [76, 0]
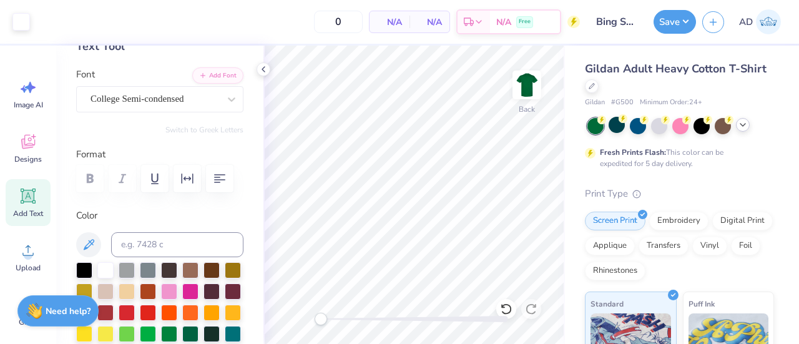
click at [36, 200] on icon at bounding box center [28, 196] width 19 height 19
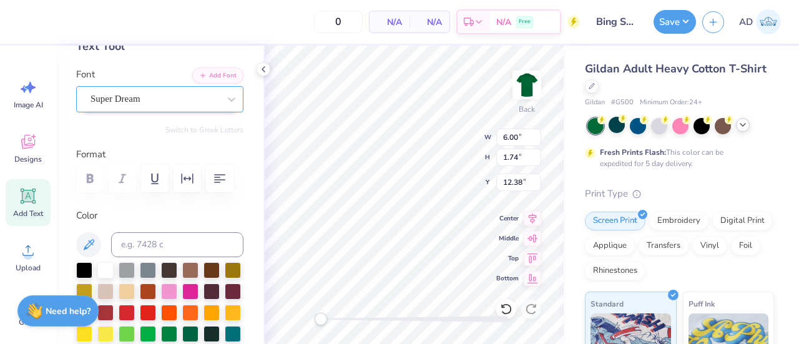
type textarea "EST. 1946"
click at [150, 100] on div "Super Dream" at bounding box center [154, 98] width 131 height 19
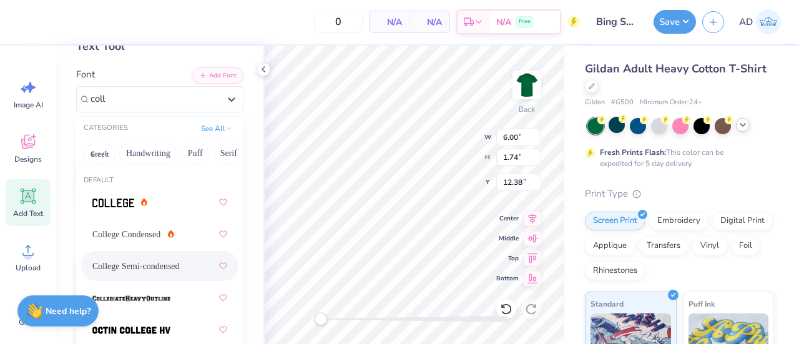
click at [148, 262] on span "College Semi-condensed" at bounding box center [135, 266] width 87 height 13
type input "coll"
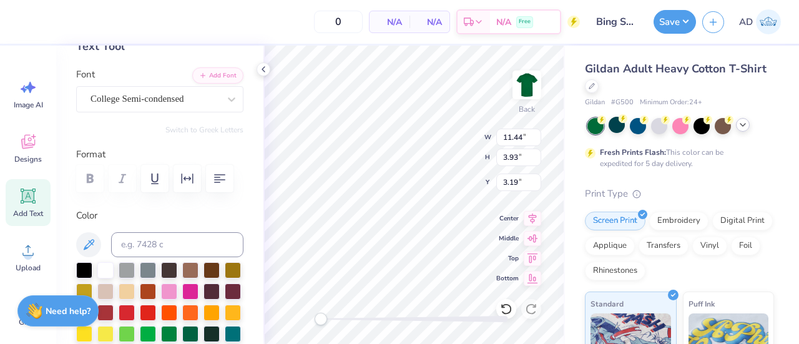
type textarea "UNIVERSITY"
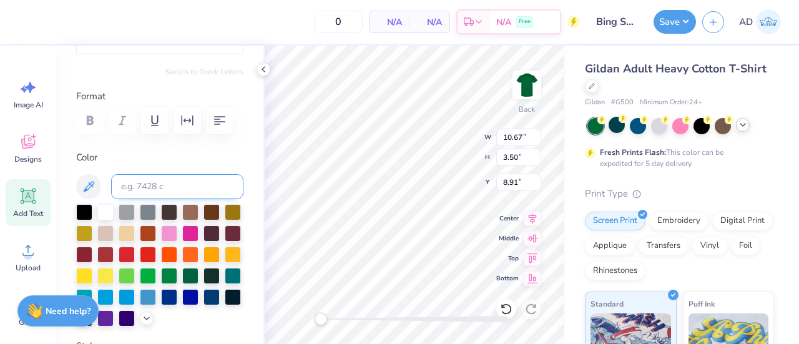
scroll to position [451, 0]
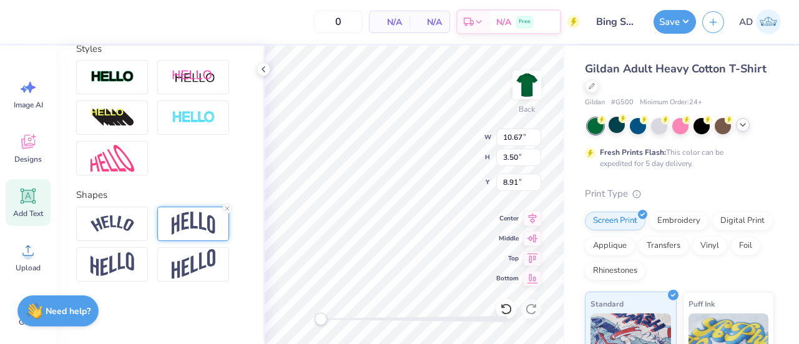
click at [182, 237] on div at bounding box center [193, 224] width 72 height 34
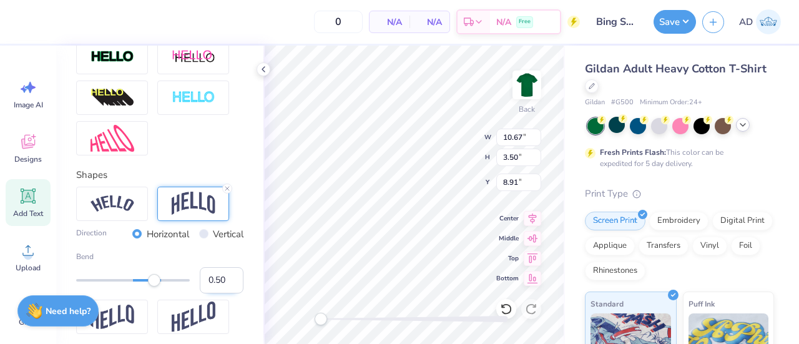
click at [200, 293] on input "0.50" at bounding box center [222, 280] width 44 height 26
click at [222, 293] on input "0.24" at bounding box center [222, 280] width 44 height 26
click at [222, 293] on input "-0.44" at bounding box center [222, 280] width 44 height 26
click at [222, 293] on input "-0.45" at bounding box center [222, 280] width 44 height 26
click at [222, 293] on input "-0.46" at bounding box center [222, 280] width 44 height 26
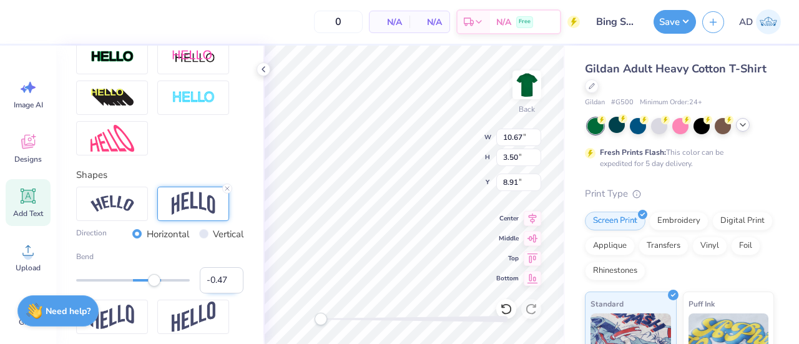
click at [222, 293] on input "-0.47" at bounding box center [222, 280] width 44 height 26
click at [222, 293] on input "-0.48" at bounding box center [222, 280] width 44 height 26
click at [222, 293] on input "-0.49" at bounding box center [222, 280] width 44 height 26
type input "-0.5"
click at [222, 293] on input "-0.5" at bounding box center [222, 280] width 44 height 26
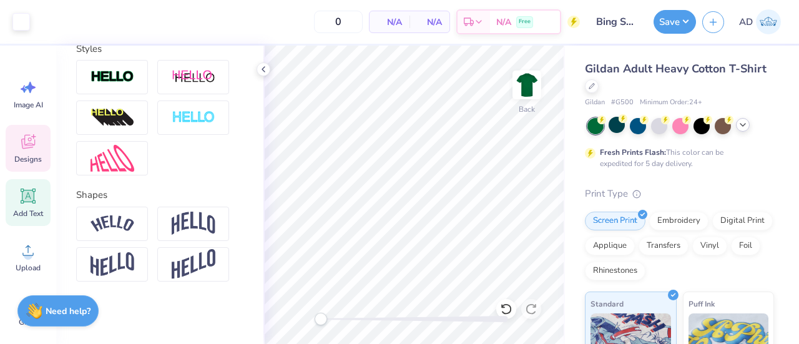
click at [26, 148] on icon at bounding box center [28, 142] width 14 height 14
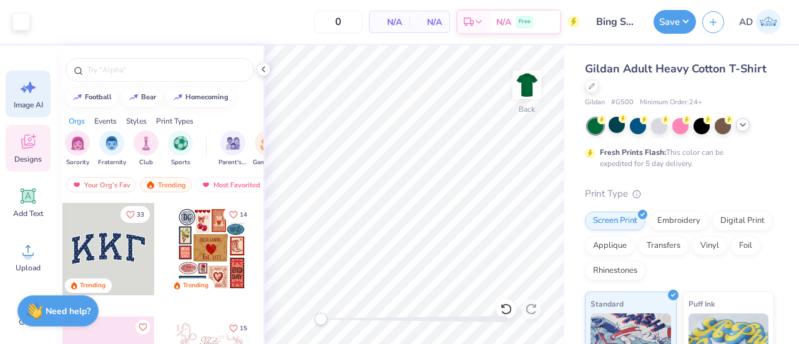
click at [30, 88] on icon at bounding box center [30, 87] width 11 height 11
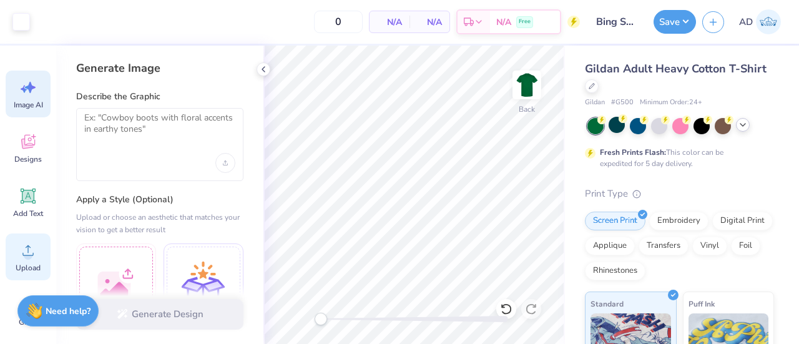
click at [29, 252] on circle at bounding box center [28, 255] width 9 height 9
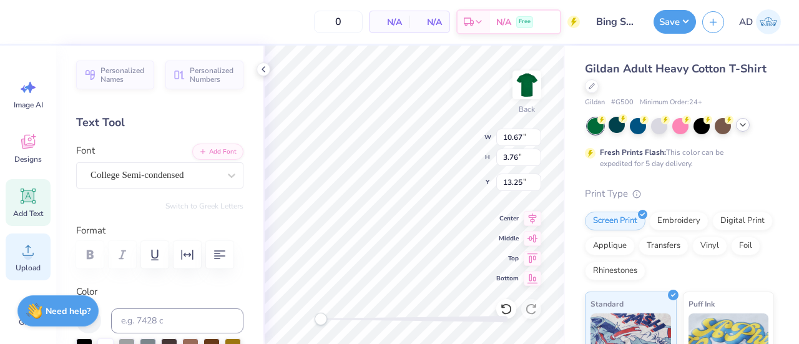
type input "4.48"
type input "0.84"
type input "12.83"
click at [534, 215] on icon at bounding box center [532, 216] width 17 height 15
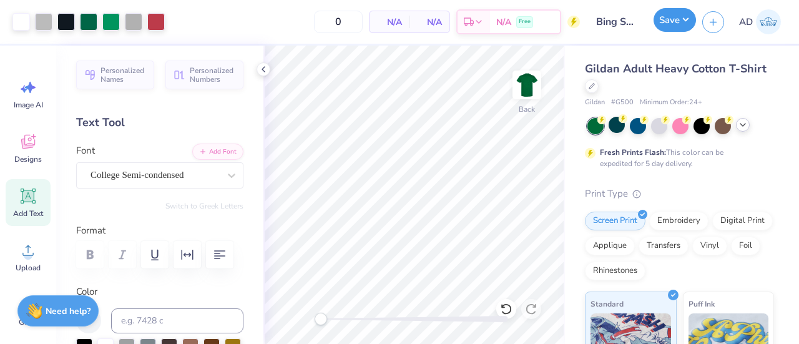
click at [666, 19] on button "Save" at bounding box center [675, 20] width 42 height 24
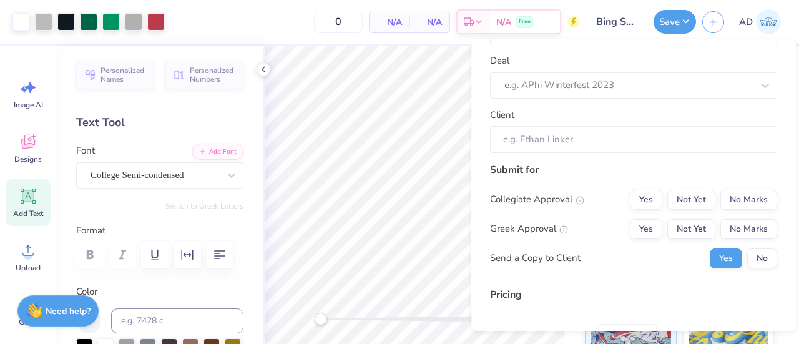
scroll to position [0, 0]
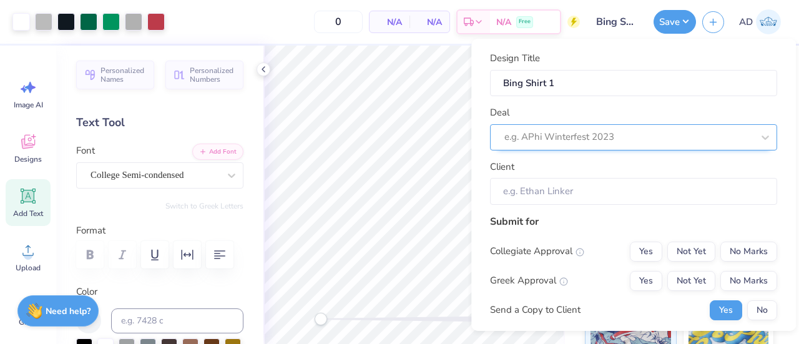
click at [592, 142] on div at bounding box center [628, 137] width 248 height 17
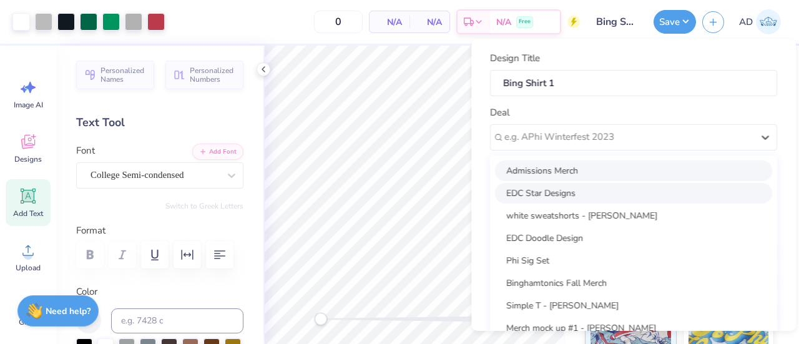
click at [547, 172] on div "Admissions Merch" at bounding box center [633, 170] width 277 height 21
type input "Ava Dee"
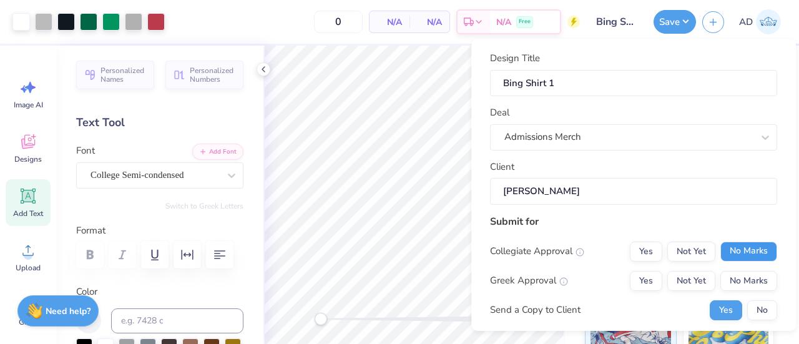
click at [739, 255] on button "No Marks" at bounding box center [748, 252] width 57 height 20
click at [645, 250] on button "Yes" at bounding box center [646, 252] width 32 height 20
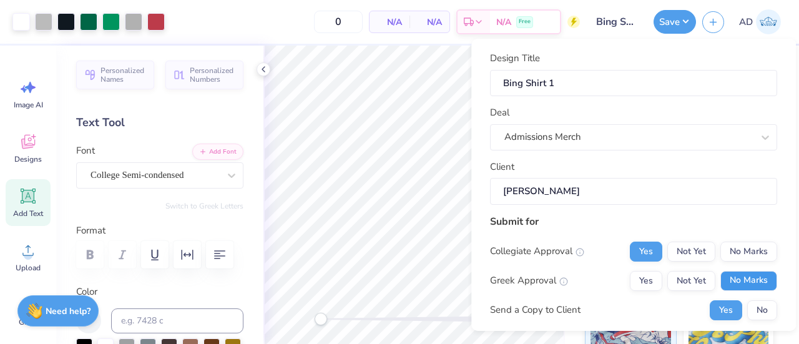
click at [744, 273] on button "No Marks" at bounding box center [748, 281] width 57 height 20
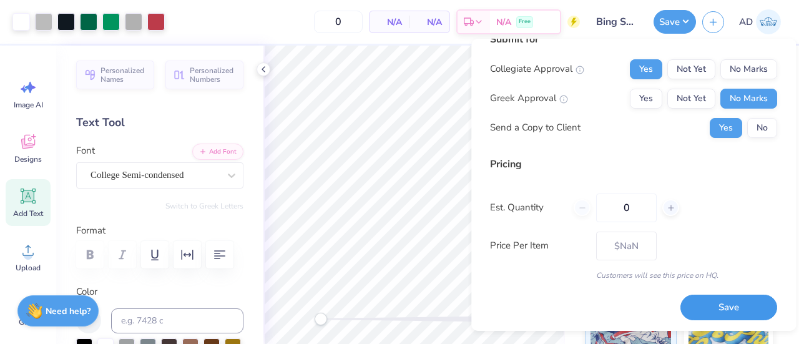
click at [716, 309] on button "Save" at bounding box center [728, 308] width 97 height 26
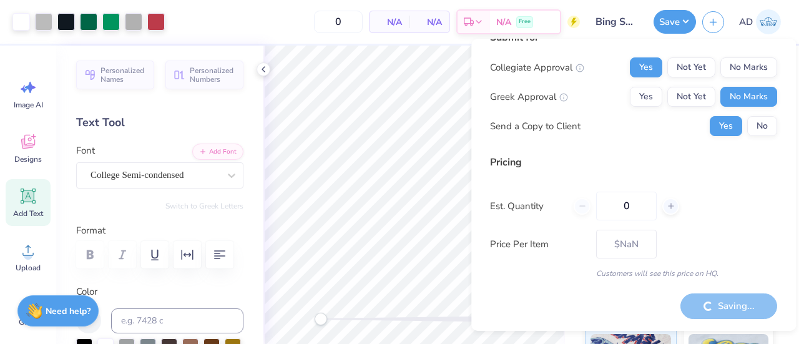
scroll to position [20, 0]
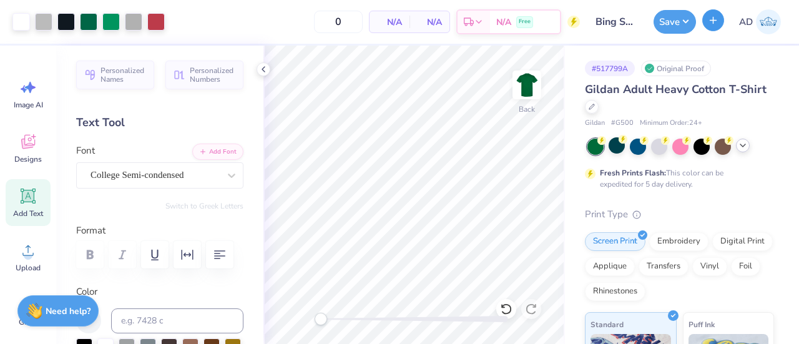
click at [712, 19] on icon "button" at bounding box center [713, 20] width 11 height 11
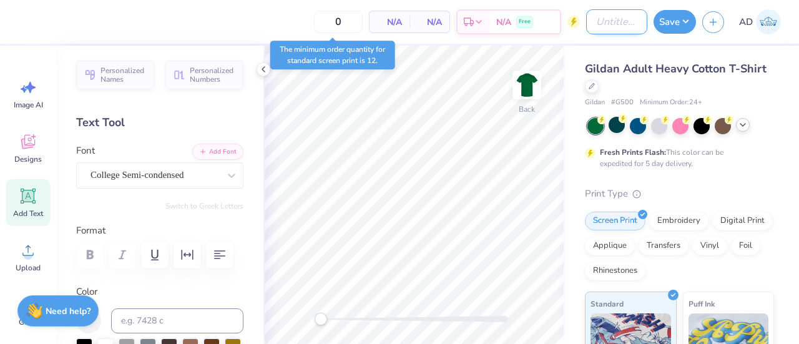
click at [595, 27] on input "Design Title" at bounding box center [616, 21] width 61 height 25
type input "Bing Hoodie 1"
click at [599, 86] on div at bounding box center [592, 85] width 14 height 14
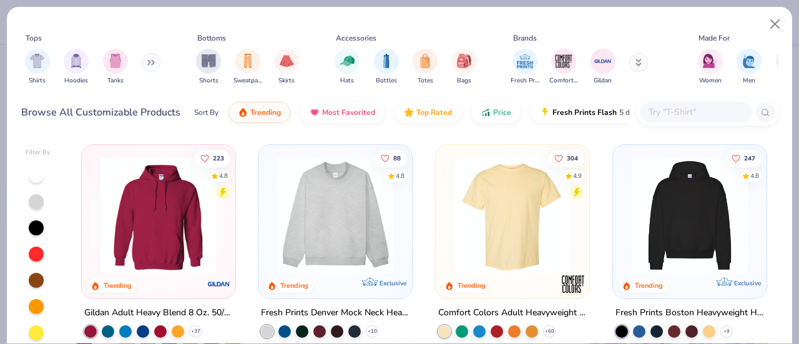
click at [659, 198] on img at bounding box center [689, 215] width 129 height 116
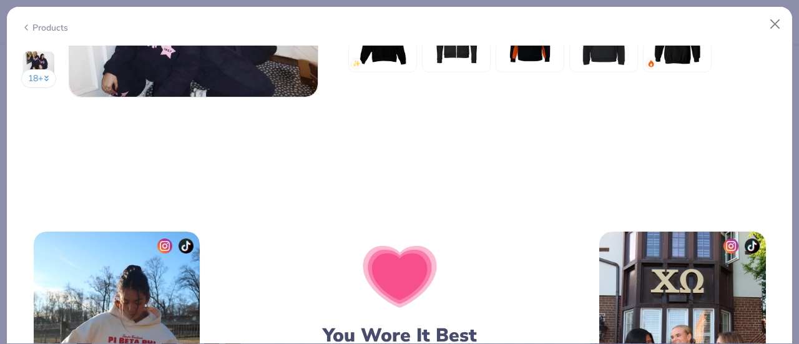
scroll to position [1610, 0]
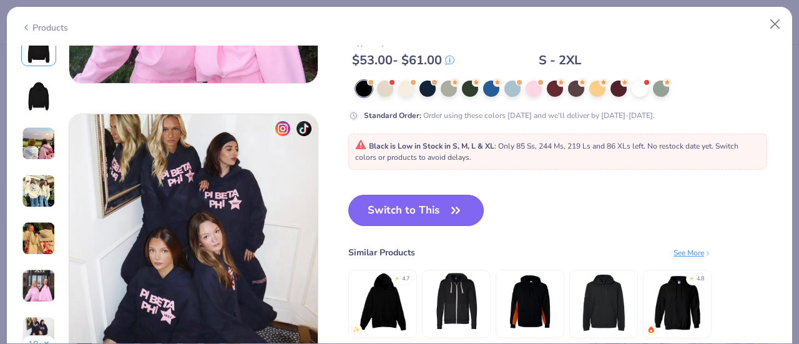
click at [426, 208] on button "Switch to This" at bounding box center [415, 210] width 135 height 31
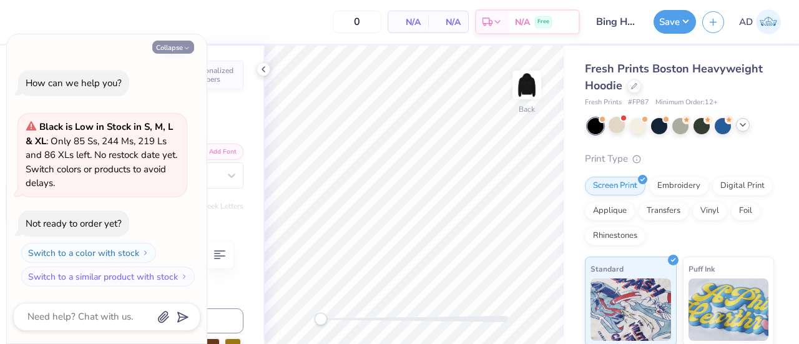
click at [179, 49] on button "Collapse" at bounding box center [173, 47] width 42 height 13
type textarea "x"
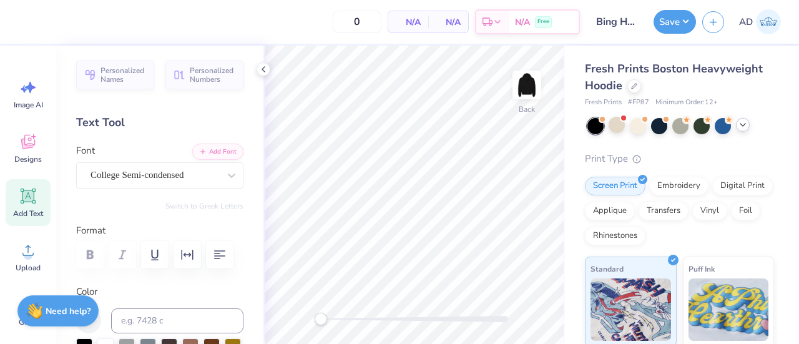
click at [33, 198] on icon at bounding box center [28, 196] width 12 height 12
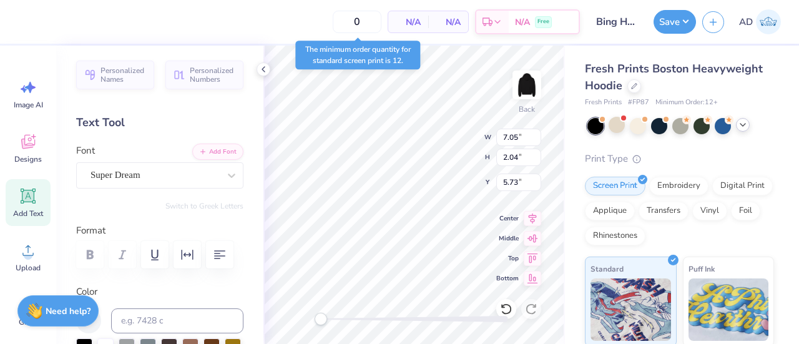
scroll to position [10, 4]
type textarea "BINGHAMTON"
click at [172, 171] on div "Super Dream" at bounding box center [154, 174] width 131 height 19
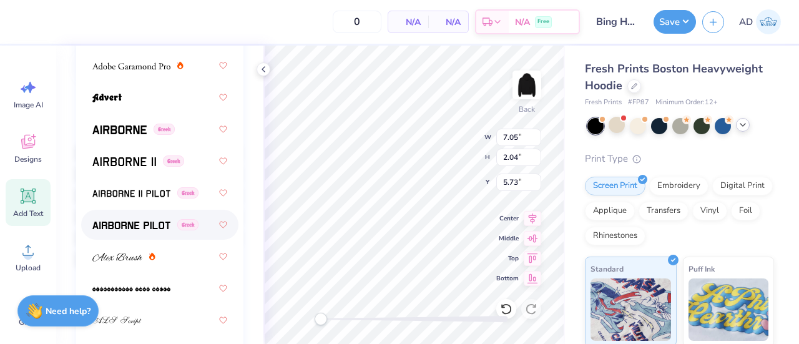
scroll to position [286, 0]
click at [144, 225] on img at bounding box center [131, 225] width 78 height 9
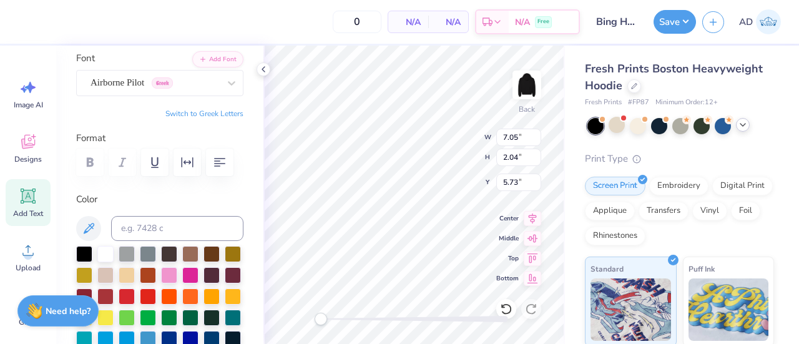
scroll to position [91, 0]
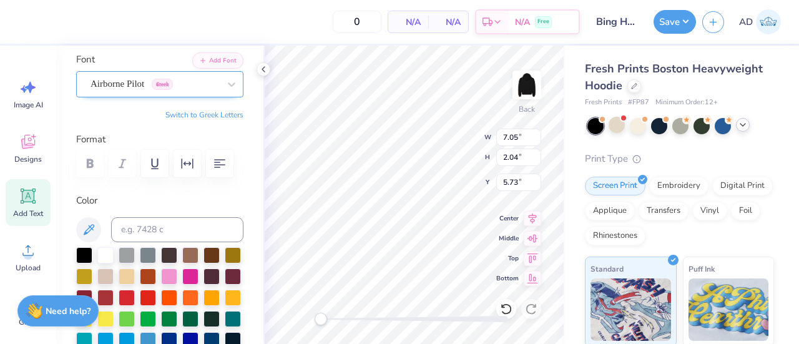
click at [148, 74] on div "Airborne Pilot Greek" at bounding box center [154, 83] width 131 height 19
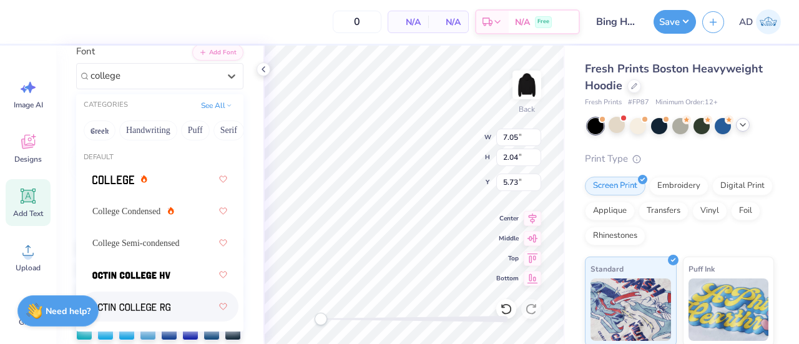
scroll to position [93, 0]
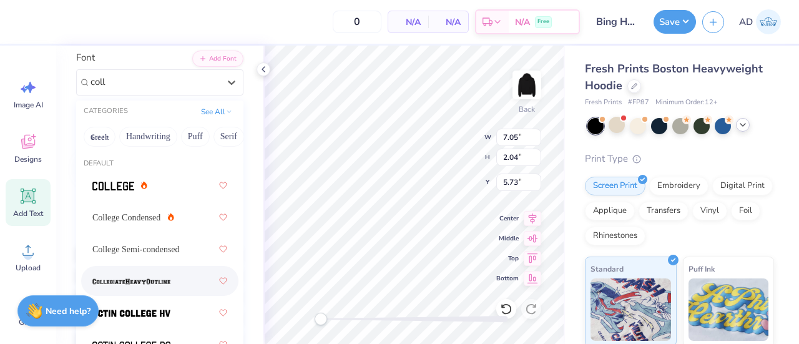
click at [133, 280] on img at bounding box center [131, 281] width 78 height 9
type input "coll"
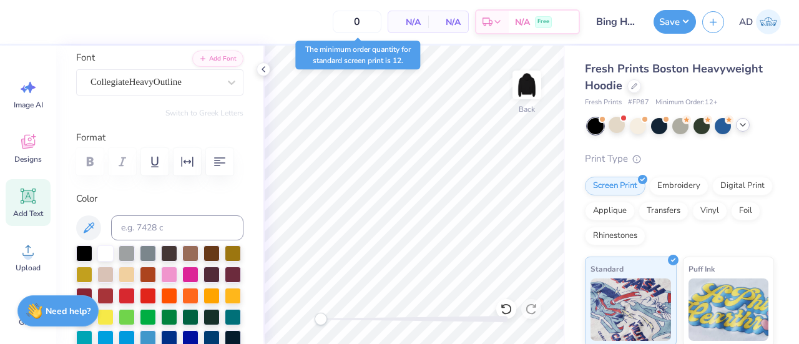
click at [34, 196] on icon at bounding box center [28, 196] width 15 height 15
type textarea "C"
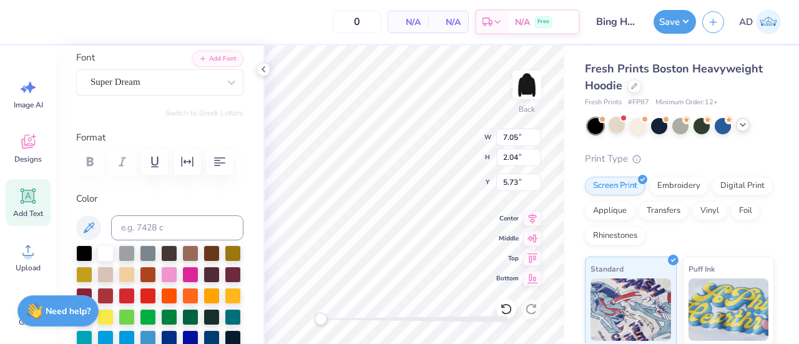
scroll to position [10, 4]
type textarea "BINGHAMTON"
click at [177, 91] on div "Super Dream" at bounding box center [154, 81] width 131 height 19
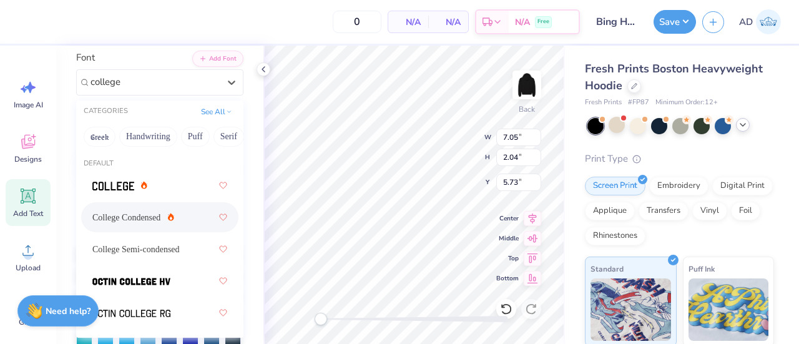
click at [122, 214] on span "College Condensed" at bounding box center [126, 217] width 68 height 13
type input "college"
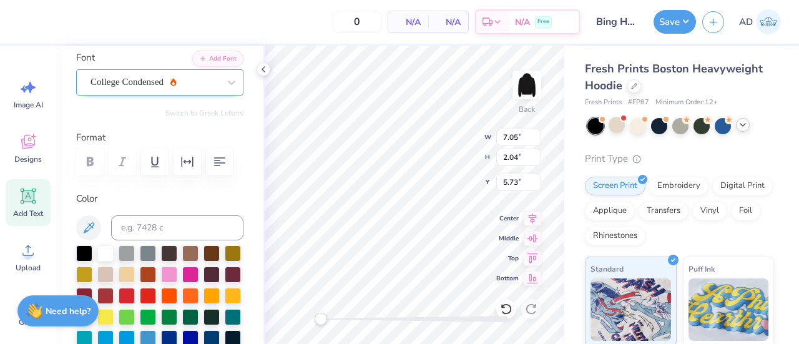
click at [142, 78] on div "College Condensed" at bounding box center [154, 81] width 131 height 19
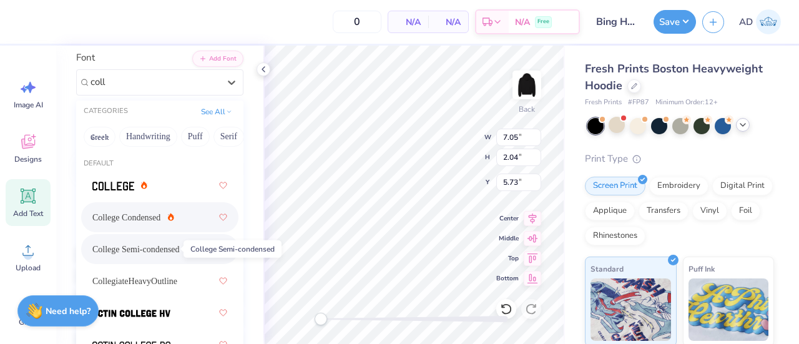
click at [134, 243] on span "College Semi-condensed" at bounding box center [135, 249] width 87 height 13
type input "coll"
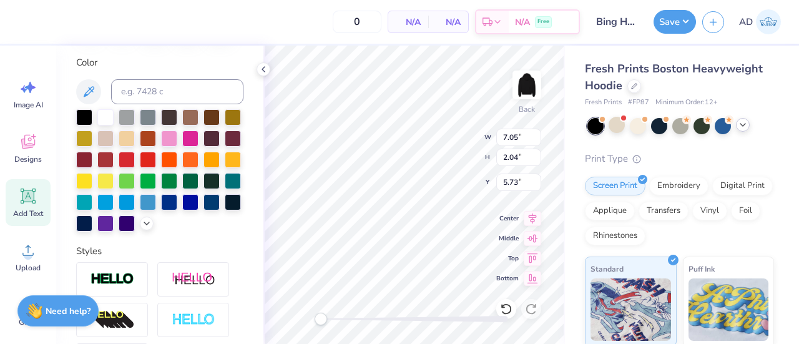
scroll to position [220, 0]
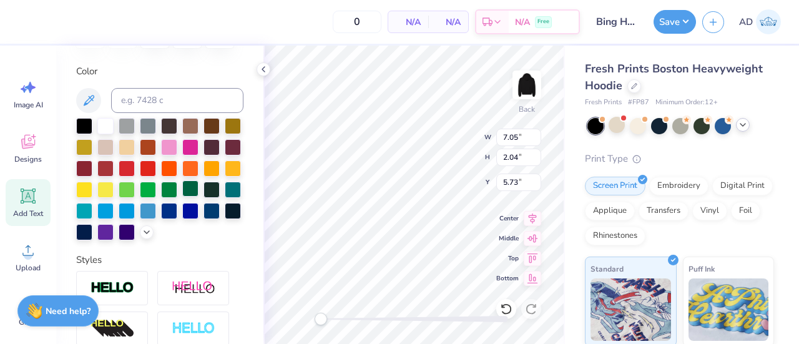
click at [182, 197] on div at bounding box center [190, 188] width 16 height 16
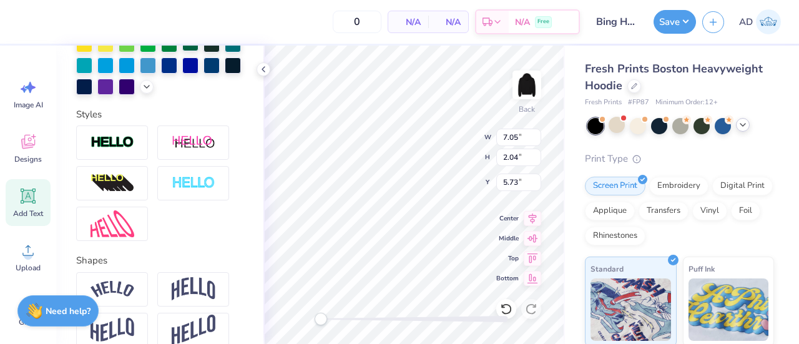
scroll to position [451, 0]
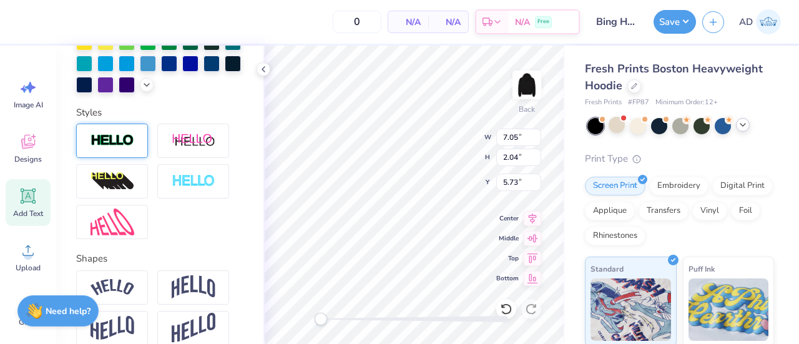
click at [125, 148] on img at bounding box center [113, 141] width 44 height 14
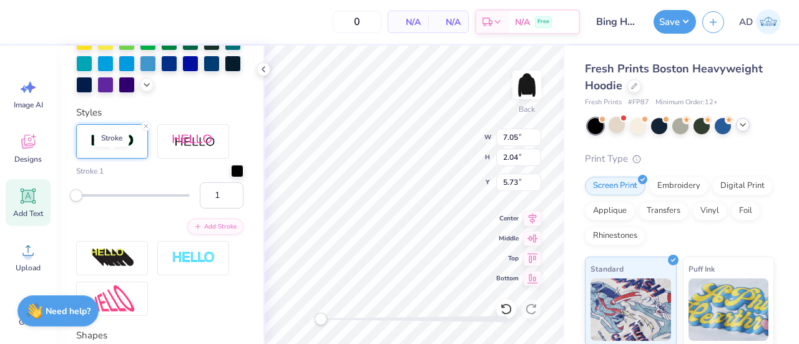
scroll to position [481, 0]
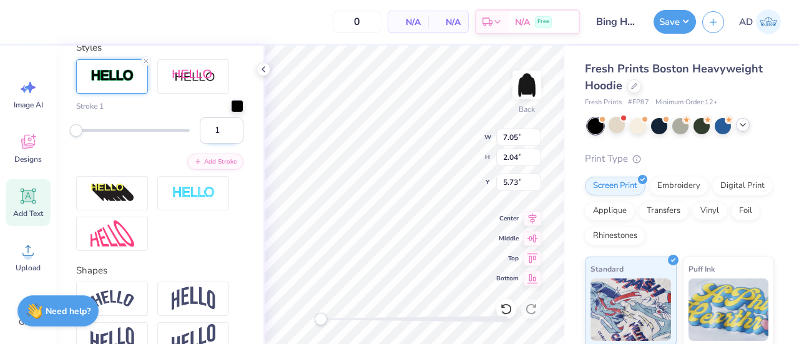
click at [216, 144] on input "1" at bounding box center [222, 130] width 44 height 26
click at [227, 144] on input "2" at bounding box center [222, 130] width 44 height 26
click at [223, 144] on input "3" at bounding box center [222, 130] width 44 height 26
click at [223, 144] on input "4" at bounding box center [222, 130] width 44 height 26
type input "5"
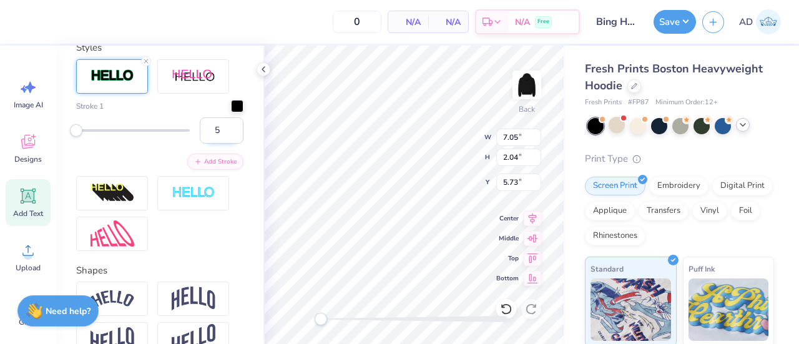
click at [223, 144] on input "5" at bounding box center [222, 130] width 44 height 26
click at [231, 111] on div at bounding box center [237, 105] width 12 height 12
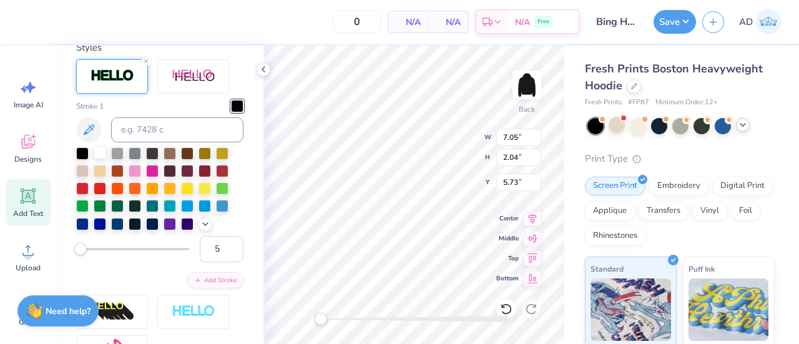
click at [99, 159] on div at bounding box center [100, 152] width 12 height 12
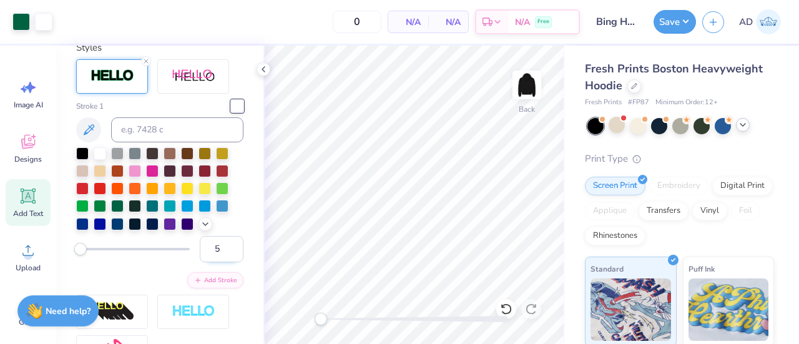
click at [210, 262] on input "5" at bounding box center [222, 249] width 44 height 26
type input "4"
click at [222, 262] on input "4" at bounding box center [222, 249] width 44 height 26
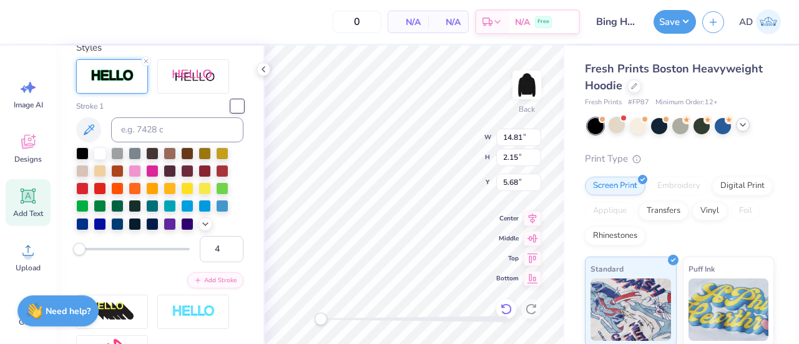
type textarea "BINGHAvadance100!AMTON"
click at [507, 308] on icon at bounding box center [506, 309] width 12 height 12
type input "3.54"
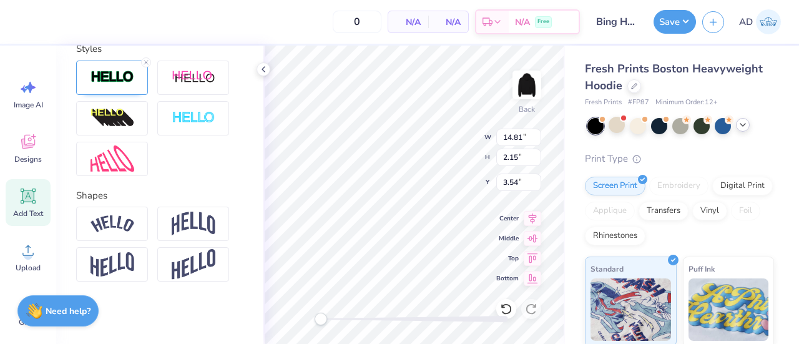
scroll to position [10, 1]
type textarea "UNIVERSITY"
type input "14.81"
type input "2.15"
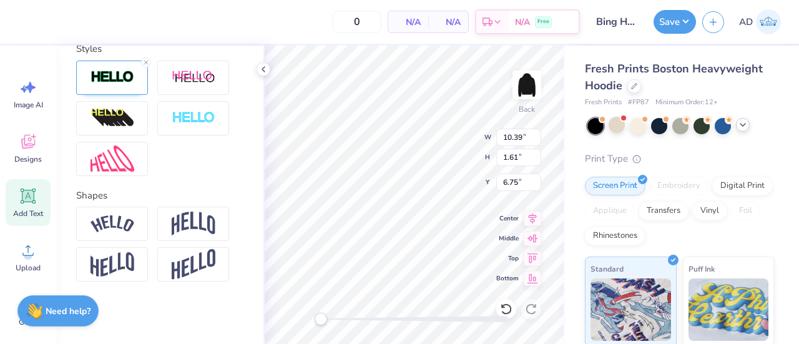
type input "3.54"
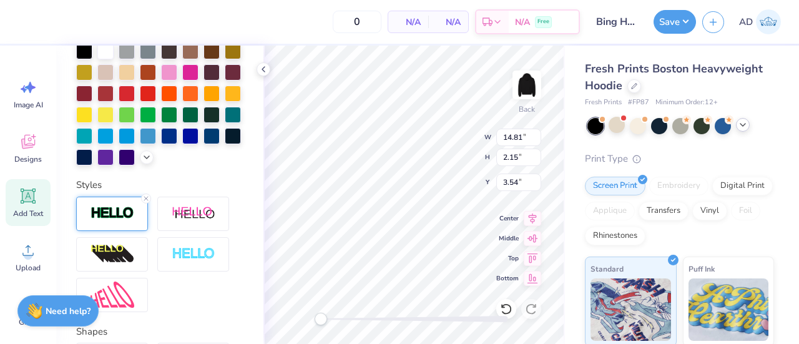
click at [114, 220] on img at bounding box center [113, 213] width 44 height 14
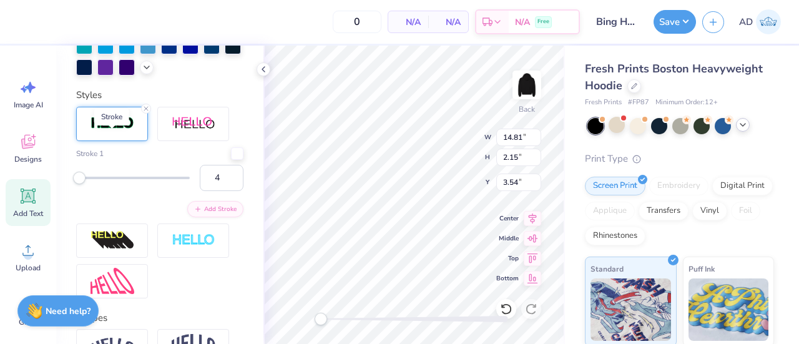
scroll to position [438, 0]
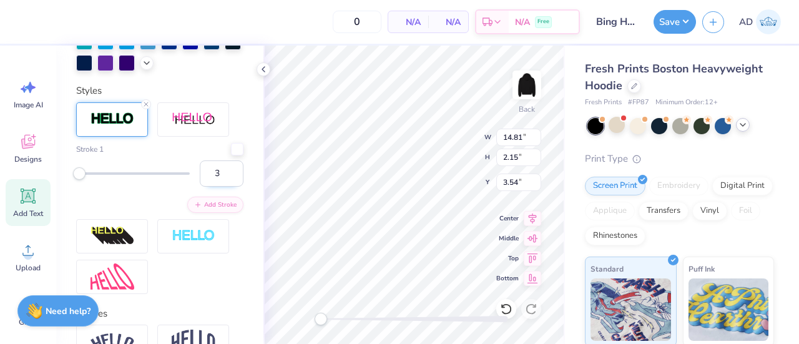
type input "3"
click at [222, 187] on input "3" at bounding box center [222, 173] width 44 height 26
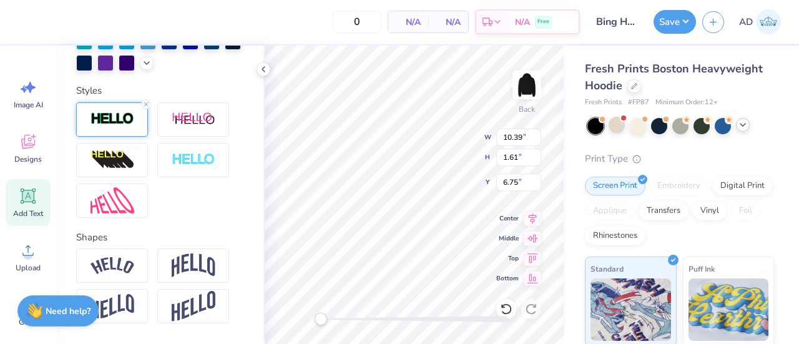
click at [117, 126] on img at bounding box center [113, 119] width 44 height 14
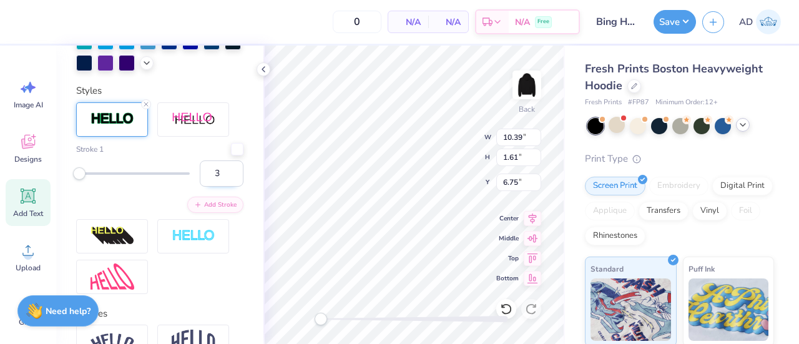
type input "3"
click at [223, 187] on input "3" at bounding box center [222, 173] width 44 height 26
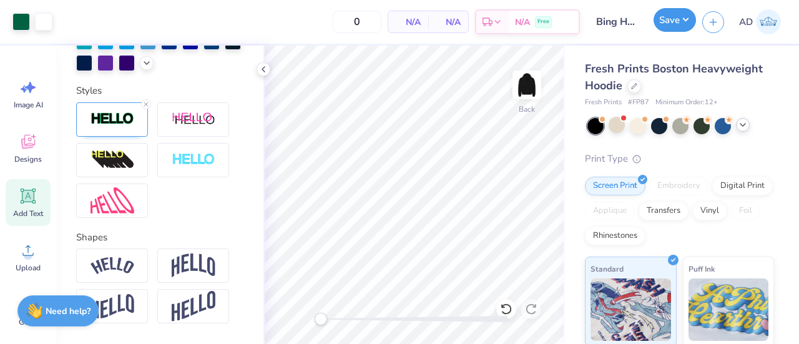
click at [665, 21] on button "Save" at bounding box center [675, 20] width 42 height 24
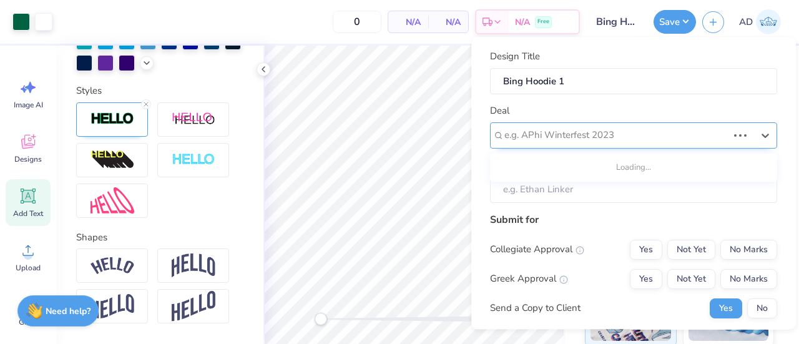
click at [609, 133] on div at bounding box center [615, 135] width 223 height 17
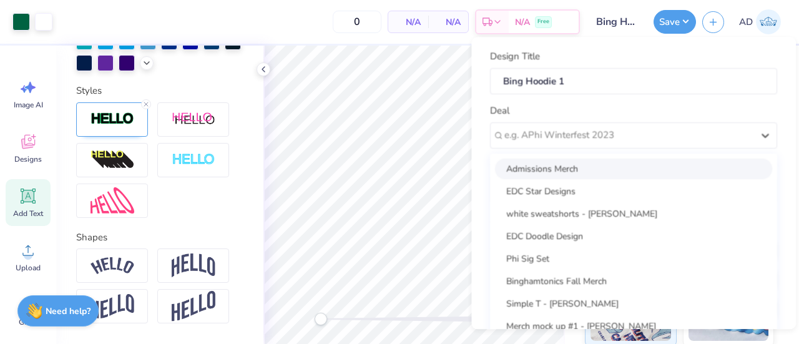
click at [561, 174] on div "Admissions Merch" at bounding box center [633, 169] width 277 height 21
type input "Ava Dee"
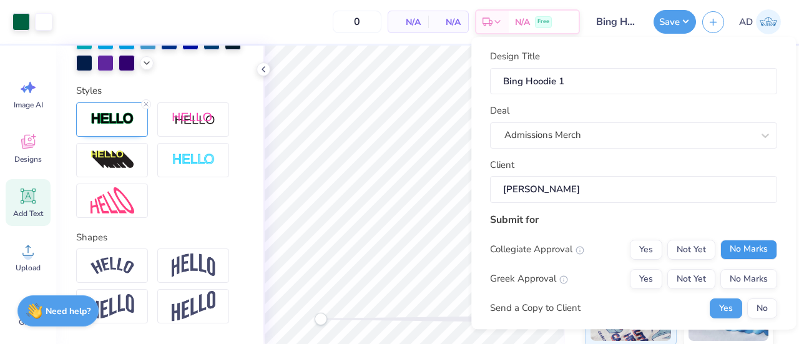
click at [727, 250] on button "No Marks" at bounding box center [748, 250] width 57 height 20
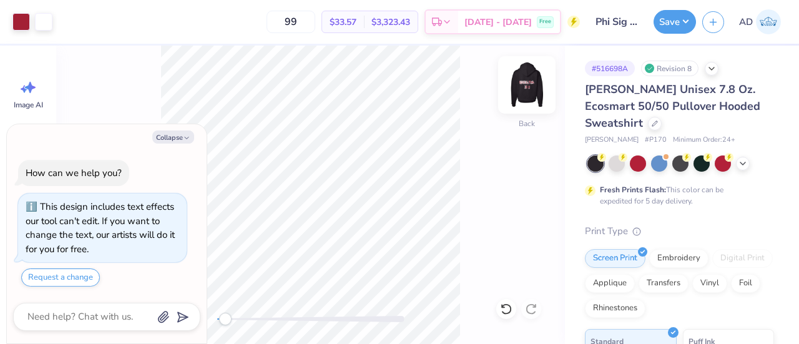
click at [521, 89] on img at bounding box center [527, 85] width 50 height 50
click at [182, 134] on button "Collapse" at bounding box center [173, 136] width 42 height 13
type textarea "x"
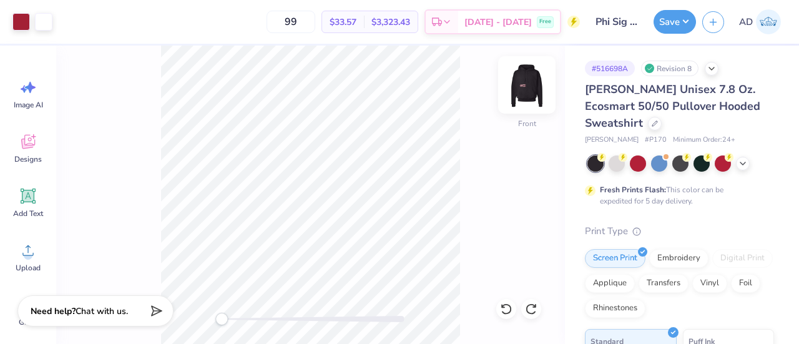
click at [529, 83] on img at bounding box center [527, 85] width 50 height 50
click at [748, 19] on span "AD" at bounding box center [746, 22] width 14 height 14
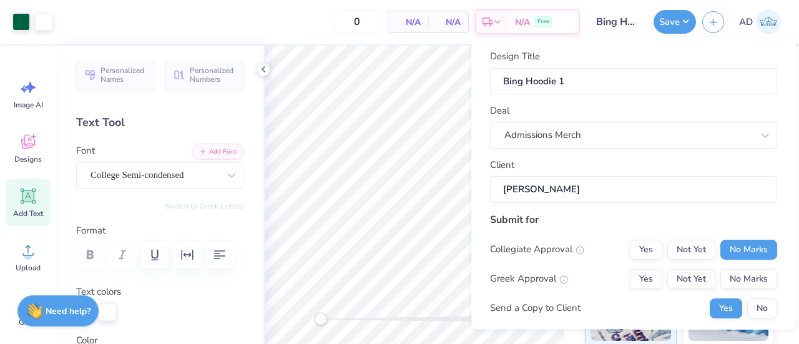
scroll to position [438, 0]
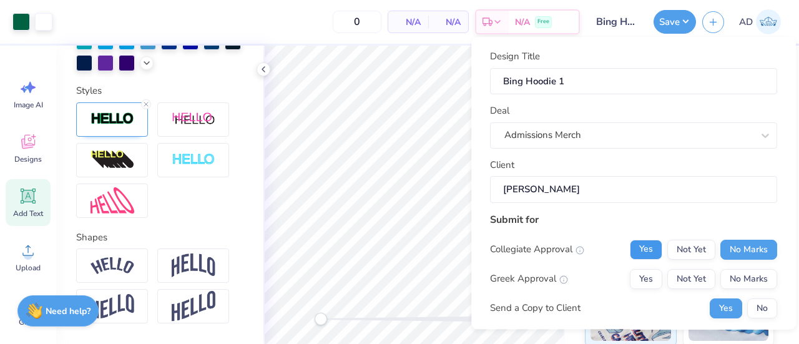
click at [652, 251] on button "Yes" at bounding box center [646, 250] width 32 height 20
click at [745, 280] on button "No Marks" at bounding box center [748, 279] width 57 height 20
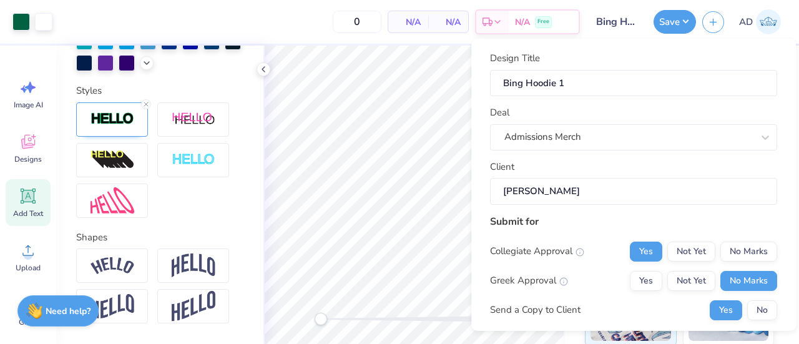
scroll to position [182, 0]
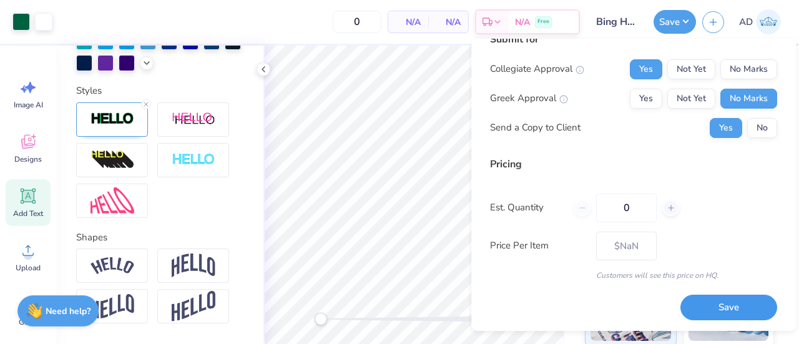
click at [717, 303] on button "Save" at bounding box center [728, 308] width 97 height 26
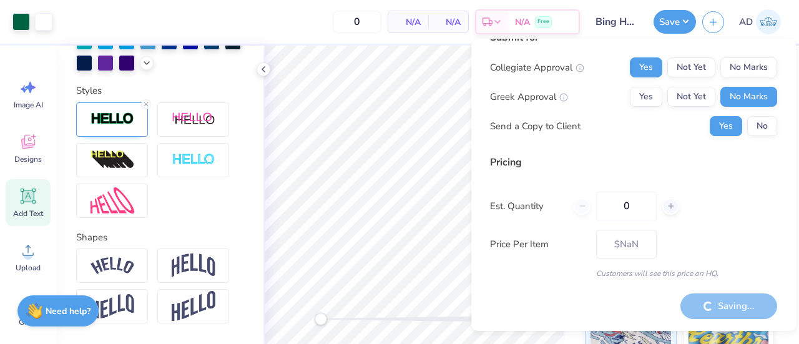
scroll to position [20, 0]
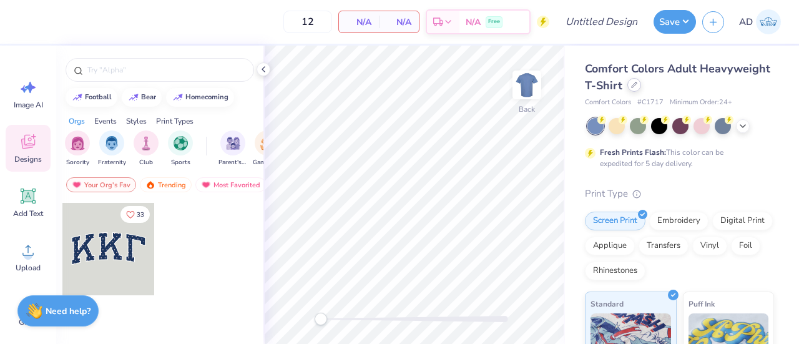
click at [641, 88] on div at bounding box center [634, 85] width 14 height 14
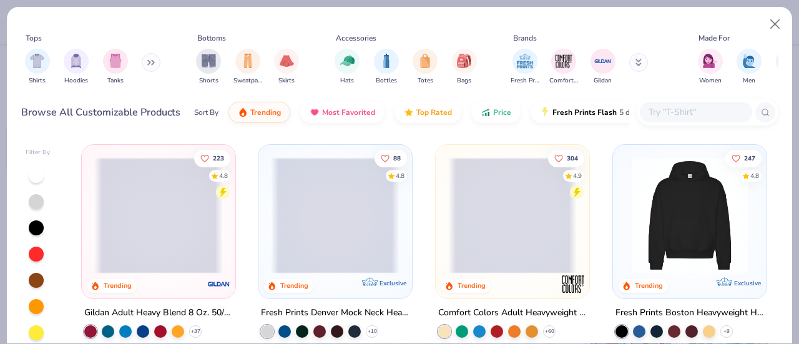
click at [673, 110] on input "text" at bounding box center [695, 112] width 96 height 14
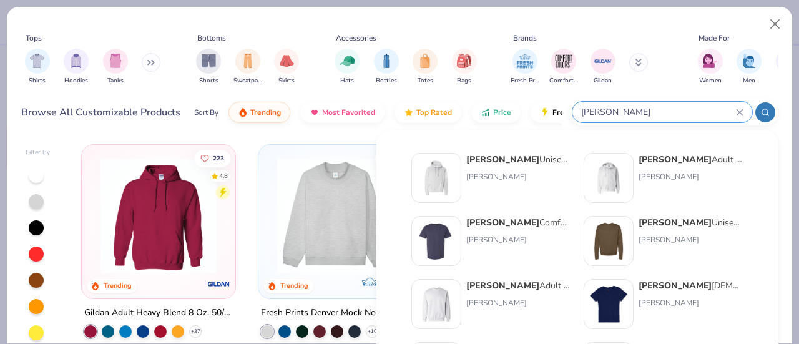
type input "[PERSON_NAME]"
click at [478, 176] on div "[PERSON_NAME]" at bounding box center [518, 176] width 105 height 11
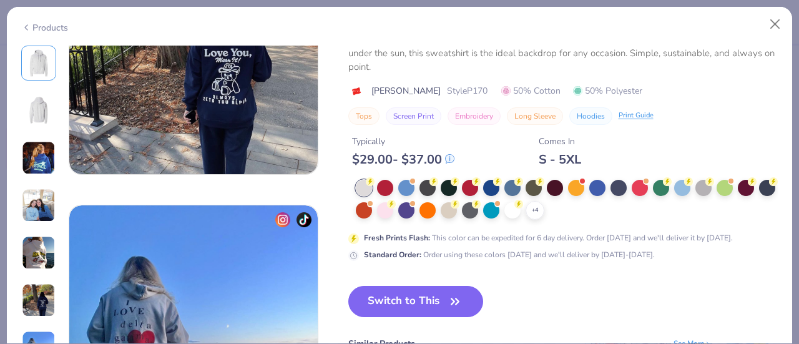
scroll to position [1521, 0]
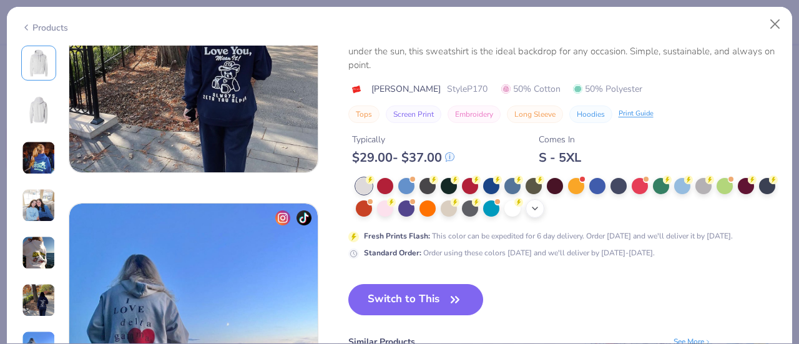
click at [540, 205] on icon at bounding box center [535, 208] width 10 height 10
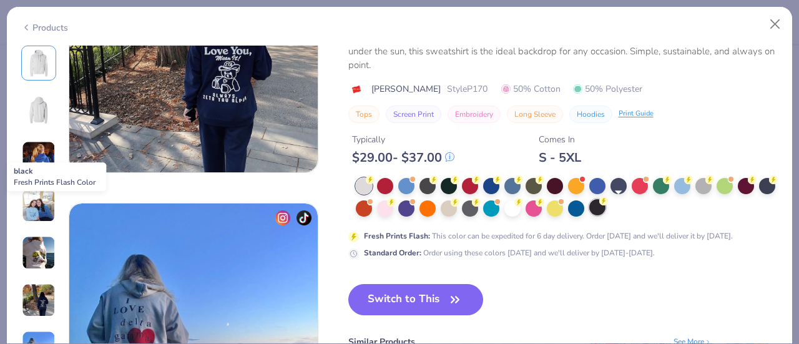
click at [605, 207] on div at bounding box center [597, 207] width 16 height 16
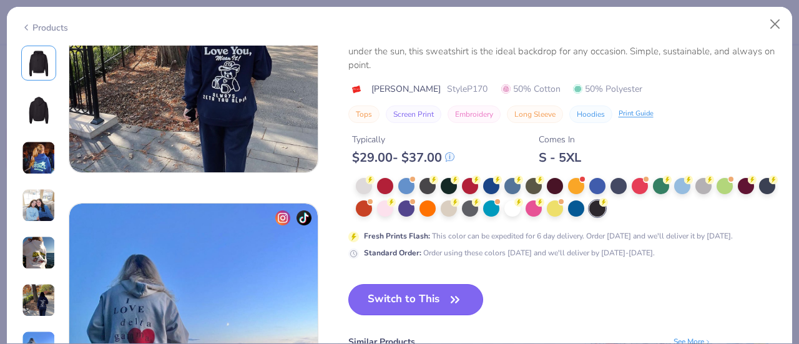
click at [421, 300] on button "Switch to This" at bounding box center [415, 299] width 135 height 31
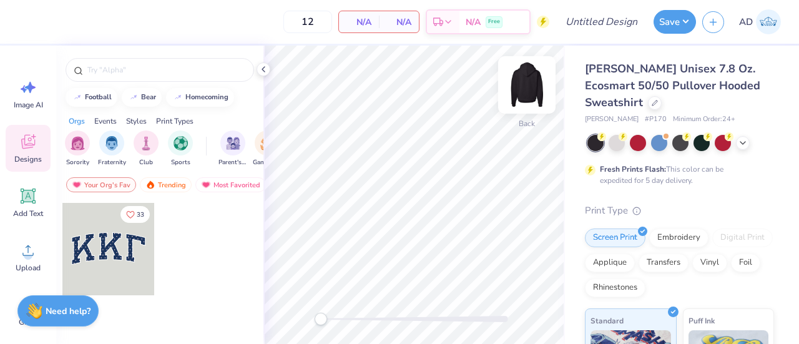
click at [528, 92] on img at bounding box center [527, 85] width 50 height 50
click at [233, 190] on div "Most Favorited" at bounding box center [230, 184] width 71 height 15
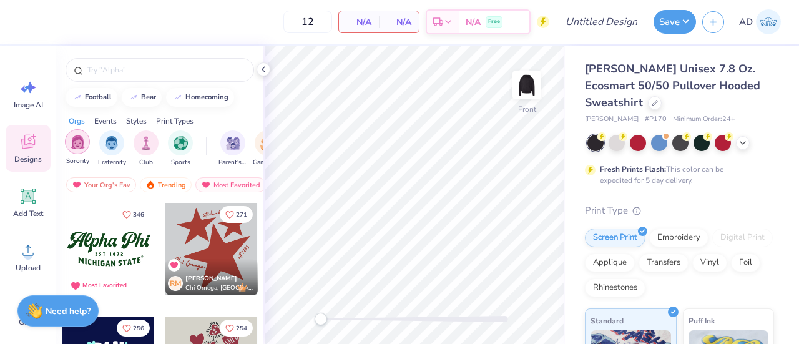
click at [77, 138] on img "filter for Sorority" at bounding box center [78, 142] width 14 height 14
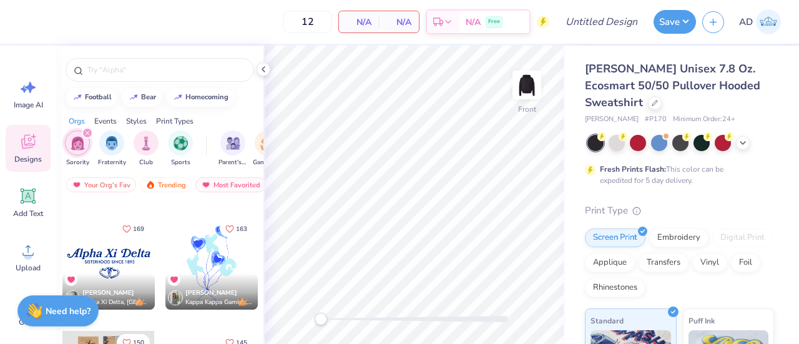
scroll to position [459, 0]
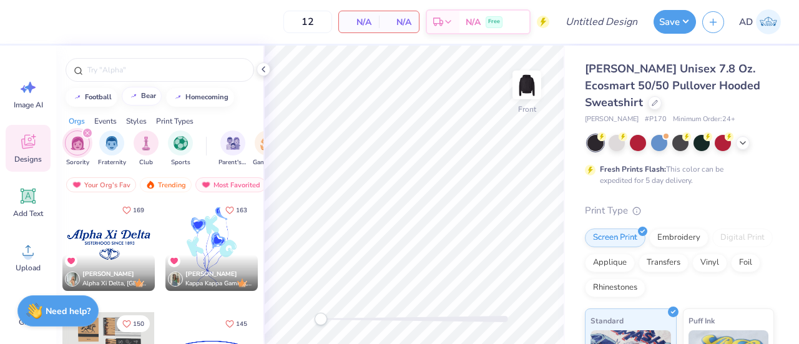
click at [144, 96] on div "bear" at bounding box center [148, 95] width 15 height 7
type input "bear"
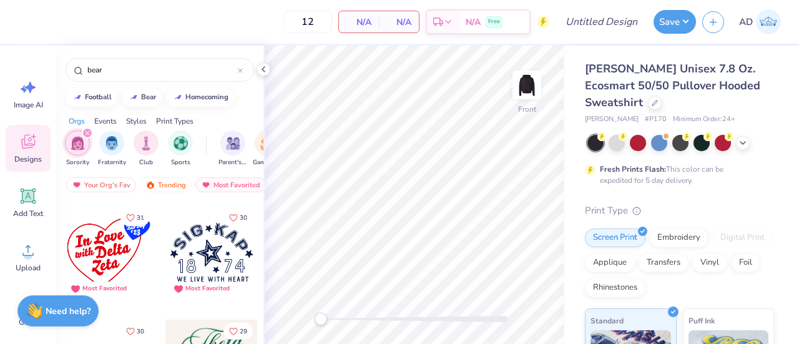
scroll to position [3065, 0]
click at [97, 244] on div at bounding box center [108, 251] width 92 height 92
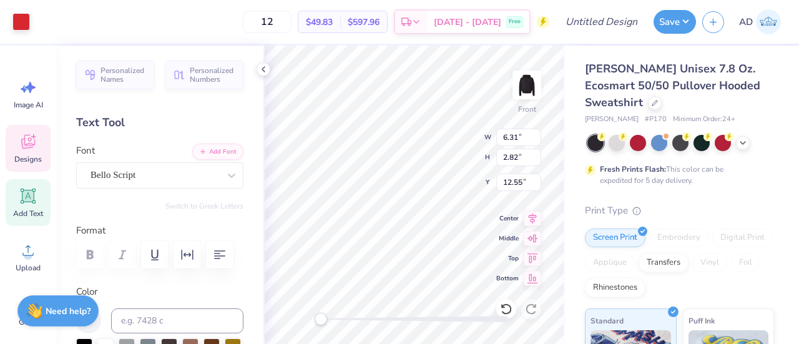
scroll to position [10, 1]
type textarea "Phi"
type input "4.81"
type input "3.00"
type input "15.35"
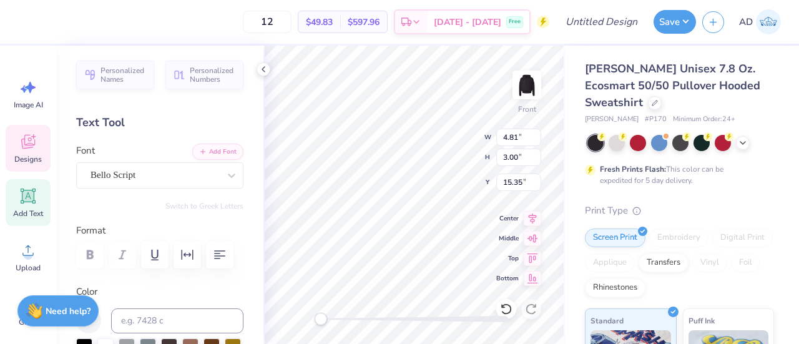
type textarea "Sig"
type input "1.20"
type input "1.12"
type input "10.14"
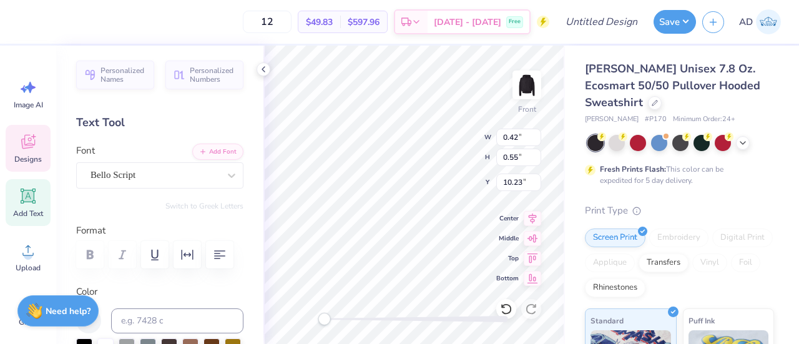
type textarea ",Delta"
type textarea "Delta"
type textarea "[PERSON_NAME]"
click at [448, 137] on div "Front W 2.70 2.70 " H 1.20 1.20 " Y 8.85 8.85 " Center Middle Top Bottom" at bounding box center [413, 195] width 301 height 298
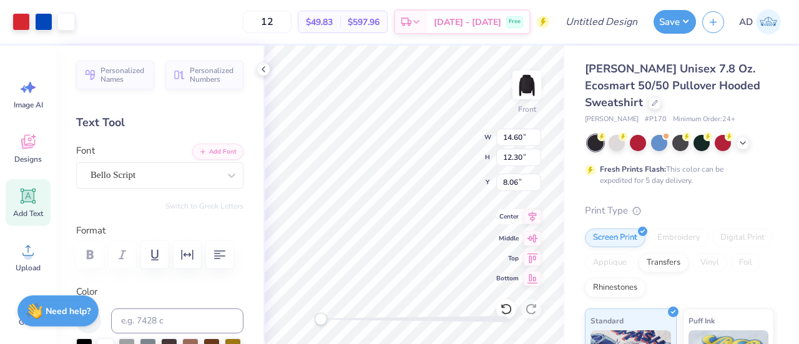
click at [533, 219] on icon at bounding box center [532, 216] width 17 height 15
click at [41, 22] on div at bounding box center [43, 20] width 17 height 17
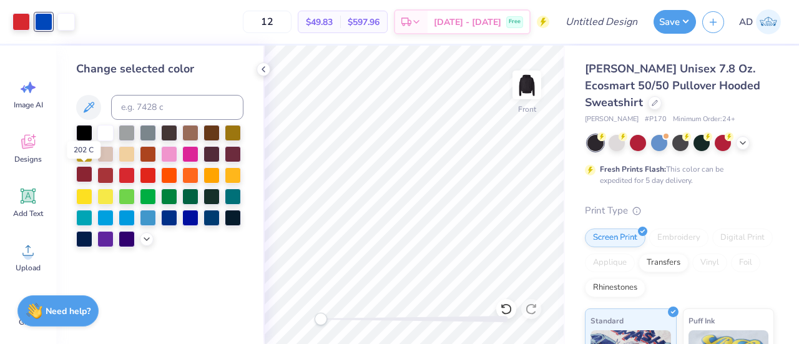
click at [87, 174] on div at bounding box center [84, 174] width 16 height 16
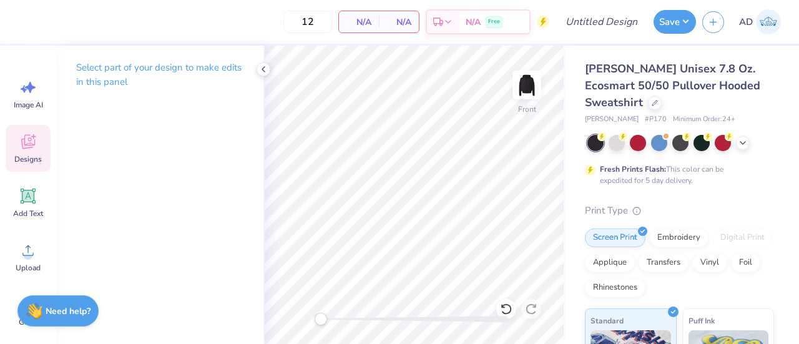
click at [24, 139] on icon at bounding box center [28, 144] width 12 height 10
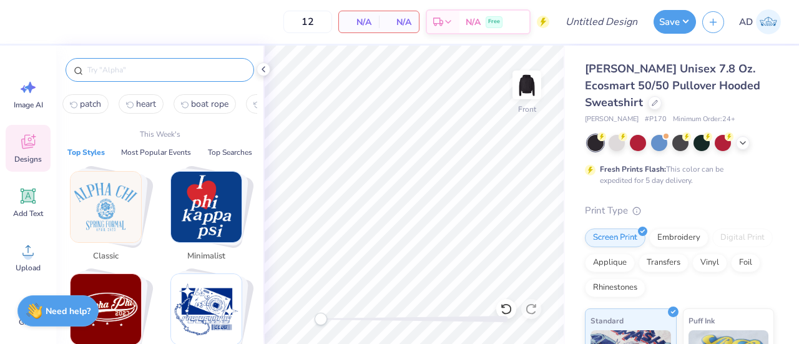
click at [157, 72] on input "text" at bounding box center [166, 70] width 160 height 12
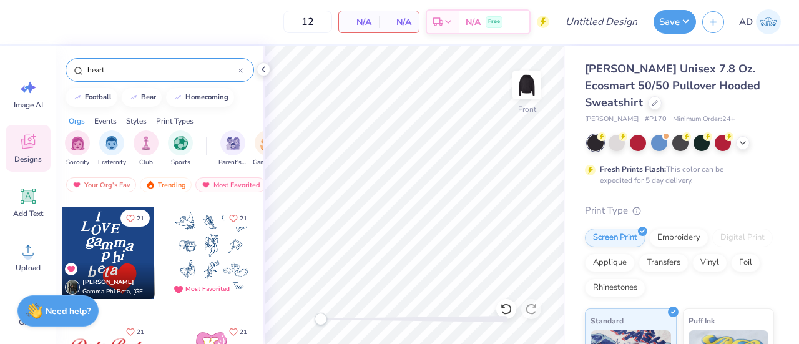
scroll to position [3973, 0]
type input "heart"
click at [107, 240] on div at bounding box center [108, 252] width 92 height 92
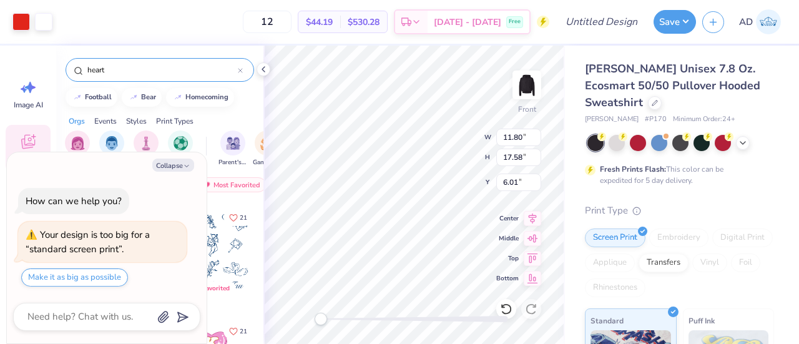
type input "11.80"
type input "17.58"
type input "6.01"
type textarea "x"
type input "2.64"
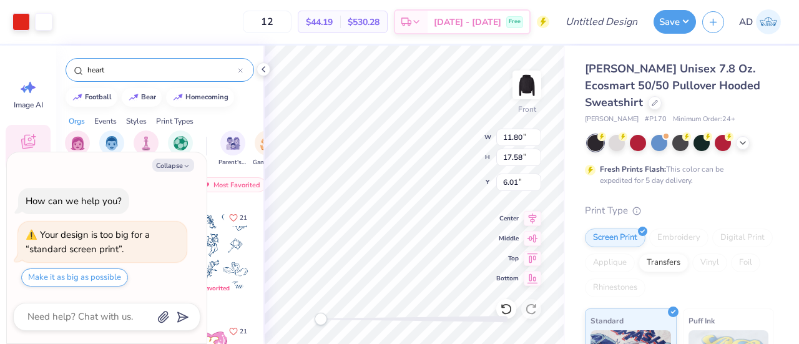
type input "1.54"
type input "12.51"
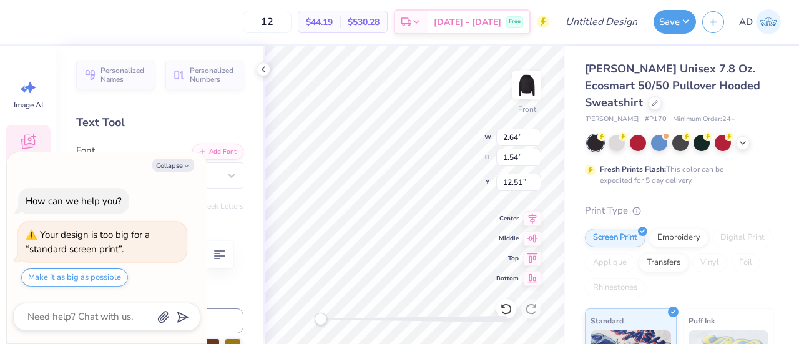
scroll to position [10, 1]
type textarea "x"
type input "2.03"
type input "2.16"
type input "14.61"
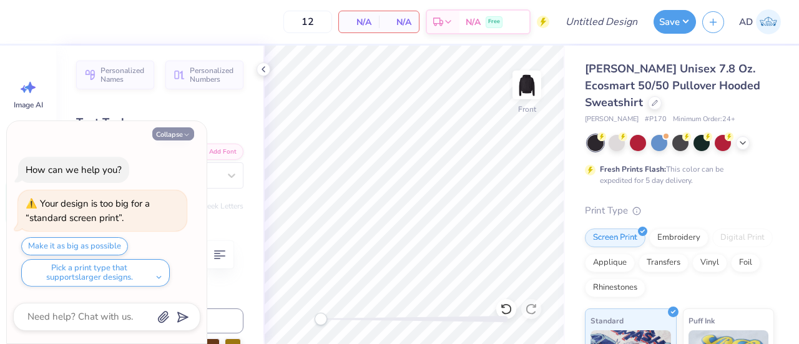
click at [172, 135] on button "Collapse" at bounding box center [173, 133] width 42 height 13
type textarea "x"
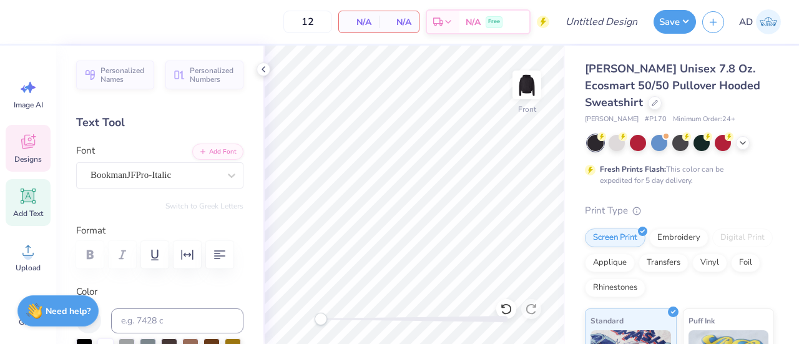
click at [34, 142] on icon at bounding box center [28, 142] width 14 height 14
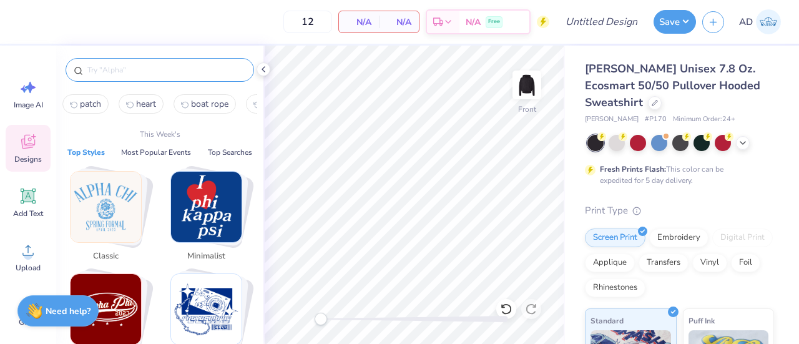
click at [155, 68] on input "text" at bounding box center [166, 70] width 160 height 12
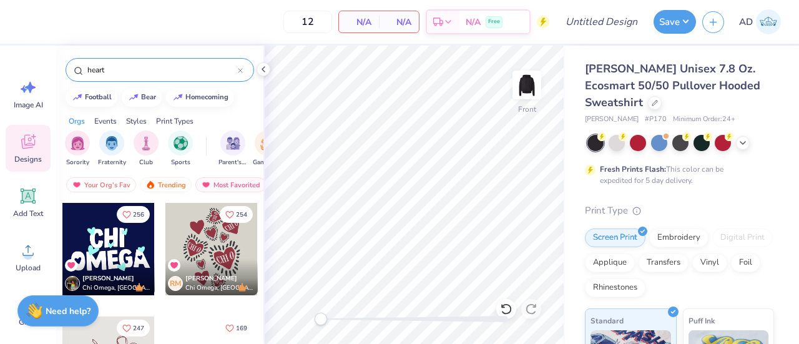
type input "heart"
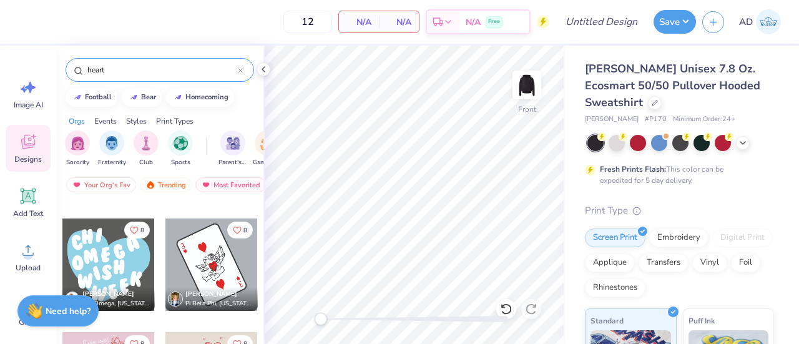
scroll to position [10566, 0]
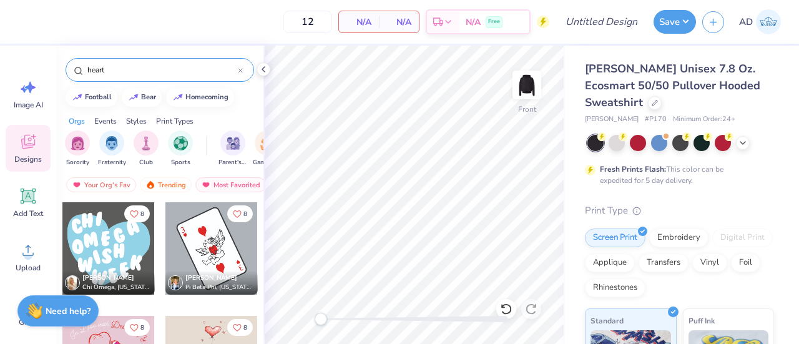
click at [101, 242] on div at bounding box center [108, 248] width 92 height 92
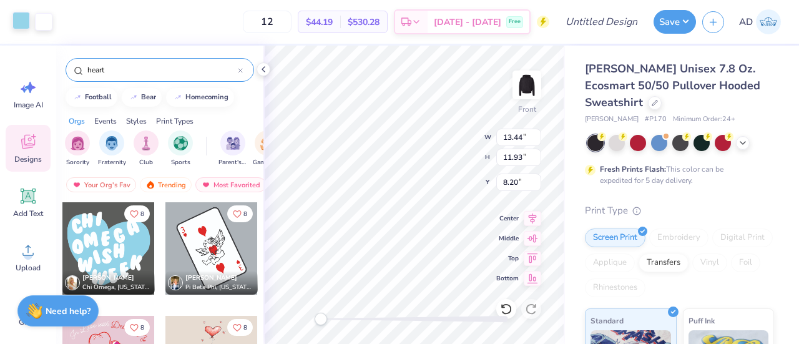
click at [22, 19] on div at bounding box center [20, 20] width 17 height 17
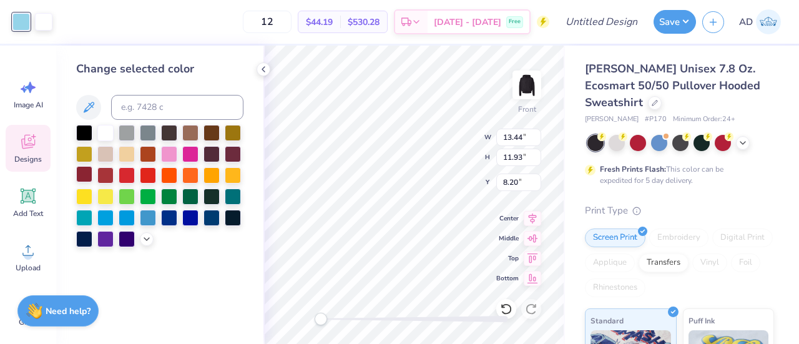
click at [83, 172] on div at bounding box center [84, 174] width 16 height 16
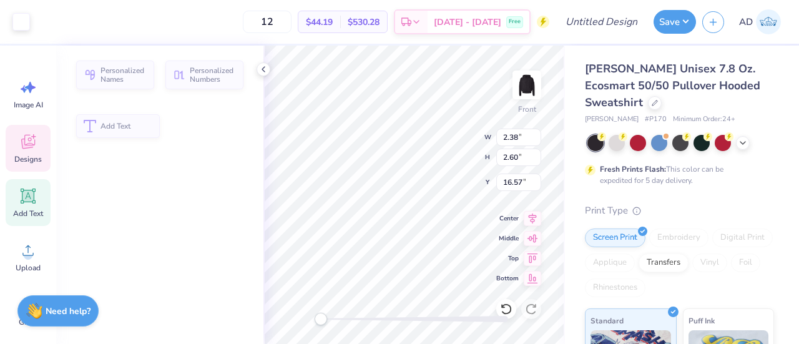
type input "2.38"
type input "2.60"
type input "16.57"
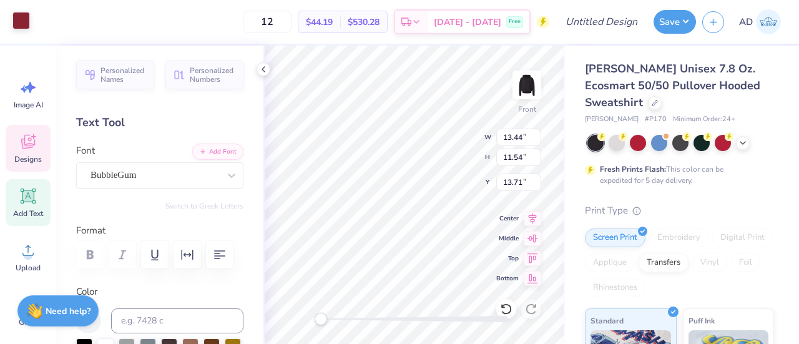
click at [14, 16] on div at bounding box center [20, 20] width 17 height 17
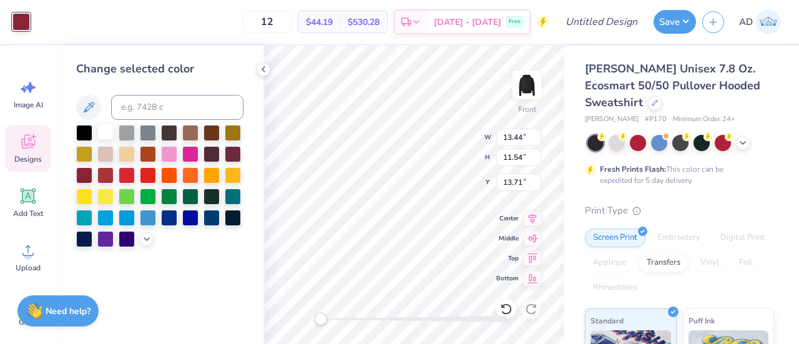
click at [103, 130] on div at bounding box center [105, 132] width 16 height 16
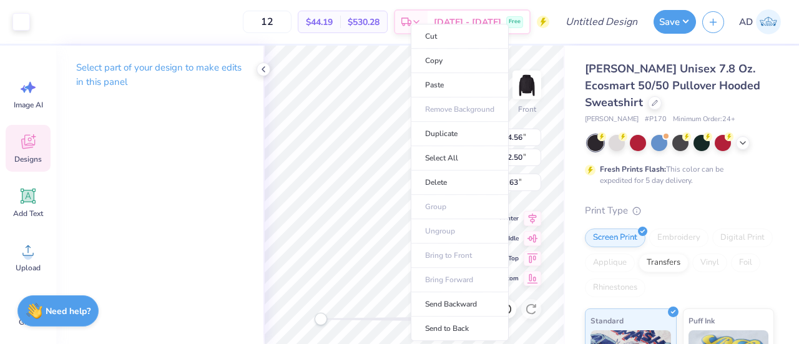
click at [440, 327] on li "Send to Back" at bounding box center [460, 328] width 98 height 24
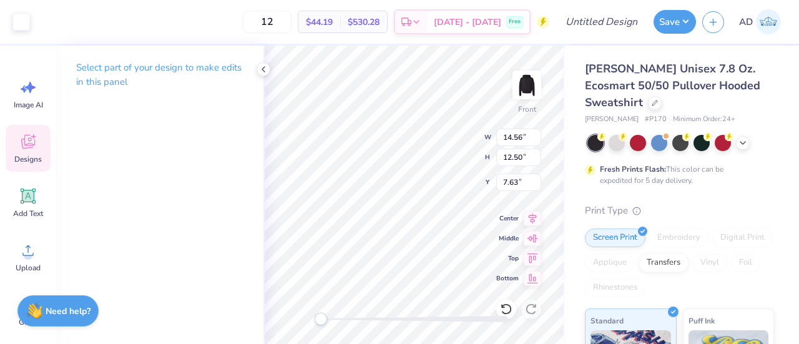
click at [436, 321] on div at bounding box center [414, 319] width 187 height 6
click at [322, 312] on div "Front W 14.56 14.56 " H 12.50 12.50 " Y 7.63 7.63 " Center Middle Top Bottom" at bounding box center [413, 195] width 301 height 298
click at [453, 152] on div "Front W 13.44 13.44 " H 11.93 11.93 " Y 8.20 8.20 " Center Middle Top Bottom" at bounding box center [413, 195] width 301 height 298
click at [506, 307] on icon at bounding box center [506, 309] width 12 height 12
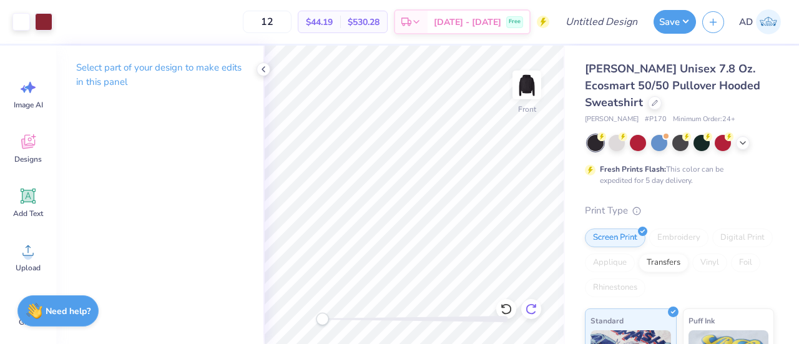
click at [533, 311] on icon at bounding box center [531, 309] width 12 height 12
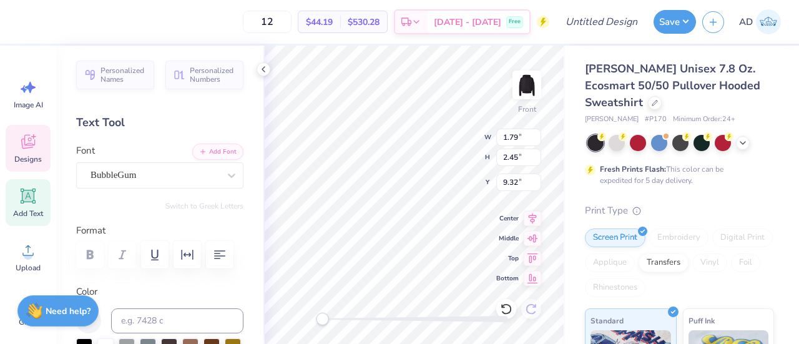
scroll to position [10, 1]
type textarea "P"
click at [459, 151] on div "Front W 1.78 1.78 " H 2.51 2.51 " Y 9.34 9.34 " Center Middle Top Bottom" at bounding box center [413, 195] width 301 height 298
type input "1.80"
type input "2.42"
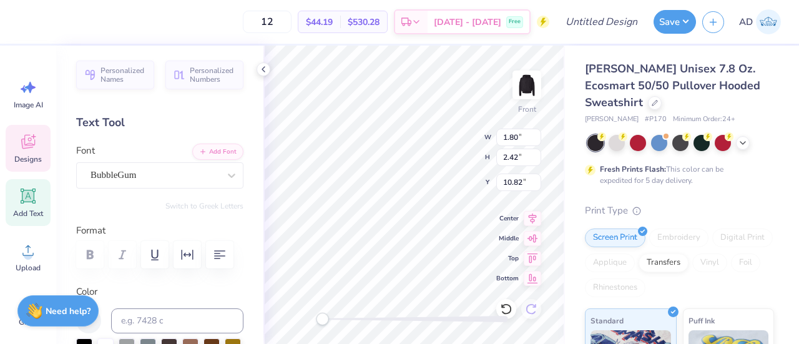
type input "10.82"
type input "2.38"
type input "2.60"
type input "11.55"
type input "2.07"
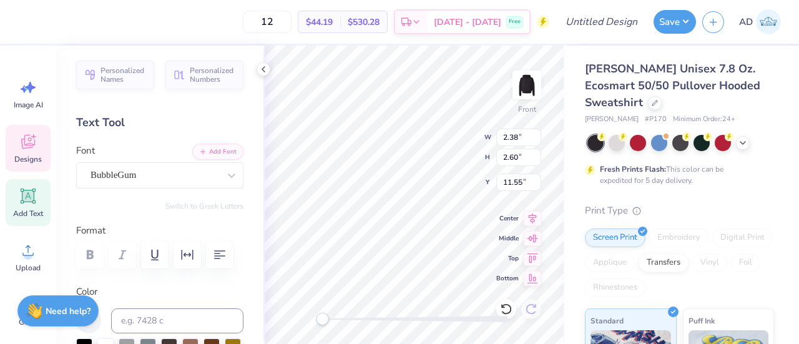
type input "2.64"
type input "9.42"
click at [504, 309] on icon at bounding box center [506, 309] width 12 height 12
click at [506, 305] on icon at bounding box center [506, 309] width 12 height 12
click at [507, 308] on icon at bounding box center [506, 309] width 12 height 12
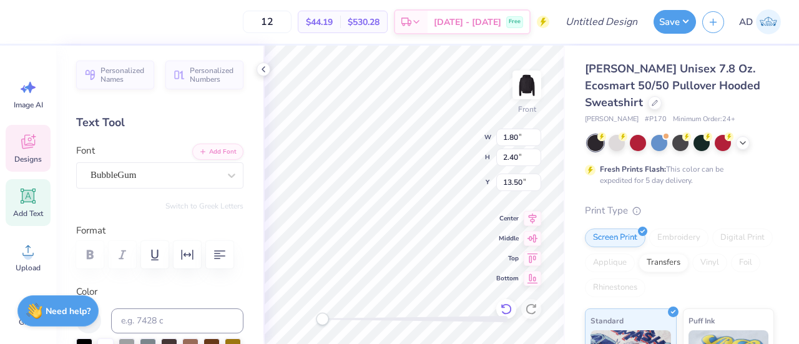
type textarea "A"
type input "13.79"
type input "11.84"
type input "8.29"
type input "2.56"
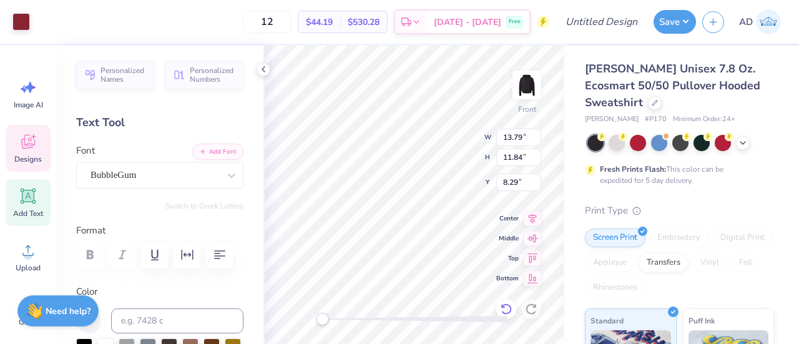
type input "2.58"
type input "16.49"
type textarea "S"
type textarea "I"
type textarea "G"
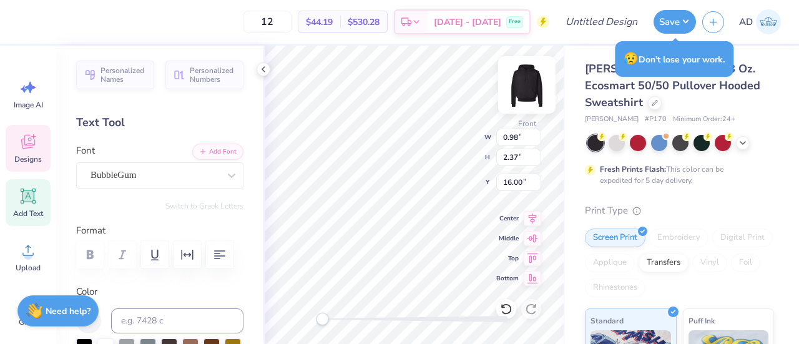
type input "1.80"
type input "2.42"
type input "12.28"
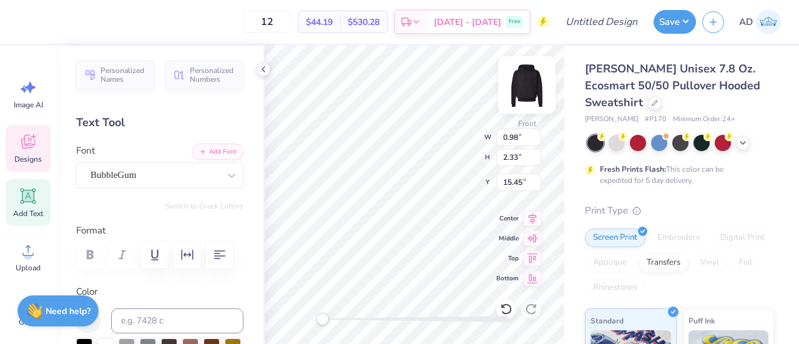
type input "1.63"
type input "2.47"
type input "15.31"
type input "1.84"
type input "2.52"
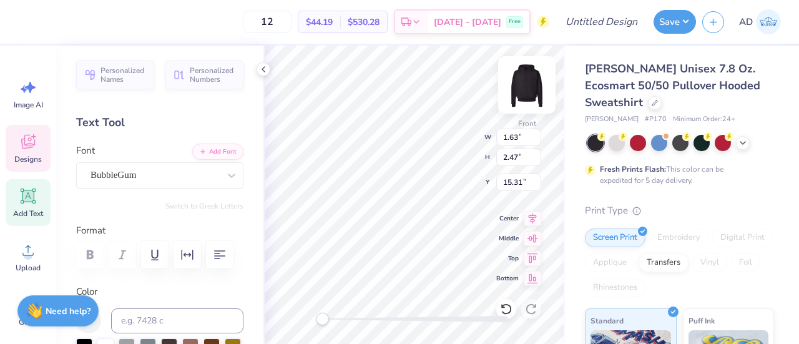
type input "13.43"
type textarea "M"
type input "1.84"
type input "2.52"
type input "13.48"
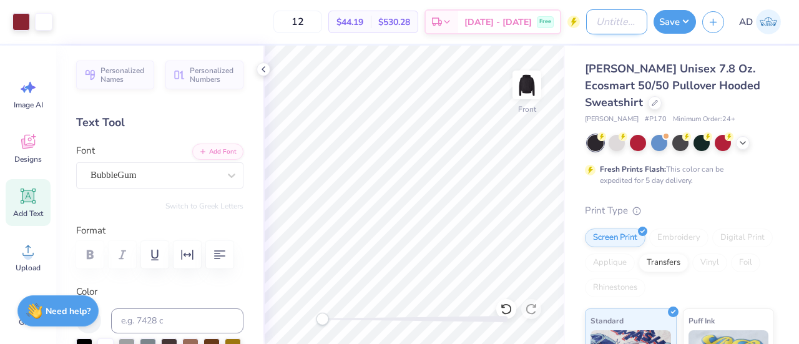
click at [599, 24] on input "Design Title" at bounding box center [616, 21] width 61 height 25
type input "Phi Sig Heart Back"
click at [672, 21] on button "Save" at bounding box center [675, 20] width 42 height 24
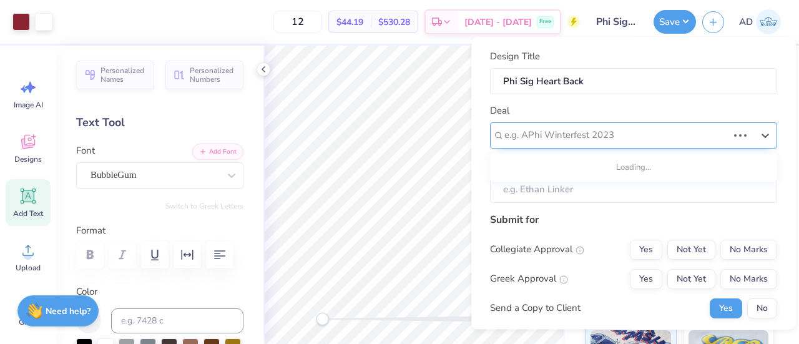
click at [541, 134] on div at bounding box center [615, 135] width 223 height 17
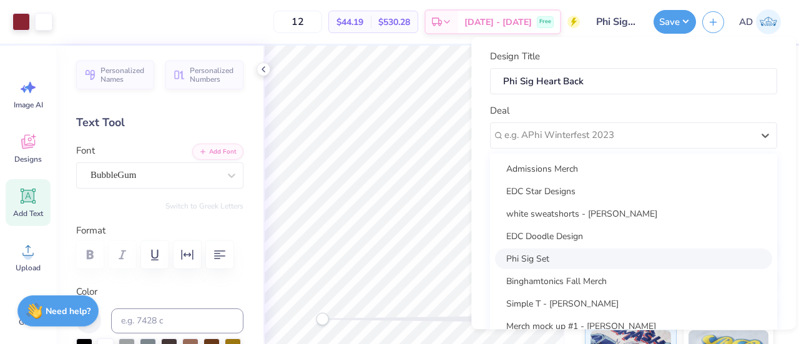
click at [533, 252] on div "Phi Sig Set" at bounding box center [633, 258] width 277 height 21
type input "[PERSON_NAME]"
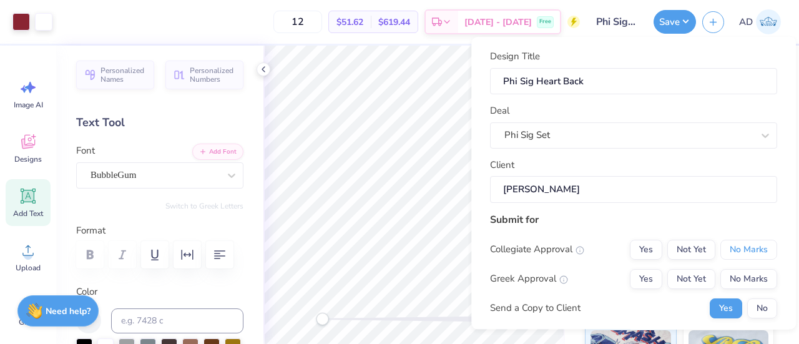
drag, startPoint x: 744, startPoint y: 242, endPoint x: 619, endPoint y: 287, distance: 133.3
click at [619, 287] on div "Collegiate Approval Yes Not Yet No Marks Greek Approval Yes Not Yet No Marks Se…" at bounding box center [633, 279] width 287 height 79
drag, startPoint x: 619, startPoint y: 287, endPoint x: 632, endPoint y: 280, distance: 14.5
click at [632, 280] on div "Greek Approval Yes Not Yet No Marks" at bounding box center [633, 279] width 287 height 20
click at [632, 280] on button "Yes" at bounding box center [646, 279] width 32 height 20
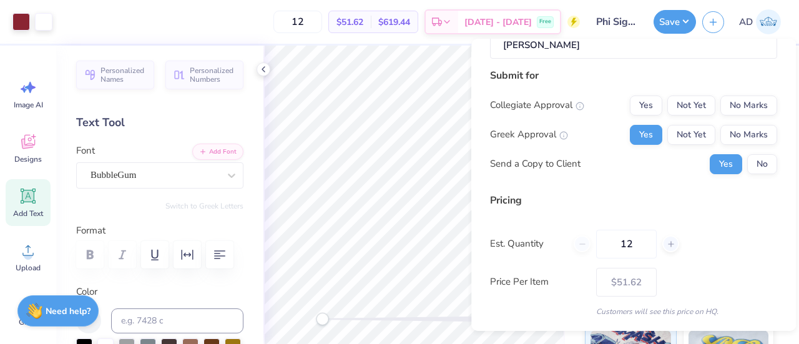
scroll to position [182, 0]
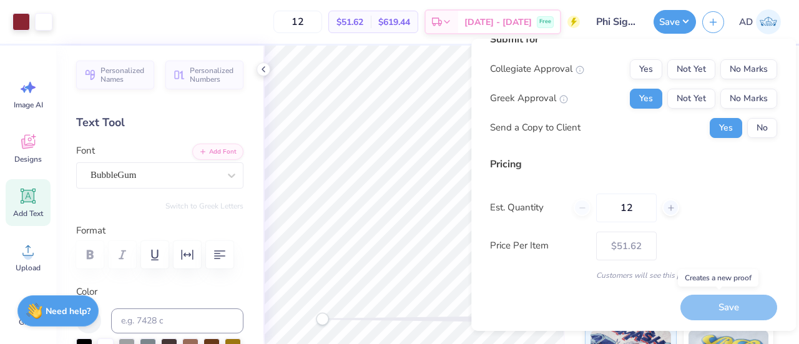
click at [712, 314] on div "Save" at bounding box center [728, 308] width 97 height 26
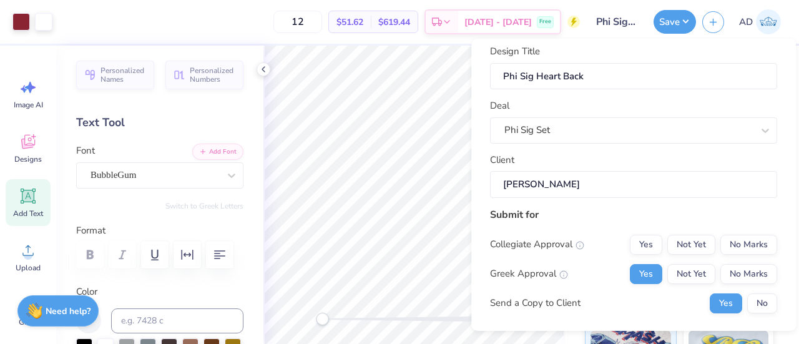
scroll to position [54, 0]
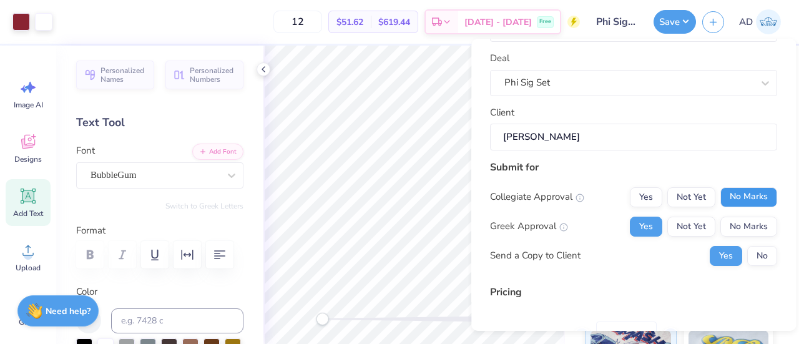
click at [732, 189] on button "No Marks" at bounding box center [748, 197] width 57 height 20
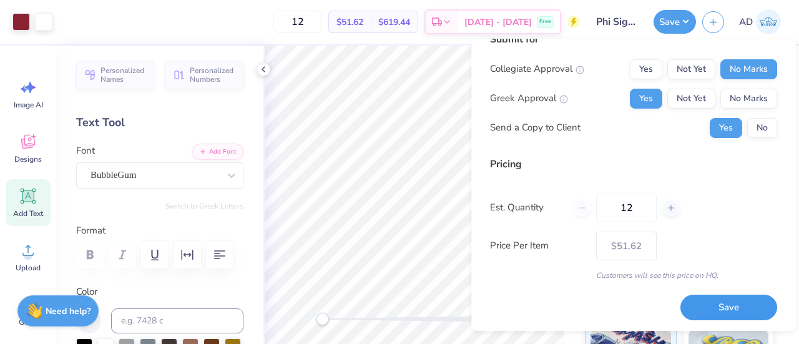
click at [706, 308] on button "Save" at bounding box center [728, 308] width 97 height 26
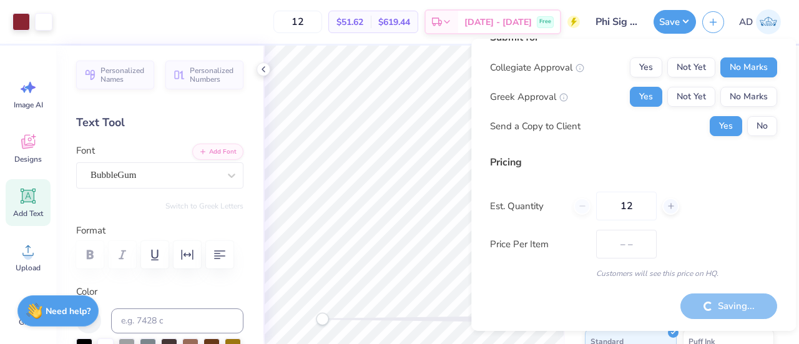
scroll to position [20, 0]
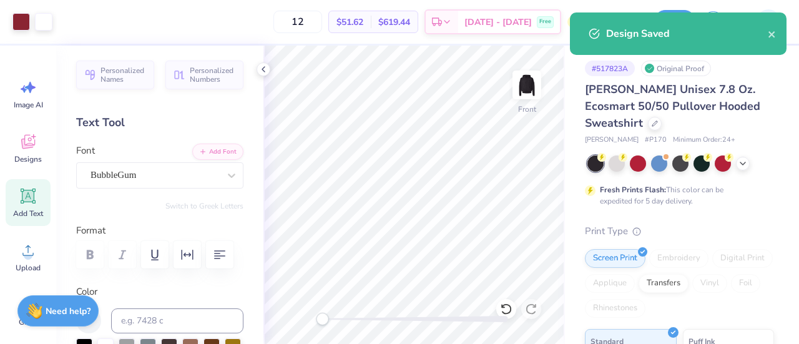
type input "$51.62"
